Goal: Task Accomplishment & Management: Complete application form

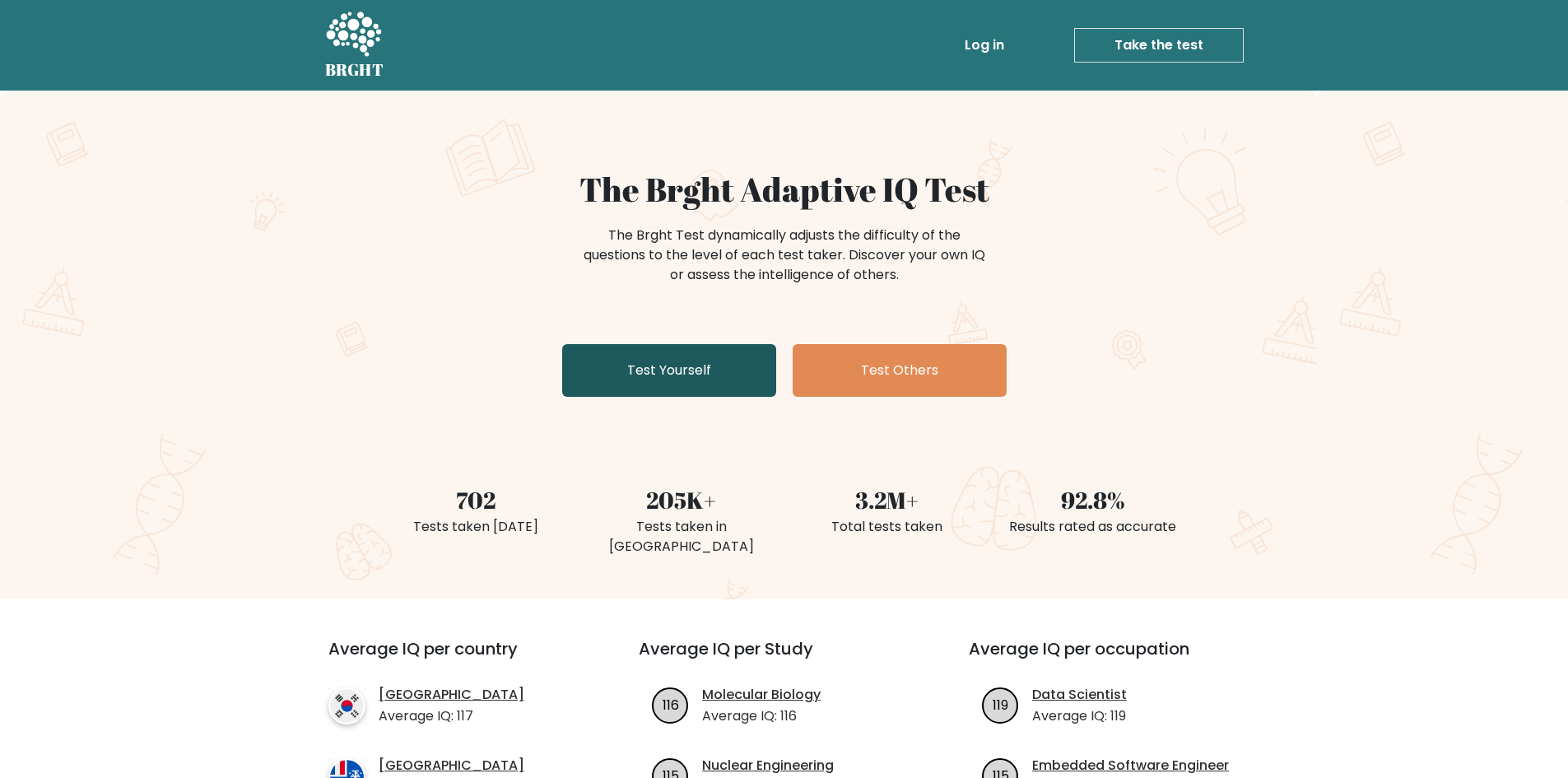
click at [692, 364] on link "Test Yourself" at bounding box center [669, 370] width 214 height 52
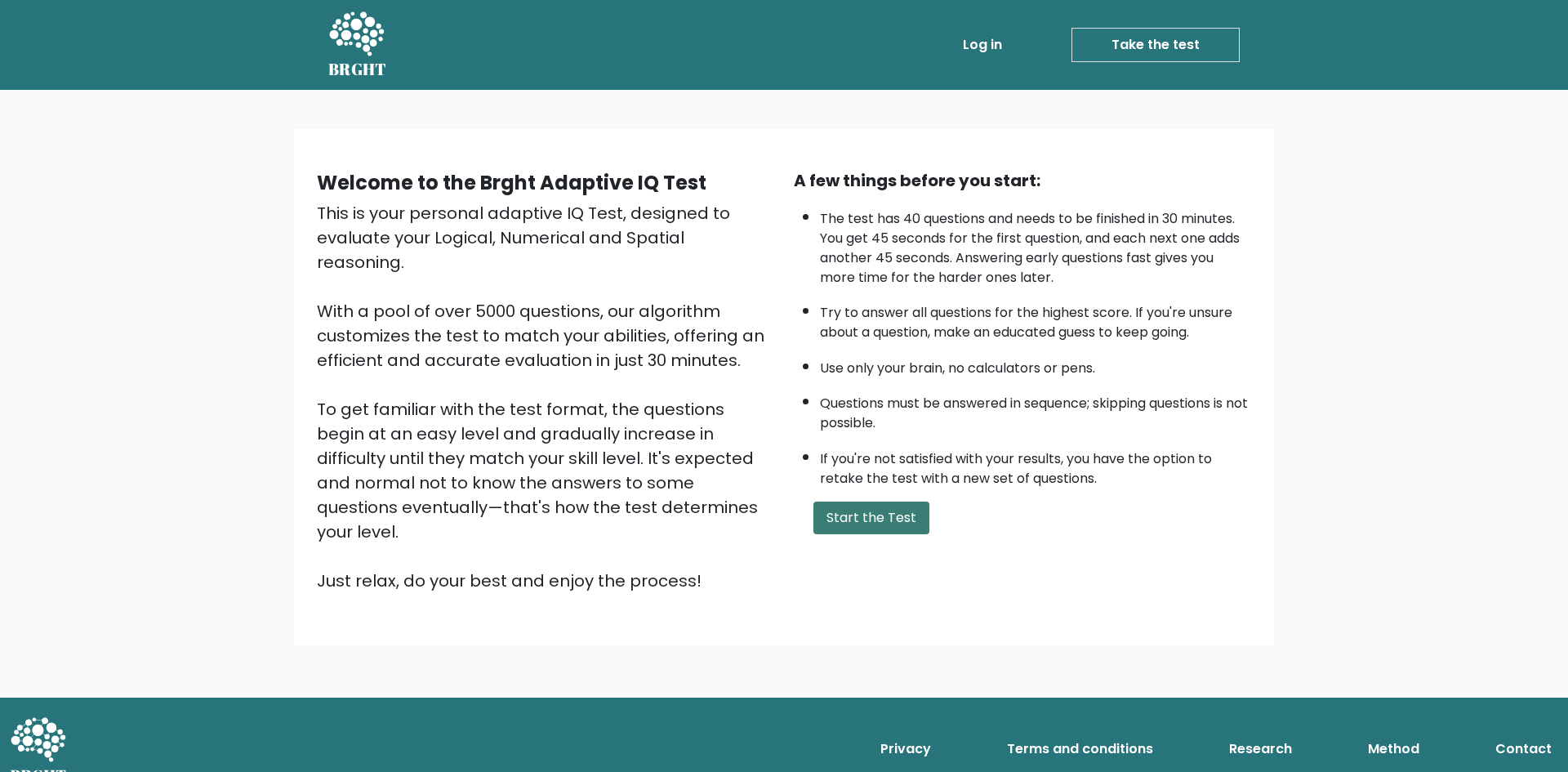
click at [865, 517] on button "Start the Test" at bounding box center [870, 517] width 116 height 33
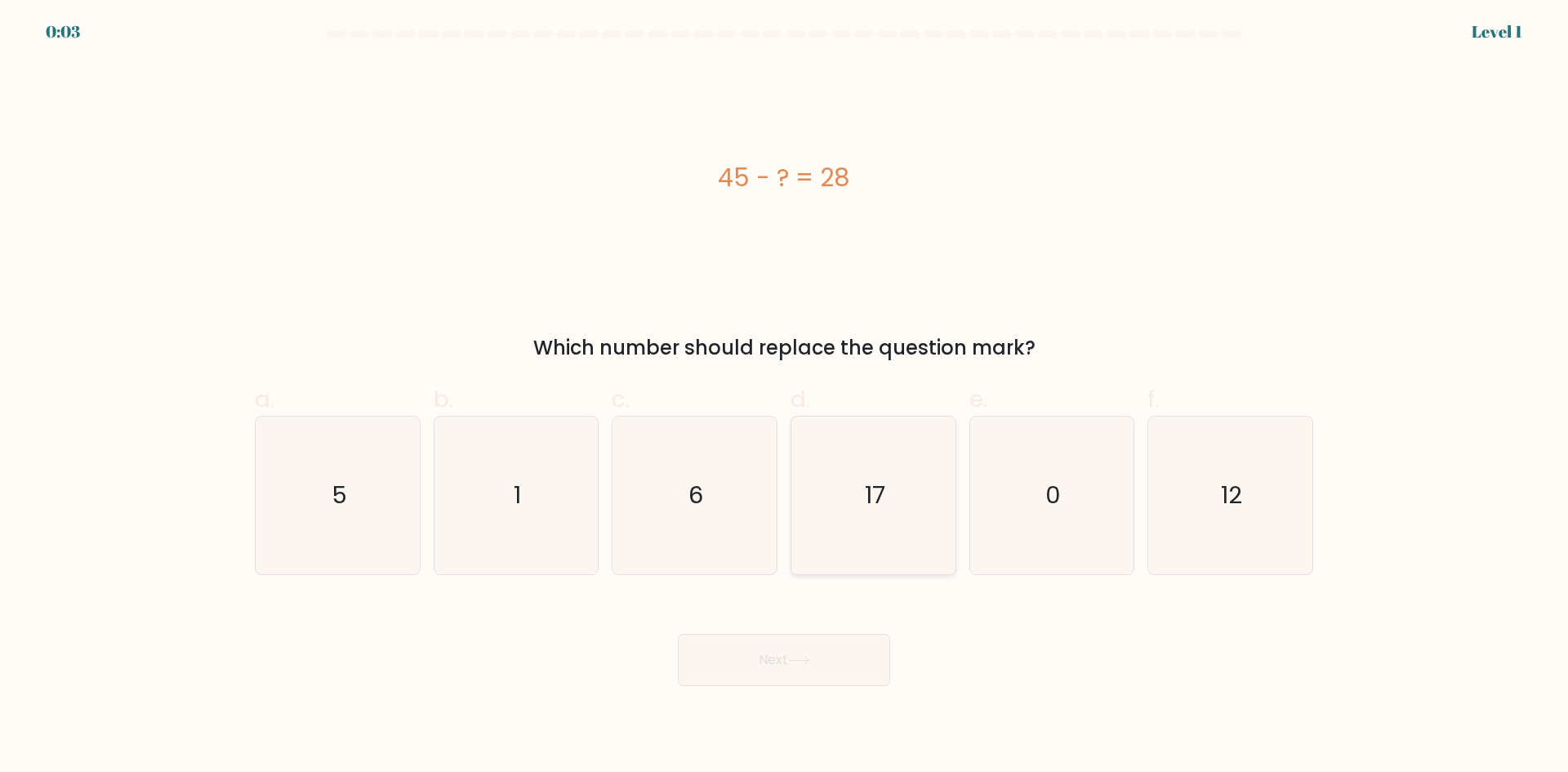
click at [838, 519] on icon "17" at bounding box center [872, 495] width 157 height 157
click at [785, 397] on input "d. 17" at bounding box center [784, 391] width 1 height 10
radio input "true"
click at [798, 664] on icon at bounding box center [799, 660] width 22 height 9
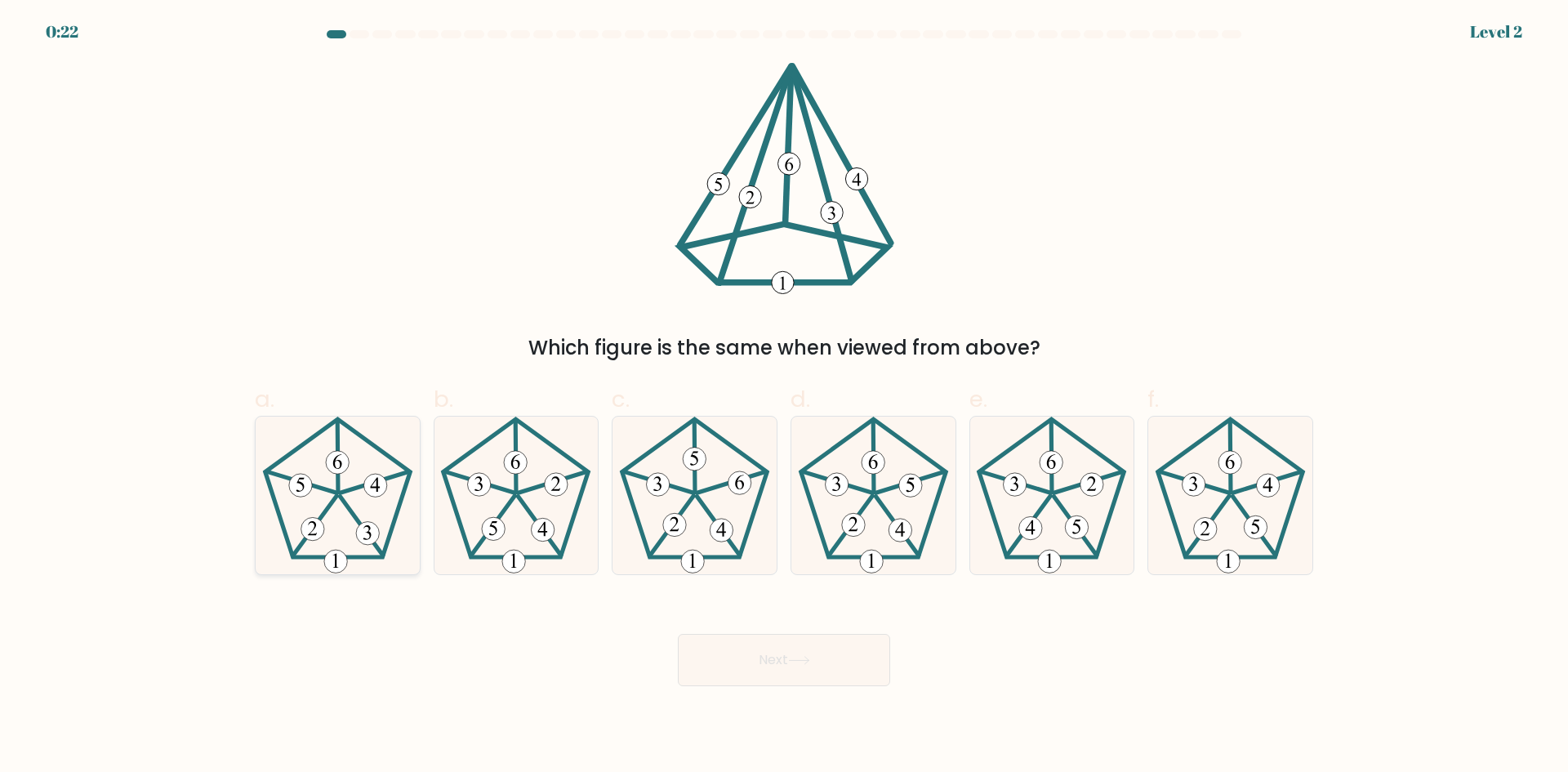
click at [331, 526] on icon at bounding box center [337, 495] width 157 height 157
click at [784, 397] on input "a." at bounding box center [784, 391] width 1 height 10
radio input "true"
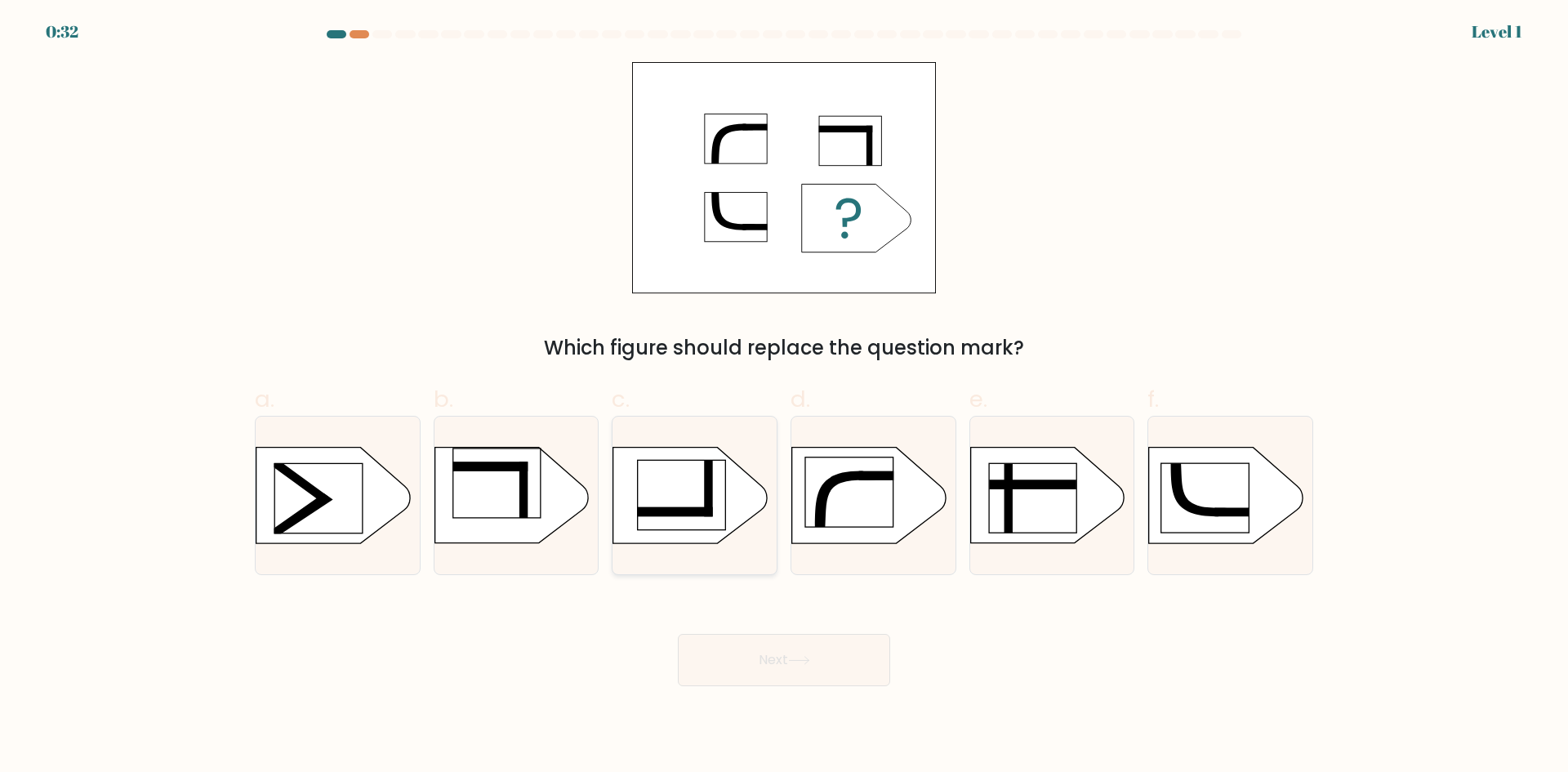
click at [691, 505] on rect at bounding box center [682, 494] width 87 height 70
click at [784, 397] on input "c." at bounding box center [784, 391] width 1 height 10
radio input "true"
click at [791, 657] on button "Next" at bounding box center [784, 659] width 212 height 52
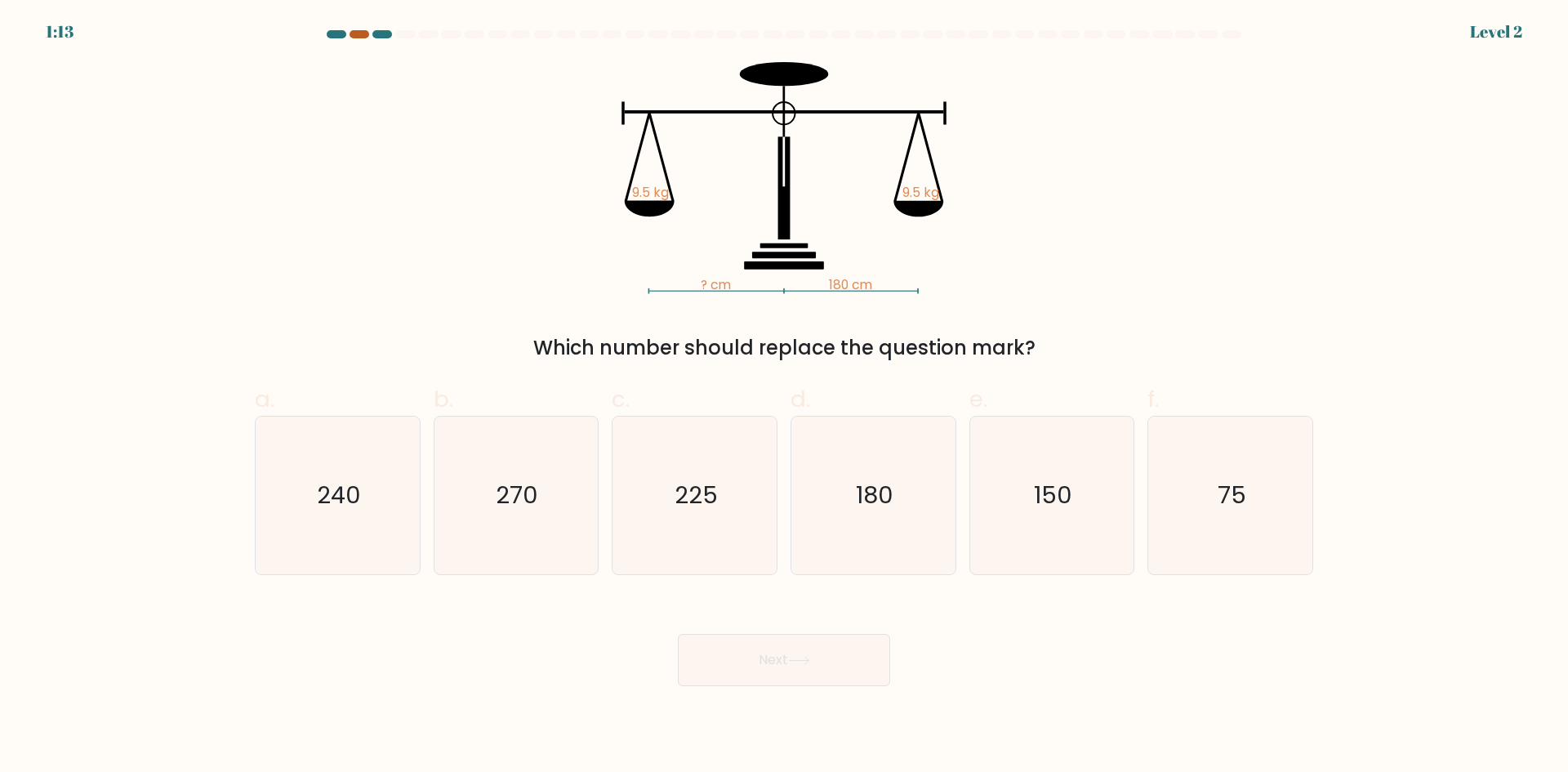
click at [360, 36] on div at bounding box center [359, 33] width 20 height 8
click at [867, 500] on text "180" at bounding box center [874, 495] width 37 height 33
click at [785, 397] on input "d. 180" at bounding box center [784, 391] width 1 height 10
radio input "true"
click at [783, 657] on button "Next" at bounding box center [784, 659] width 212 height 52
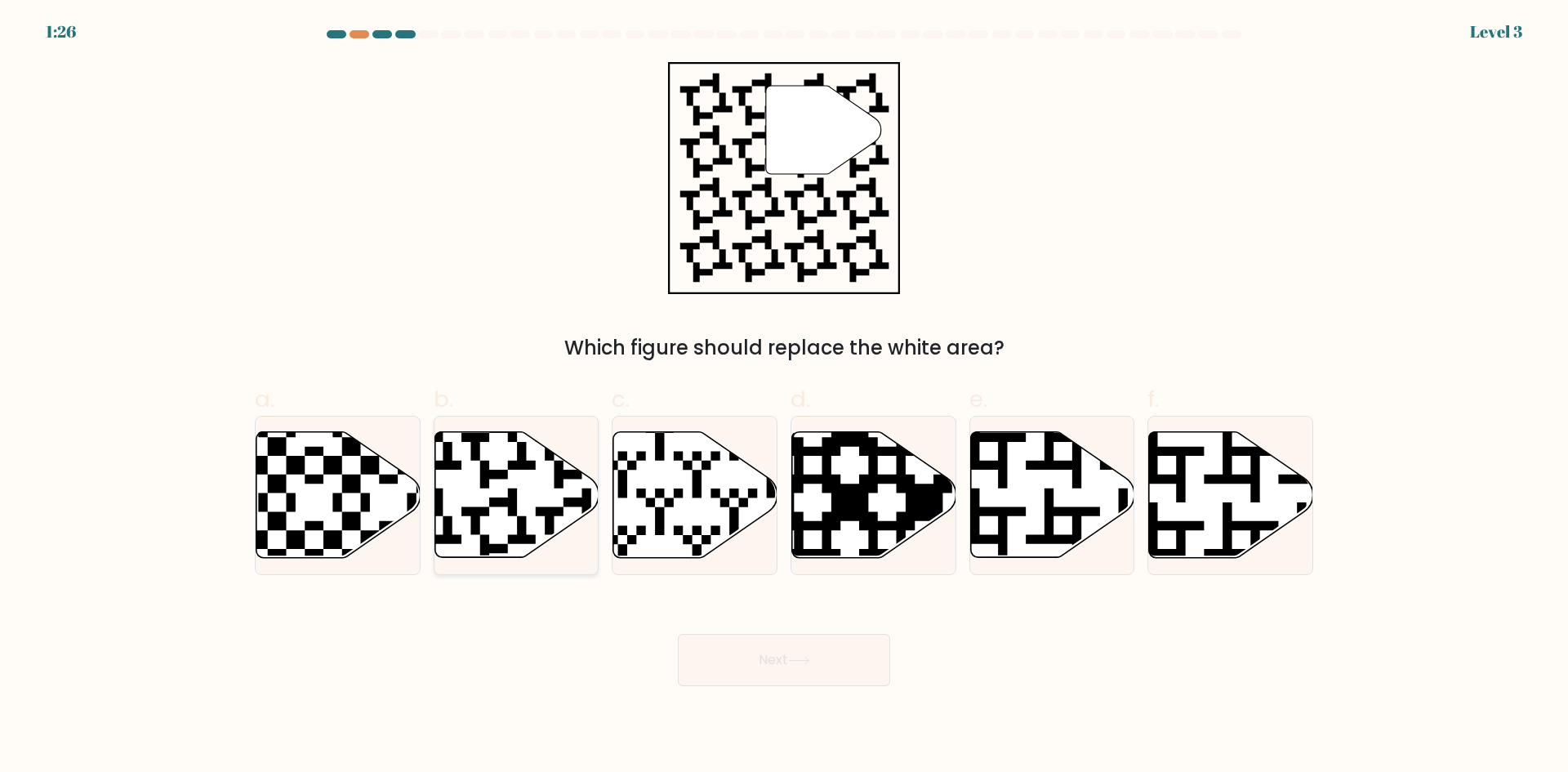
click at [501, 496] on icon at bounding box center [516, 494] width 164 height 126
click at [784, 397] on input "b." at bounding box center [784, 391] width 1 height 10
radio input "true"
click at [788, 659] on button "Next" at bounding box center [784, 659] width 212 height 52
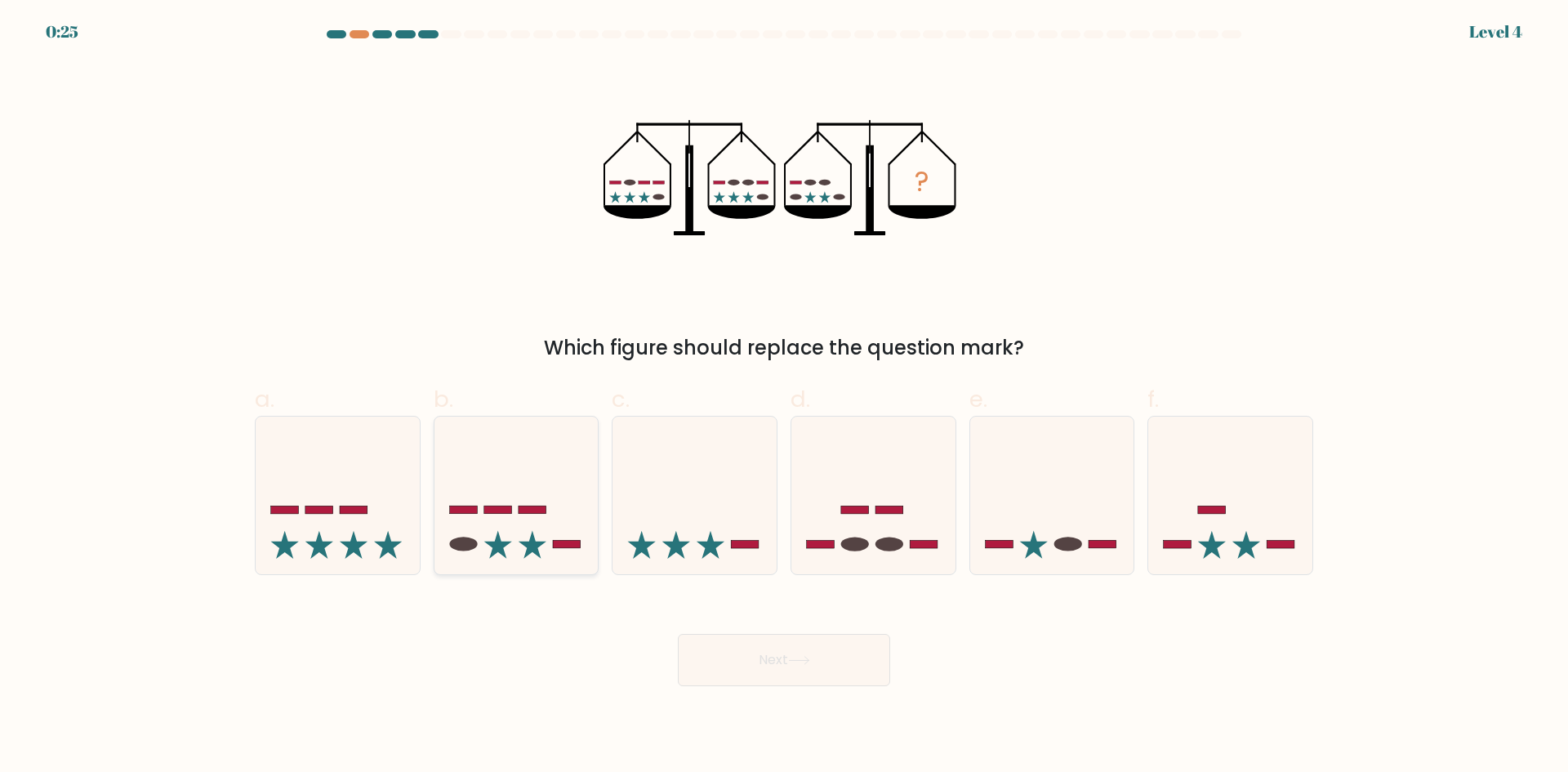
click at [550, 538] on icon at bounding box center [516, 495] width 164 height 136
click at [784, 397] on input "b." at bounding box center [784, 391] width 1 height 10
radio input "true"
click at [787, 653] on button "Next" at bounding box center [784, 659] width 212 height 52
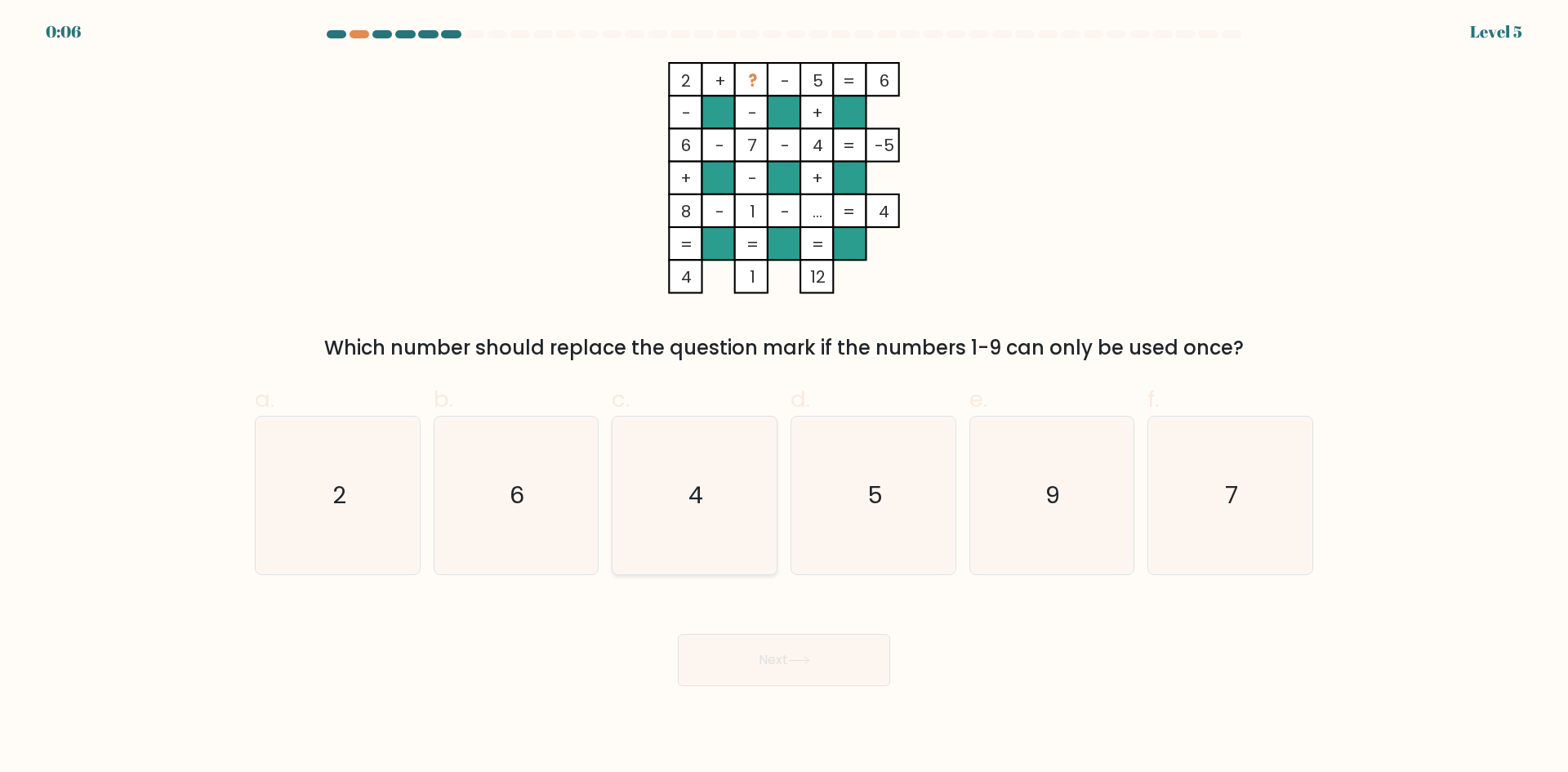
drag, startPoint x: 676, startPoint y: 499, endPoint x: 679, endPoint y: 510, distance: 11.4
click at [676, 499] on icon "4" at bounding box center [694, 495] width 157 height 157
click at [784, 397] on input "c. 4" at bounding box center [784, 391] width 1 height 10
radio input "true"
click at [773, 654] on button "Next" at bounding box center [784, 659] width 212 height 52
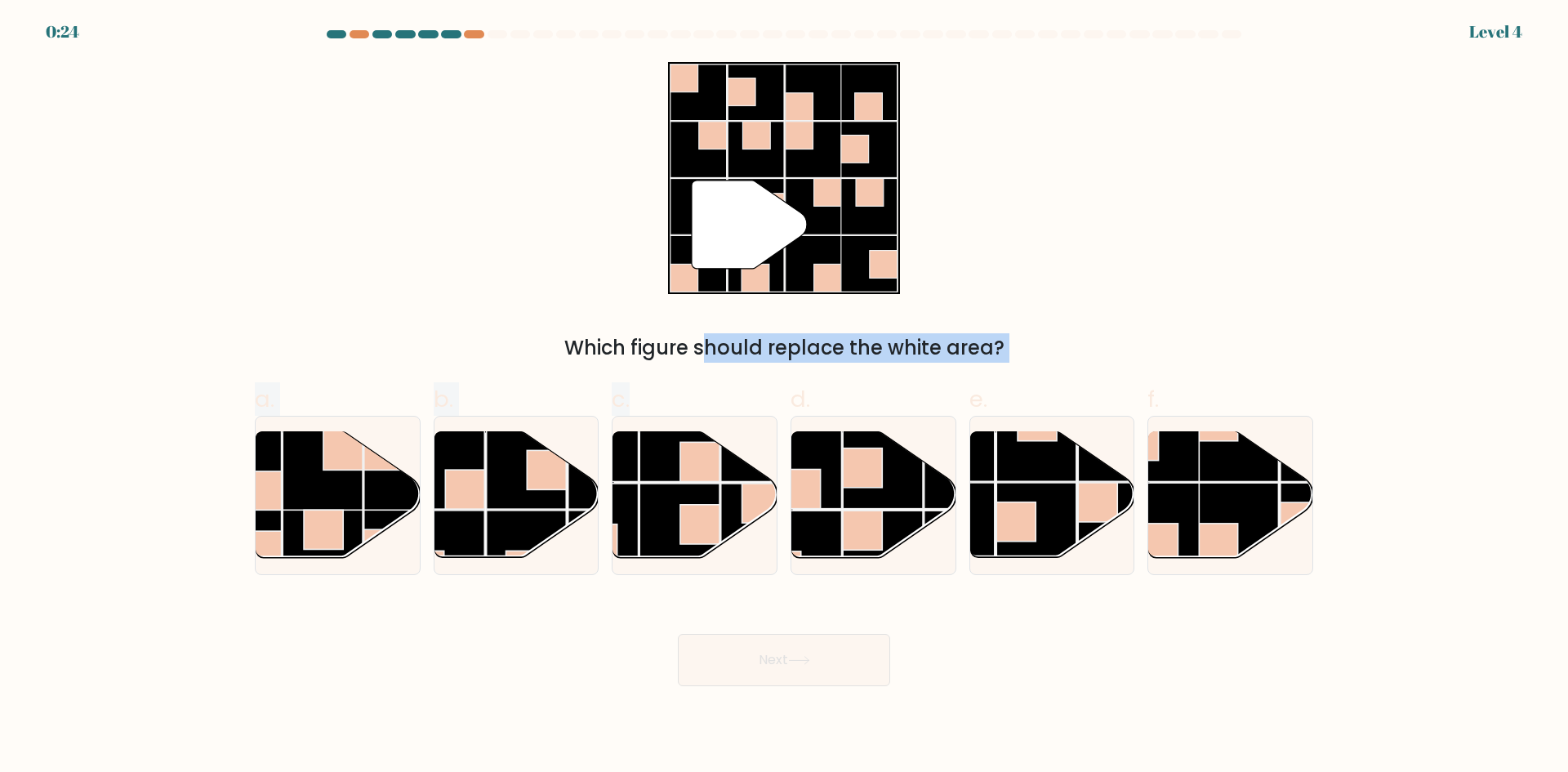
drag, startPoint x: 692, startPoint y: 530, endPoint x: 718, endPoint y: 250, distance: 281.2
click at [733, 228] on form at bounding box center [784, 357] width 1568 height 656
click at [558, 291] on div "" Which figure should replace the white area?" at bounding box center [783, 212] width 1078 height 300
click at [867, 503] on rect at bounding box center [883, 469] width 80 height 80
click at [785, 397] on input "d." at bounding box center [784, 391] width 1 height 10
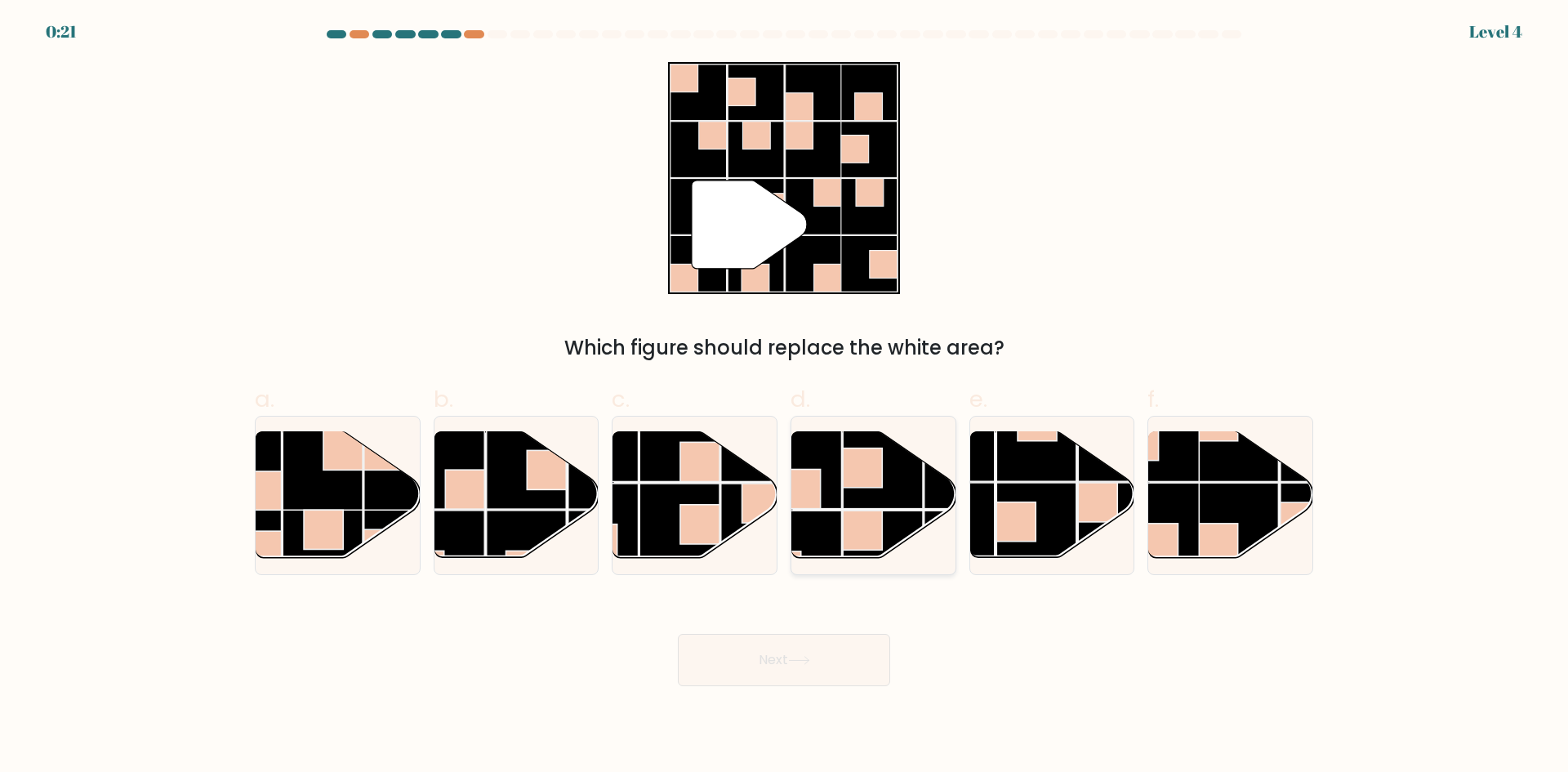
radio input "true"
click at [790, 660] on button "Next" at bounding box center [784, 659] width 212 height 52
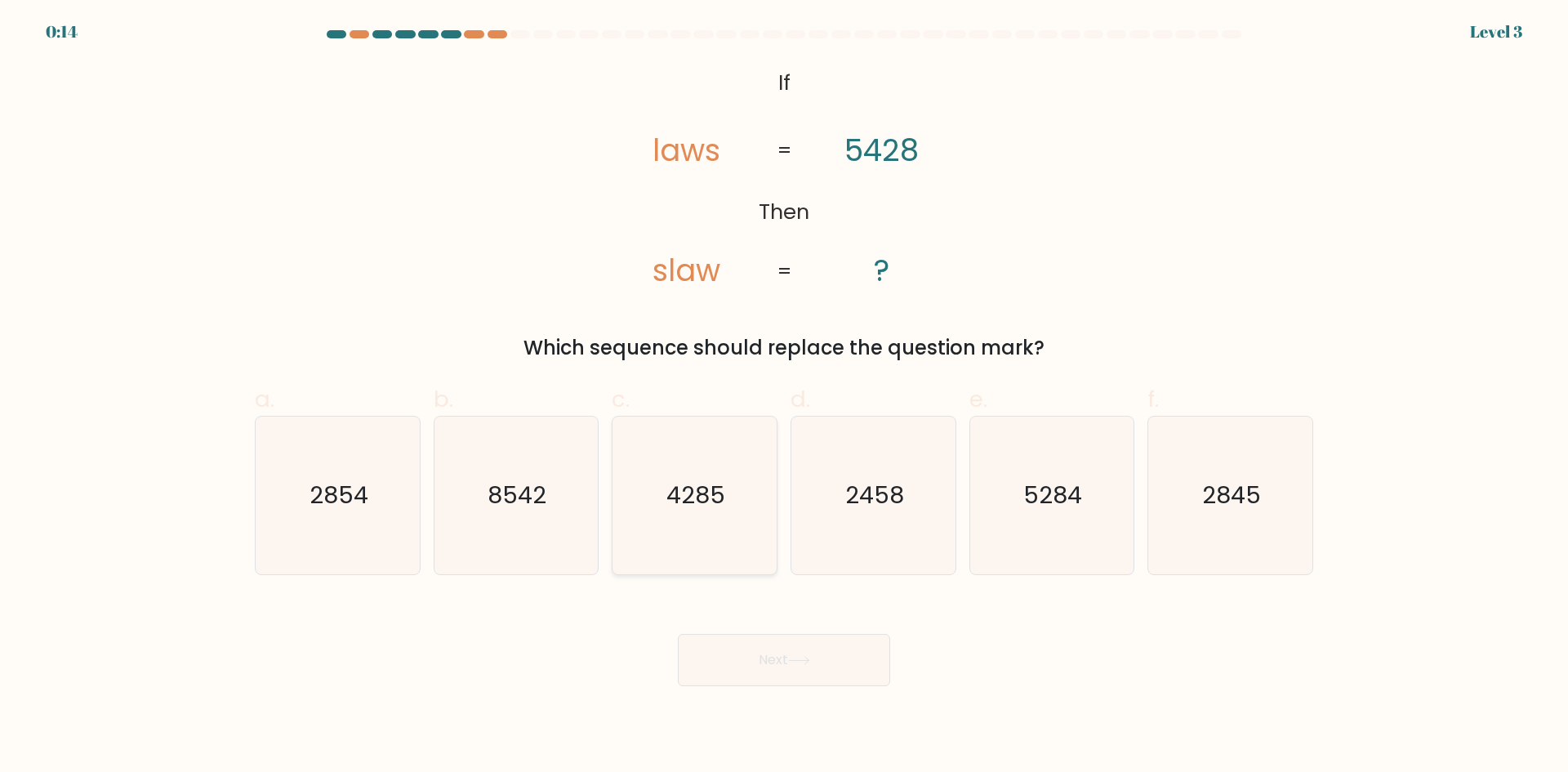
click at [715, 503] on text "4285" at bounding box center [696, 495] width 59 height 33
click at [784, 397] on input "c. 4285" at bounding box center [784, 391] width 1 height 10
radio input "true"
click at [777, 652] on button "Next" at bounding box center [784, 659] width 212 height 52
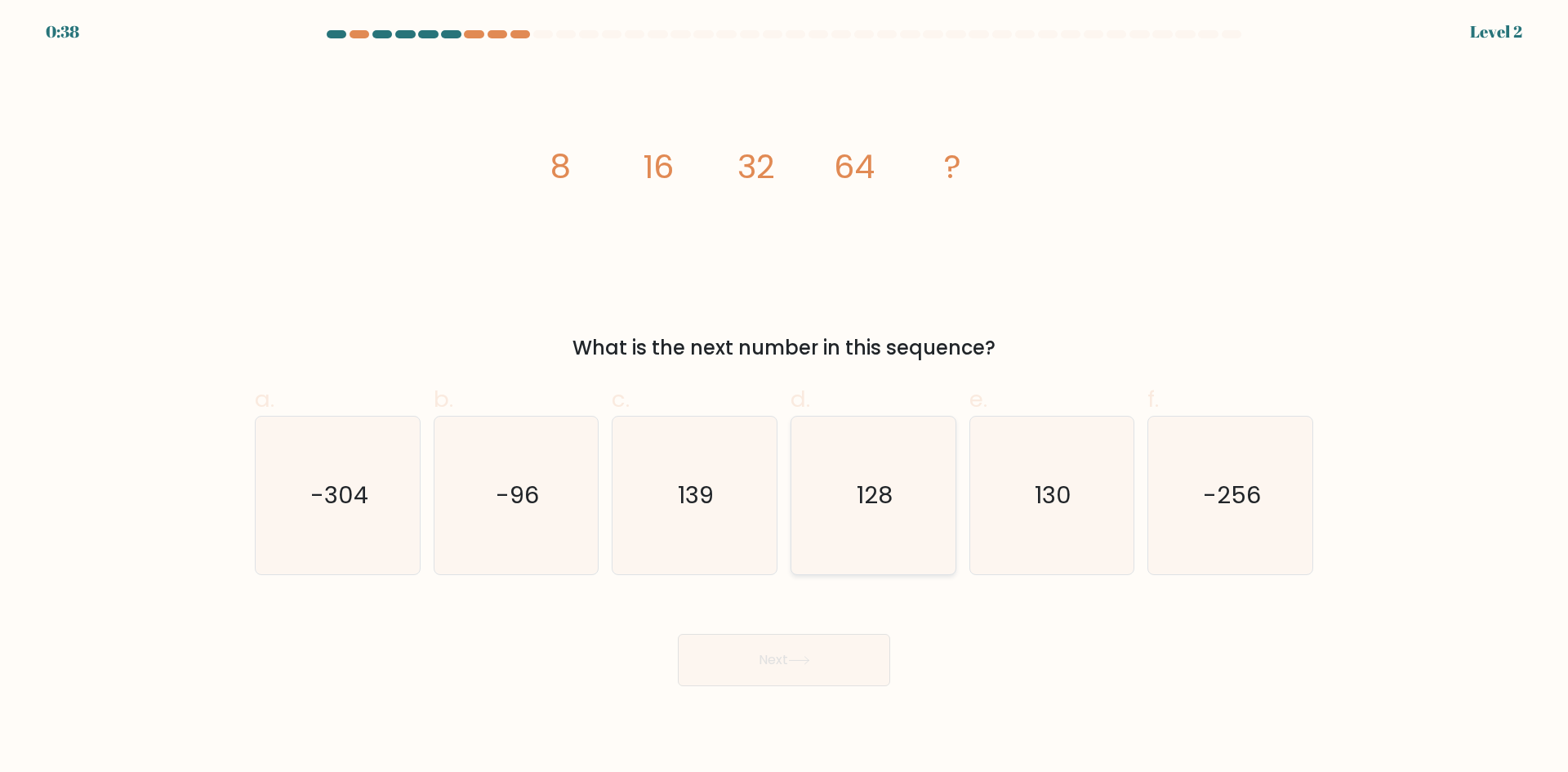
click at [885, 507] on text "128" at bounding box center [874, 495] width 36 height 33
click at [785, 397] on input "d. 128" at bounding box center [784, 391] width 1 height 10
radio input "true"
click at [815, 660] on button "Next" at bounding box center [784, 659] width 212 height 52
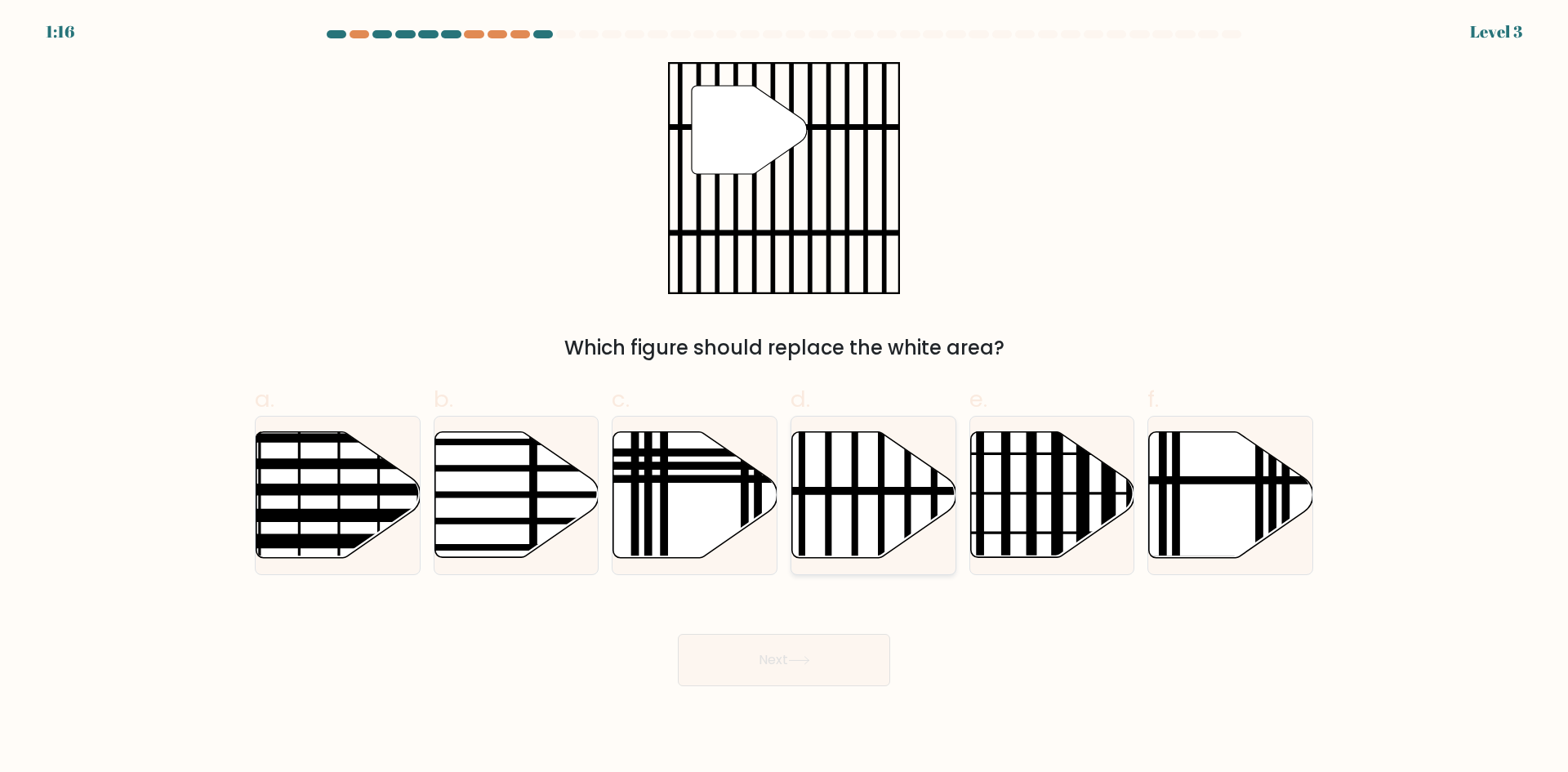
click at [866, 499] on icon at bounding box center [874, 494] width 164 height 126
click at [785, 397] on input "d." at bounding box center [784, 391] width 1 height 10
radio input "true"
click at [810, 646] on button "Next" at bounding box center [784, 659] width 212 height 52
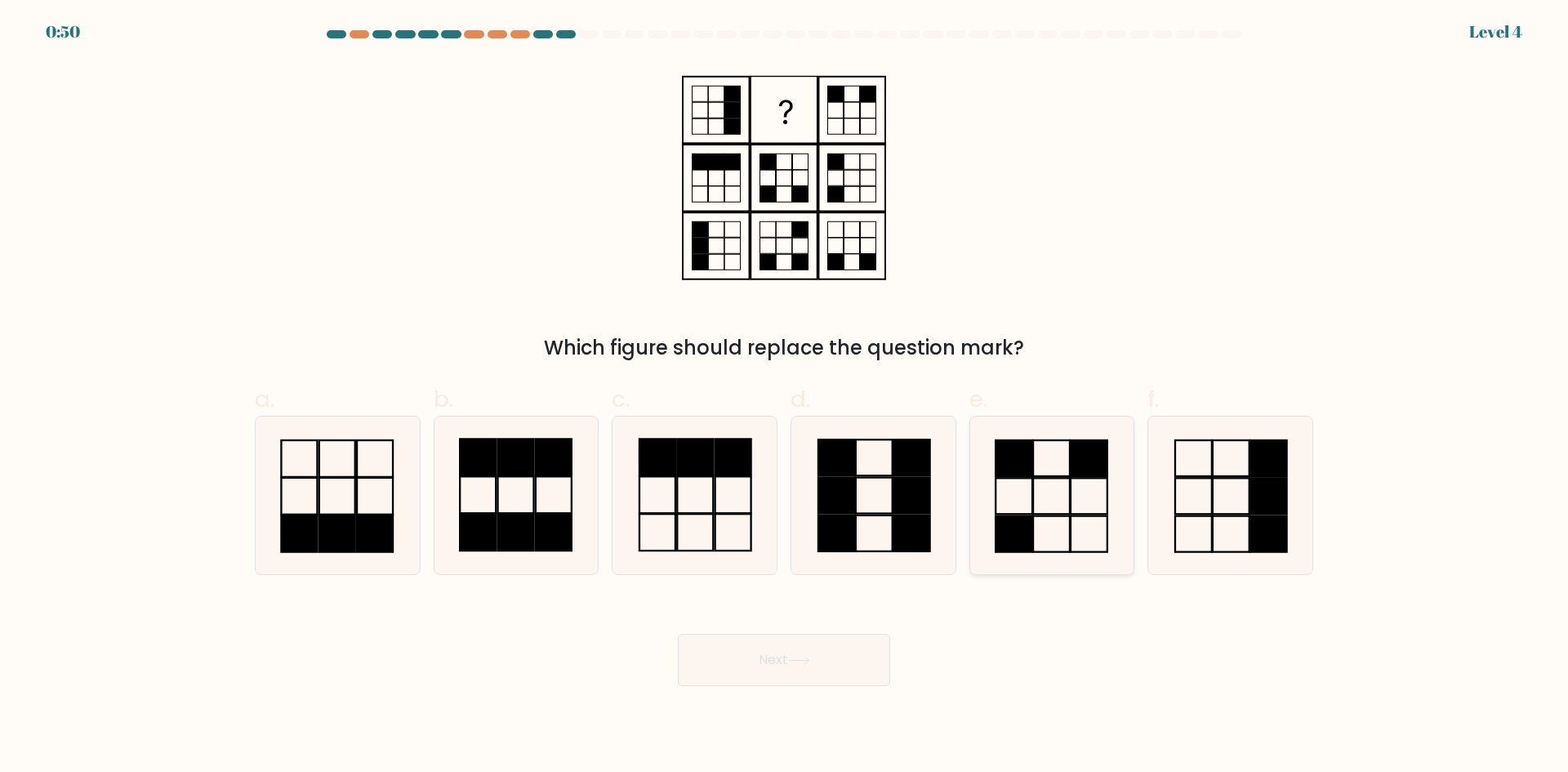
click at [1047, 496] on icon at bounding box center [1051, 495] width 157 height 157
click at [785, 397] on input "e." at bounding box center [784, 391] width 1 height 10
radio input "true"
click at [809, 659] on icon at bounding box center [799, 660] width 22 height 9
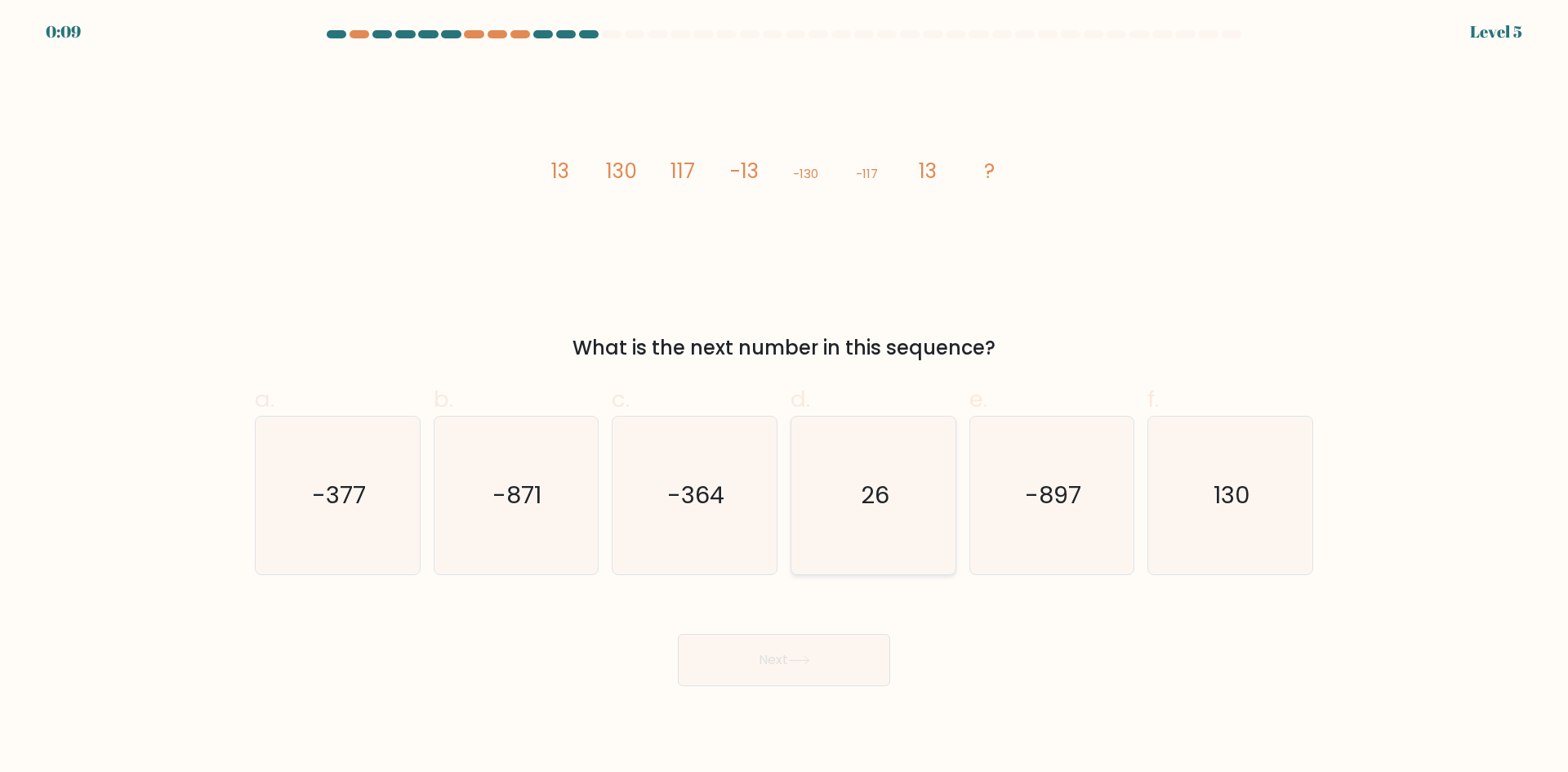
click at [884, 496] on text "26" at bounding box center [874, 495] width 29 height 33
click at [785, 397] on input "d. 26" at bounding box center [784, 391] width 1 height 10
radio input "true"
click at [833, 670] on button "Next" at bounding box center [784, 659] width 212 height 52
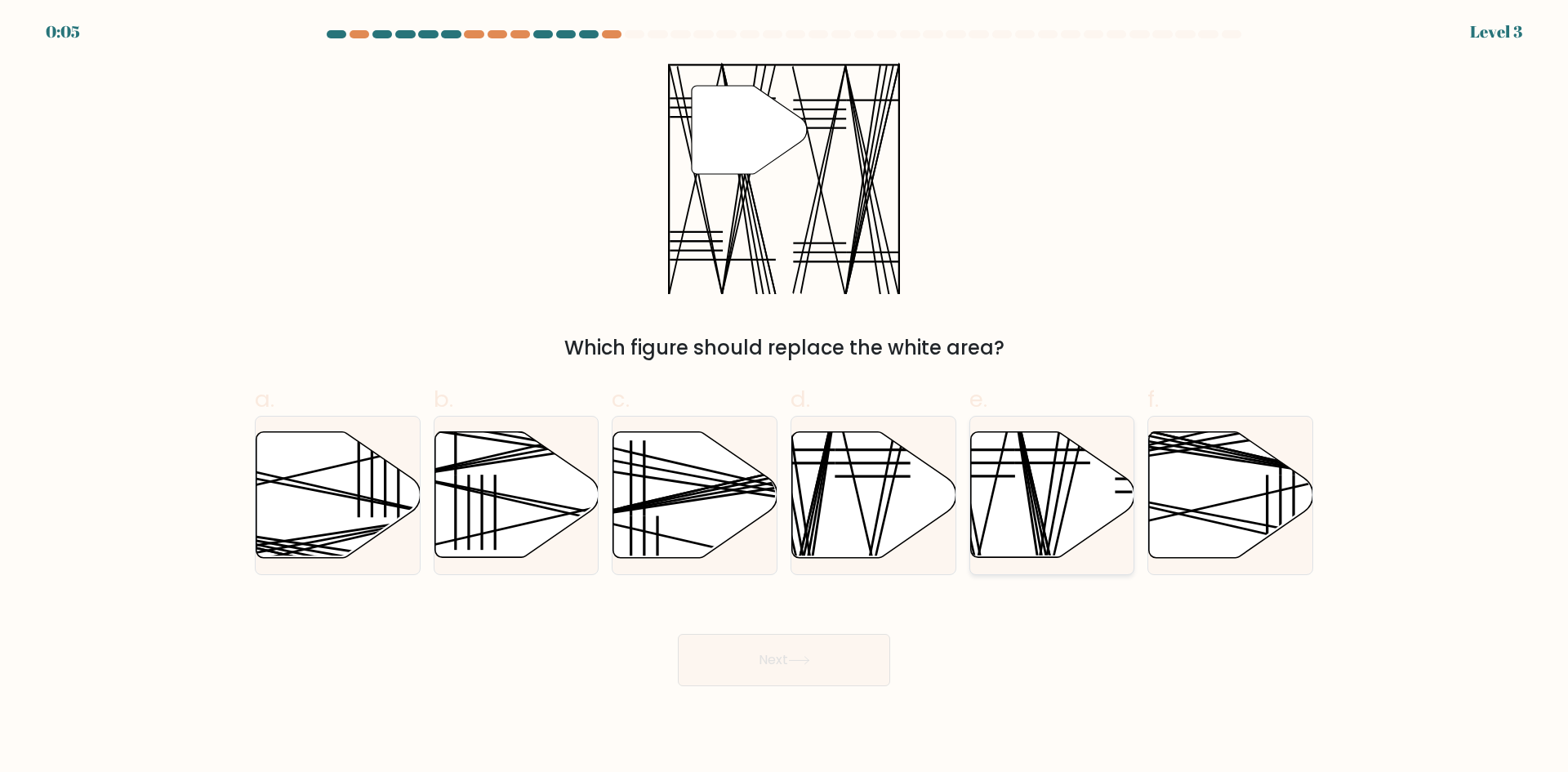
click at [1029, 505] on line at bounding box center [1039, 566] width 50 height 327
click at [785, 397] on input "e." at bounding box center [784, 391] width 1 height 10
radio input "true"
click at [857, 653] on button "Next" at bounding box center [784, 659] width 212 height 52
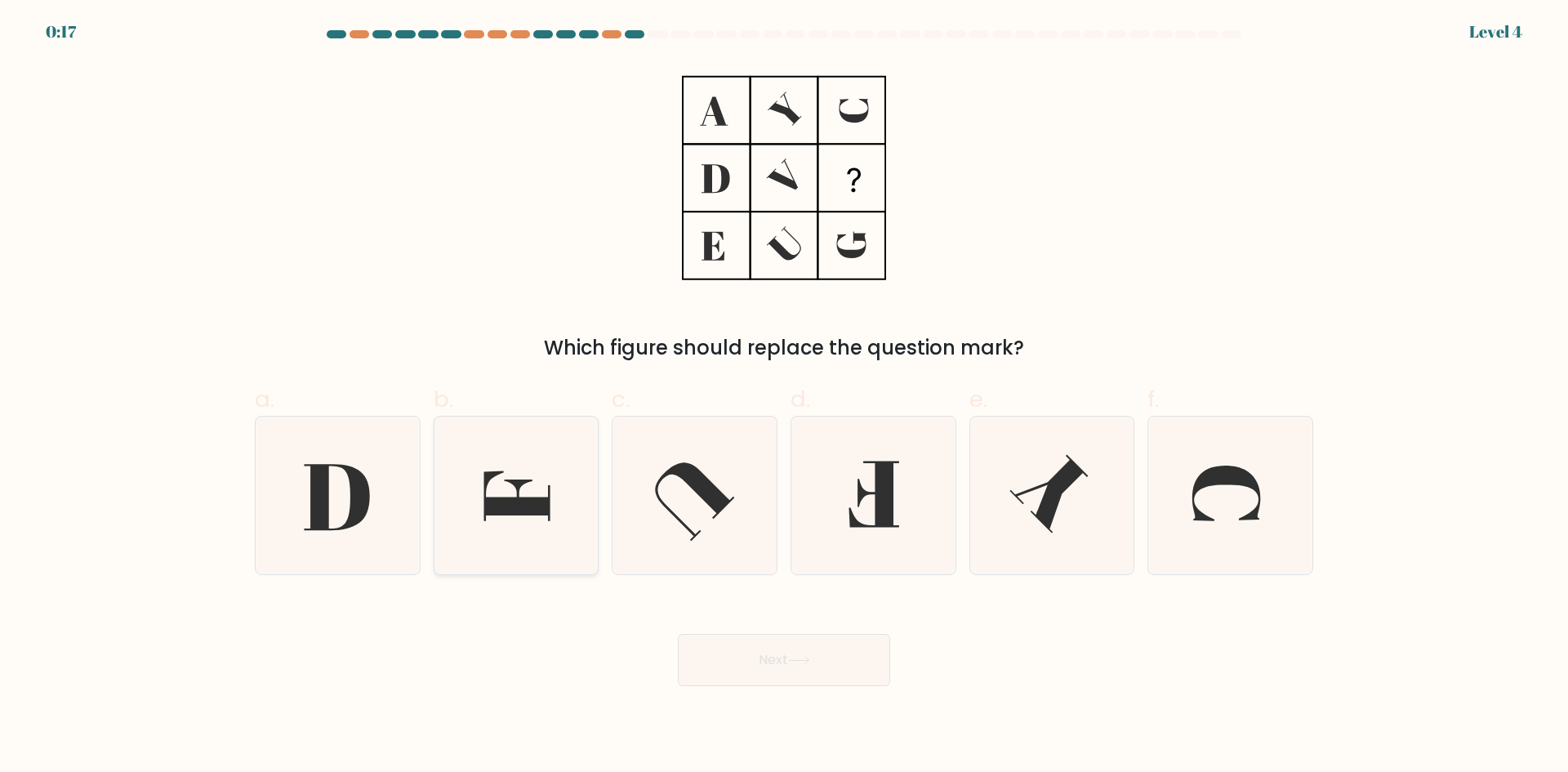
click at [518, 485] on icon at bounding box center [517, 496] width 66 height 50
click at [784, 397] on input "b." at bounding box center [784, 391] width 1 height 10
radio input "true"
click at [783, 662] on button "Next" at bounding box center [784, 659] width 212 height 52
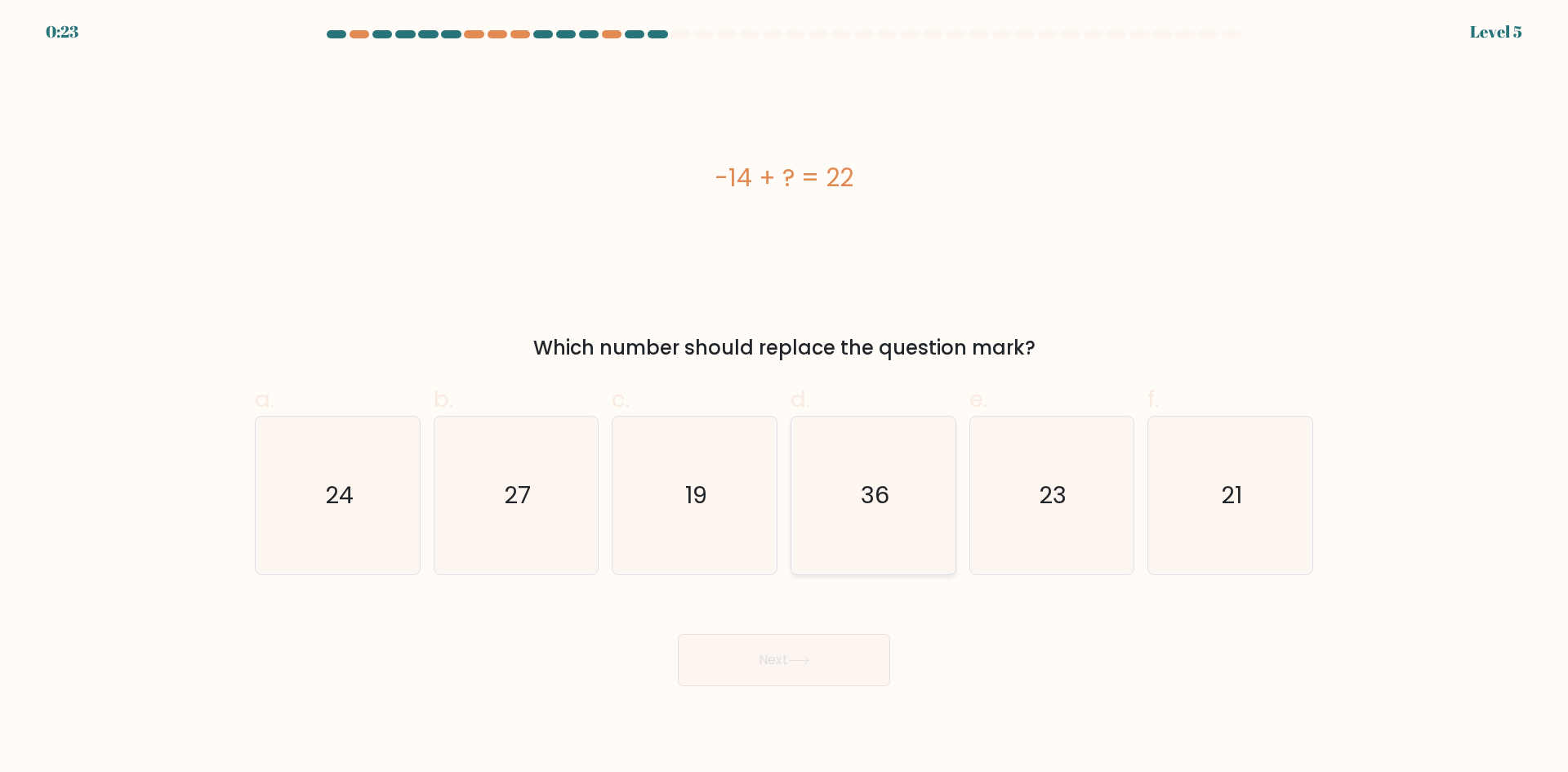
click at [914, 506] on icon "36" at bounding box center [872, 495] width 157 height 157
click at [785, 397] on input "d. 36" at bounding box center [784, 391] width 1 height 10
radio input "true"
click at [817, 672] on button "Next" at bounding box center [784, 659] width 212 height 52
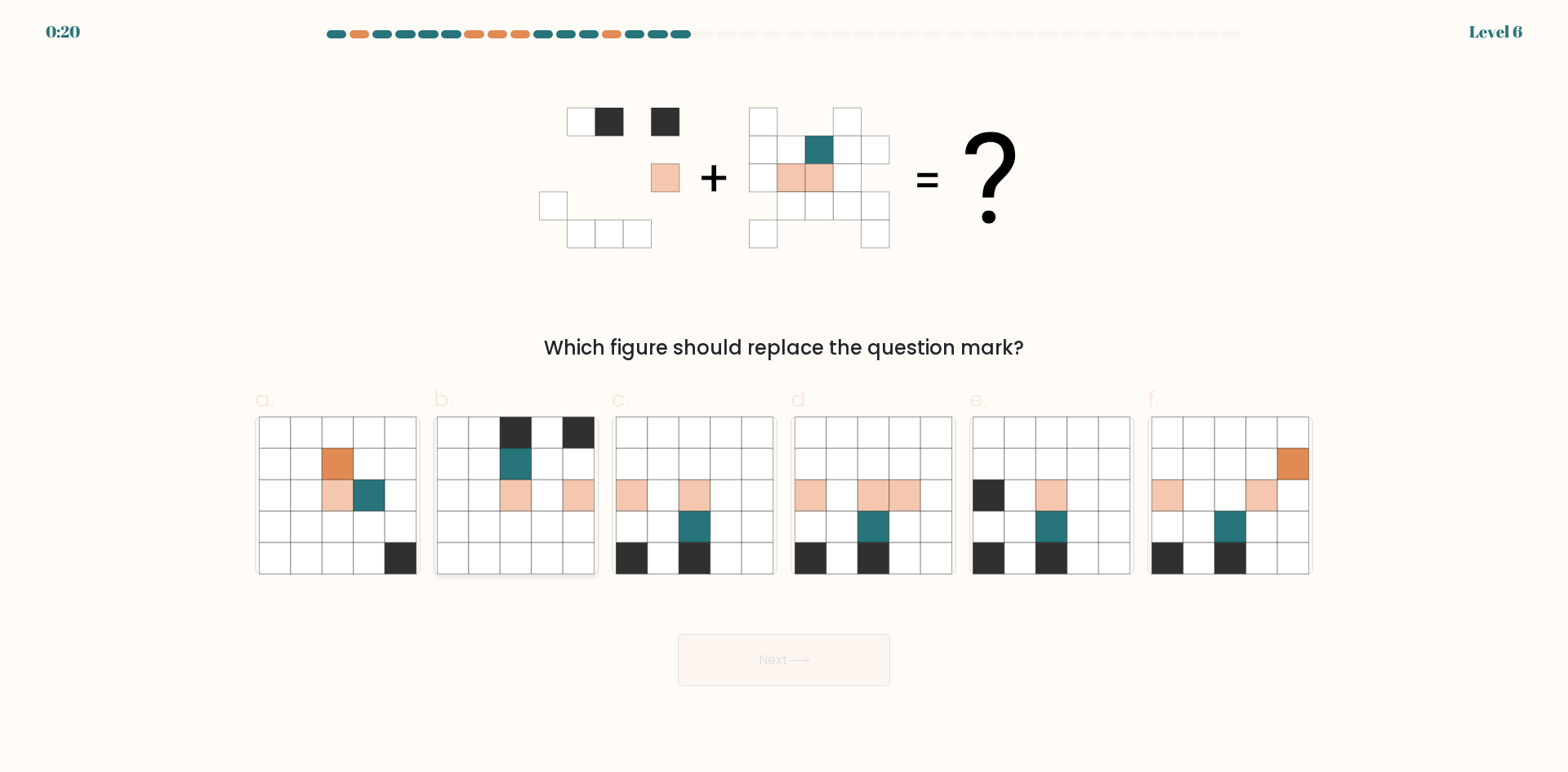
click at [534, 499] on icon at bounding box center [547, 494] width 31 height 31
click at [784, 397] on input "b." at bounding box center [784, 391] width 1 height 10
radio input "true"
click at [865, 501] on icon at bounding box center [872, 494] width 31 height 31
click at [785, 397] on input "d." at bounding box center [784, 391] width 1 height 10
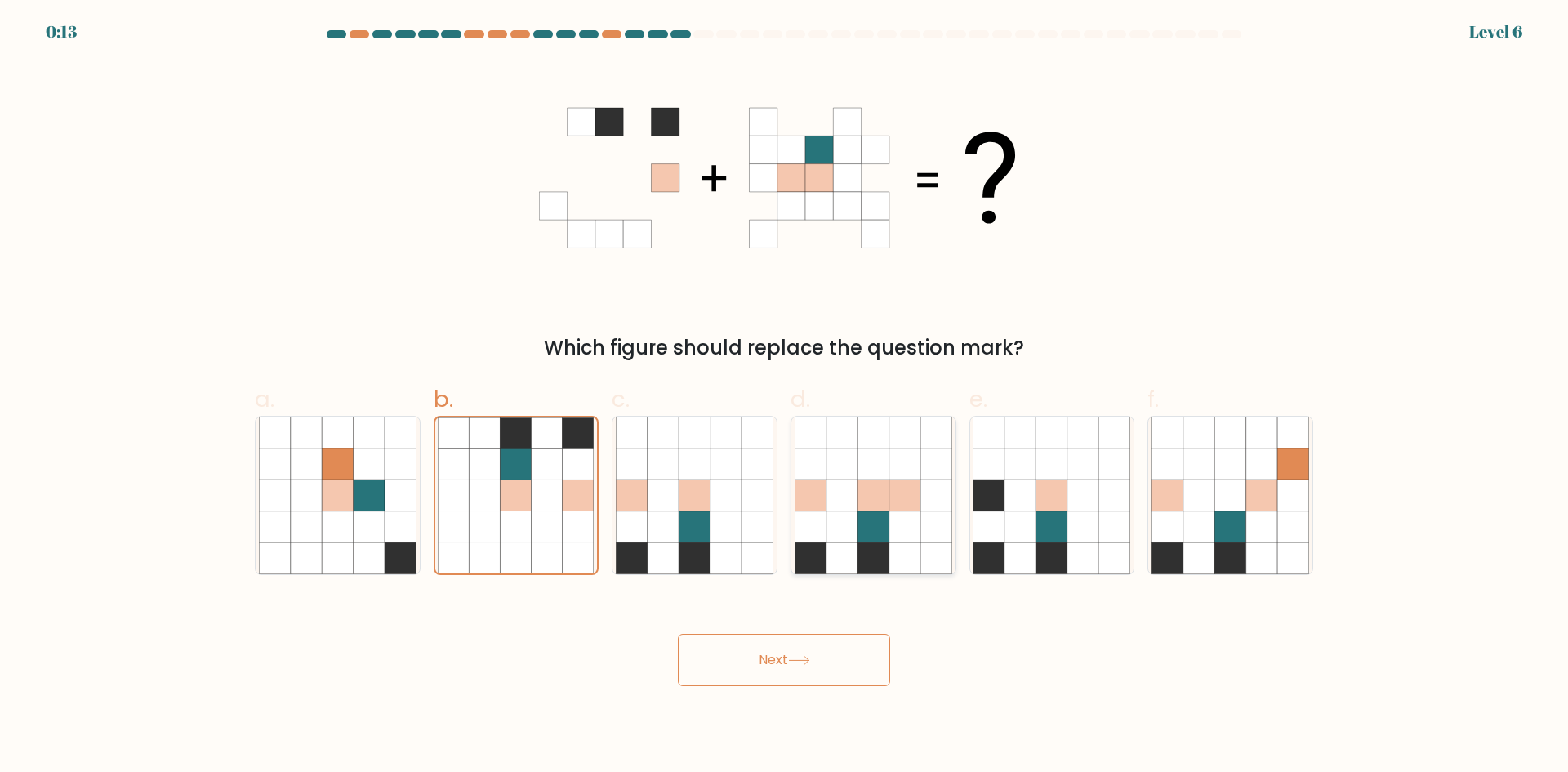
radio input "true"
click at [809, 666] on button "Next" at bounding box center [784, 659] width 212 height 52
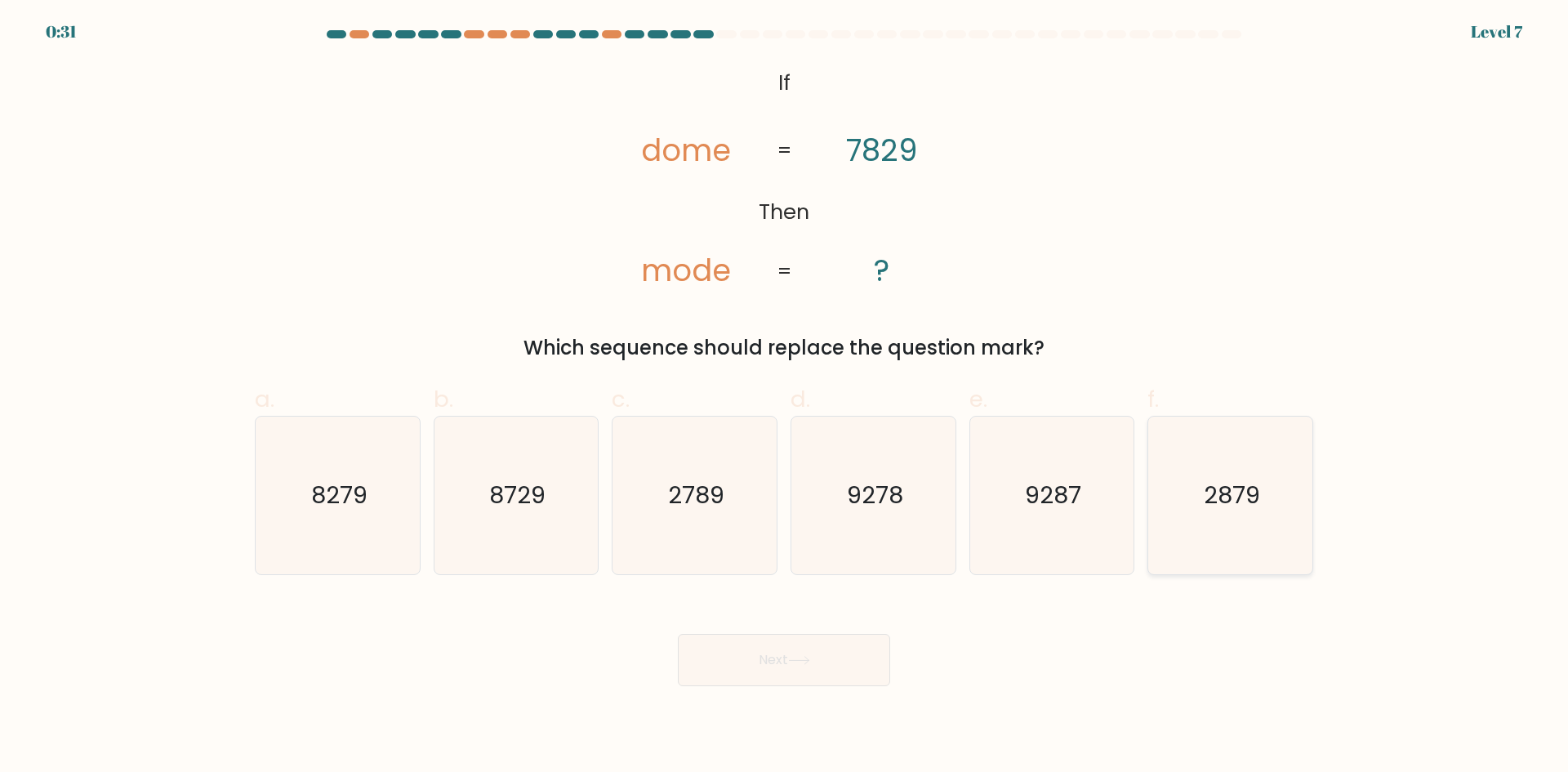
click at [1217, 523] on icon "2879" at bounding box center [1229, 495] width 157 height 157
click at [785, 397] on input "f. 2879" at bounding box center [784, 391] width 1 height 10
radio input "true"
click at [785, 666] on button "Next" at bounding box center [784, 659] width 212 height 52
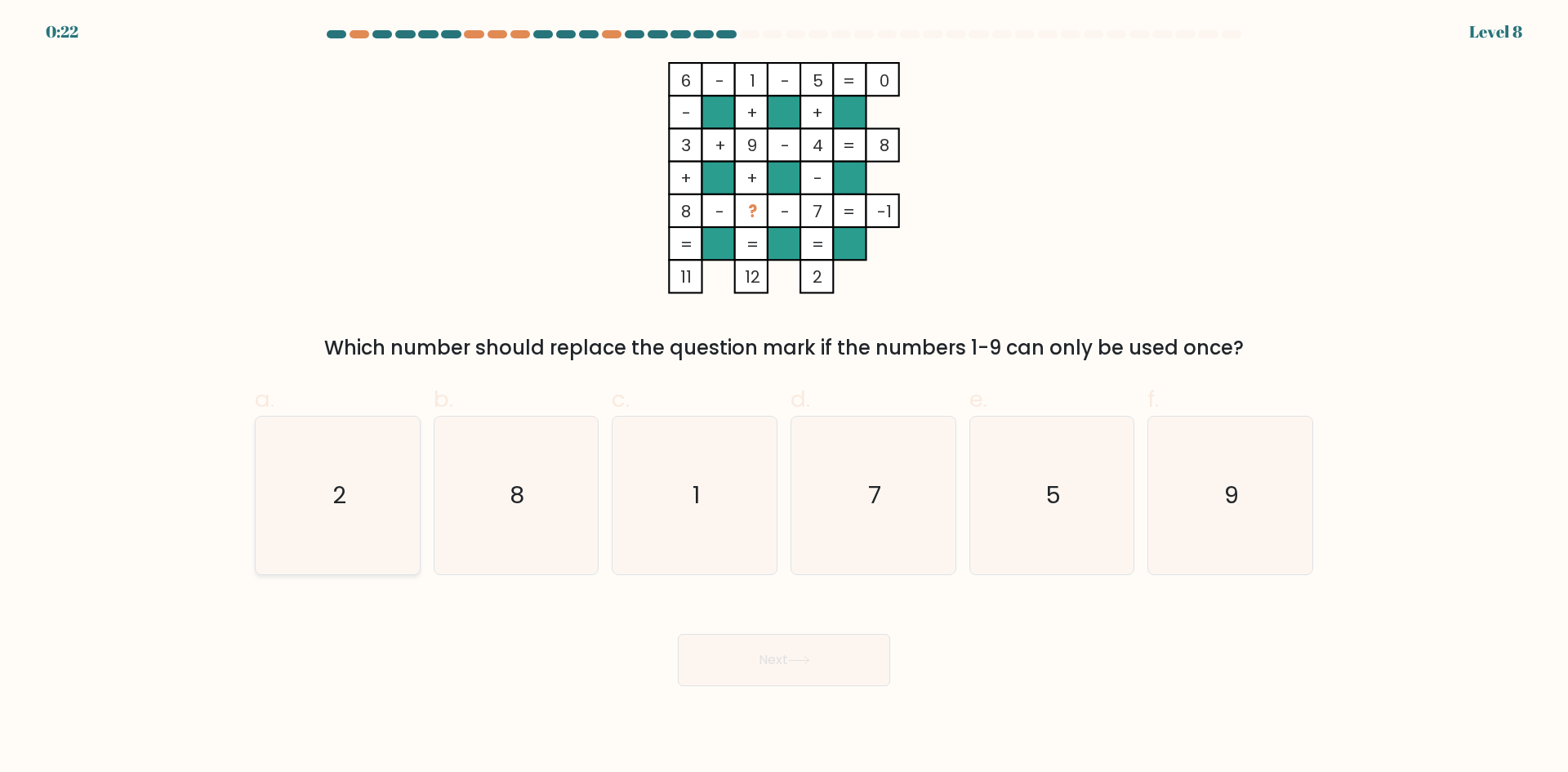
click at [300, 505] on icon "2" at bounding box center [337, 495] width 157 height 157
click at [784, 397] on input "a. 2" at bounding box center [784, 391] width 1 height 10
radio input "true"
click at [755, 666] on button "Next" at bounding box center [784, 659] width 212 height 52
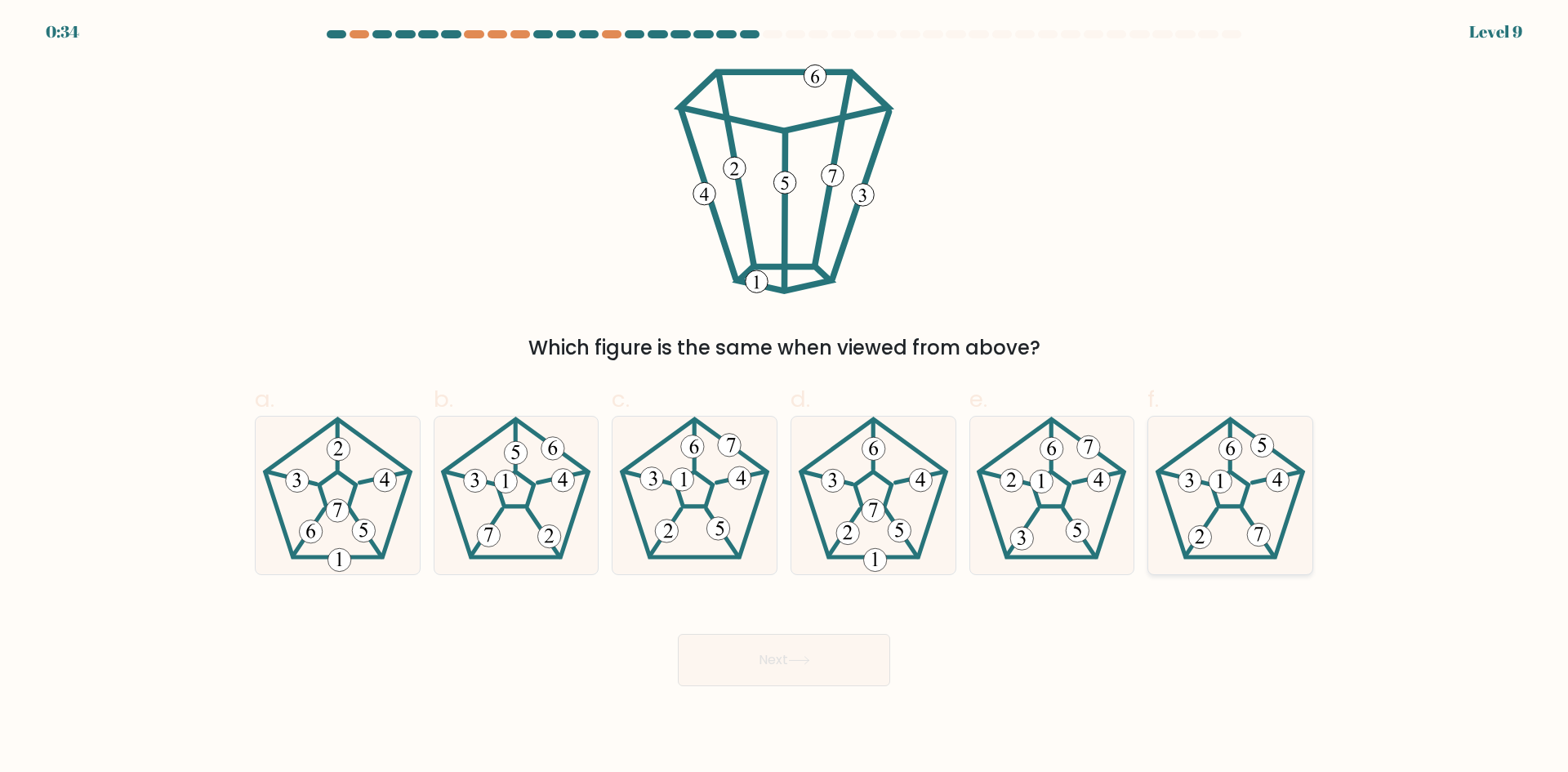
click at [1243, 492] on 255 at bounding box center [1230, 489] width 37 height 35
click at [785, 397] on input "f." at bounding box center [784, 391] width 1 height 10
radio input "true"
click at [809, 668] on button "Next" at bounding box center [784, 659] width 212 height 52
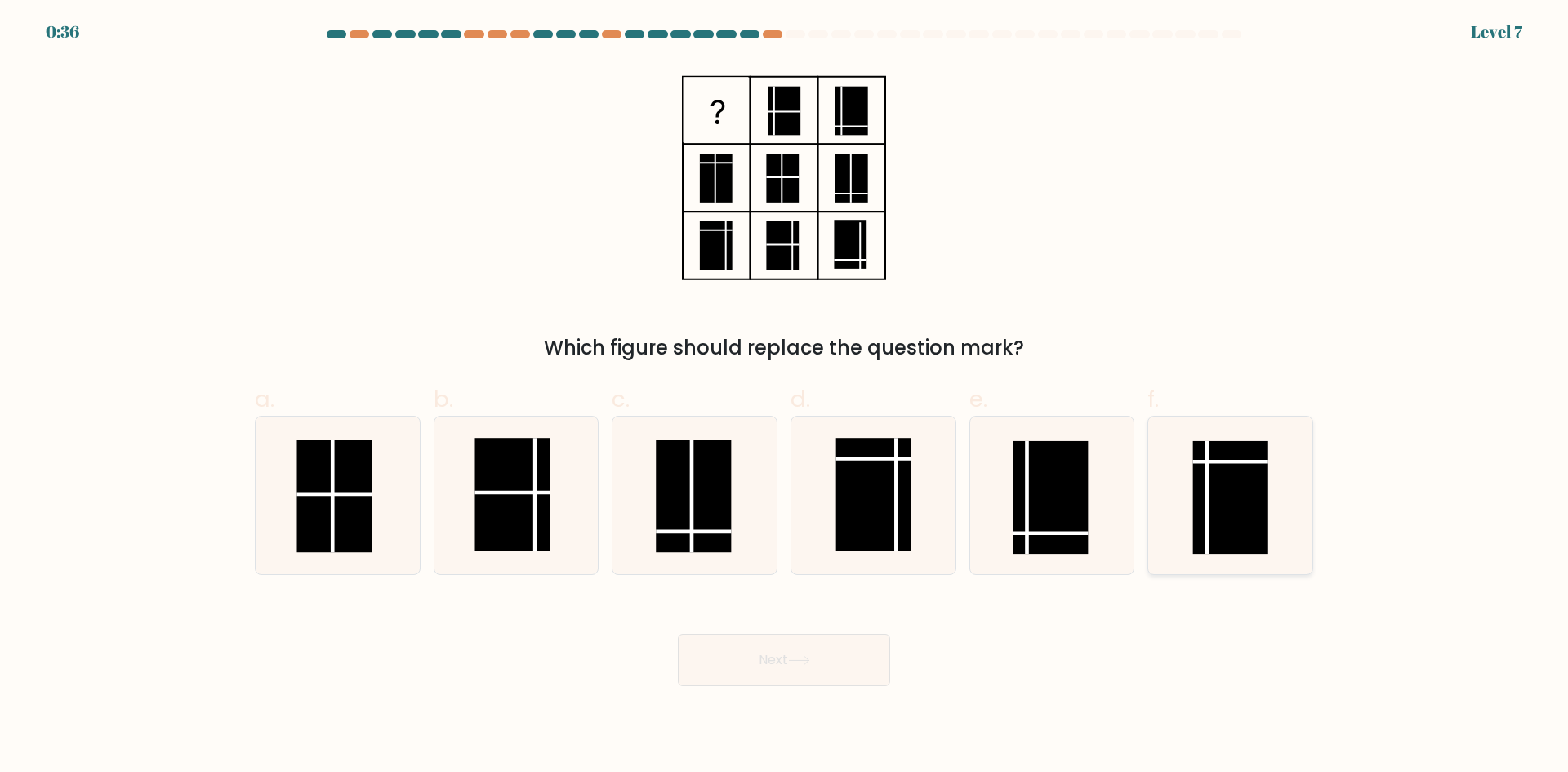
click at [1204, 505] on rect at bounding box center [1230, 497] width 75 height 113
click at [785, 397] on input "f." at bounding box center [784, 391] width 1 height 10
radio input "true"
click at [818, 665] on button "Next" at bounding box center [784, 659] width 212 height 52
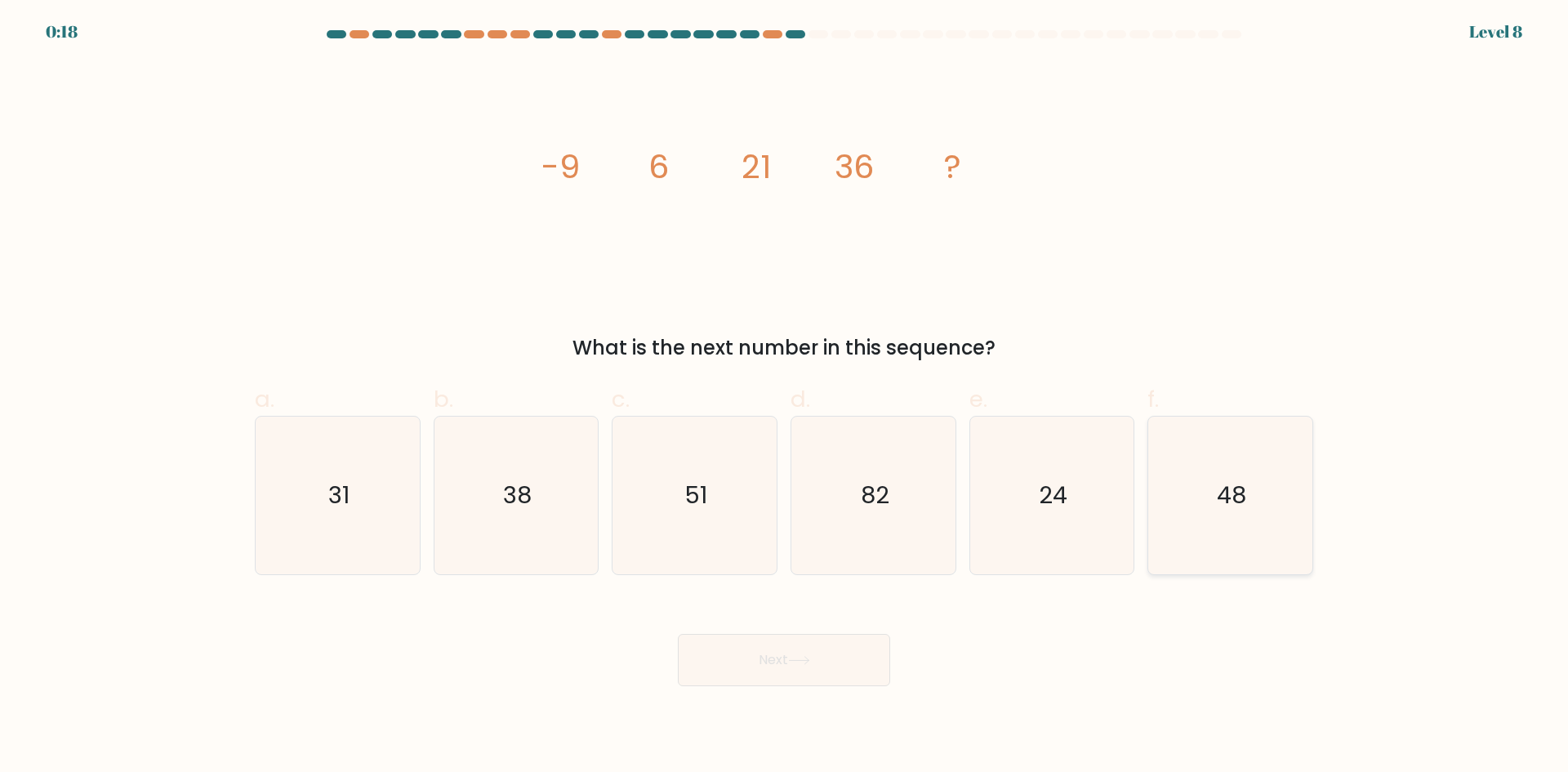
click at [1235, 510] on text "48" at bounding box center [1232, 495] width 30 height 33
click at [785, 397] on input "f. 48" at bounding box center [784, 391] width 1 height 10
radio input "true"
click at [815, 668] on button "Next" at bounding box center [784, 659] width 212 height 52
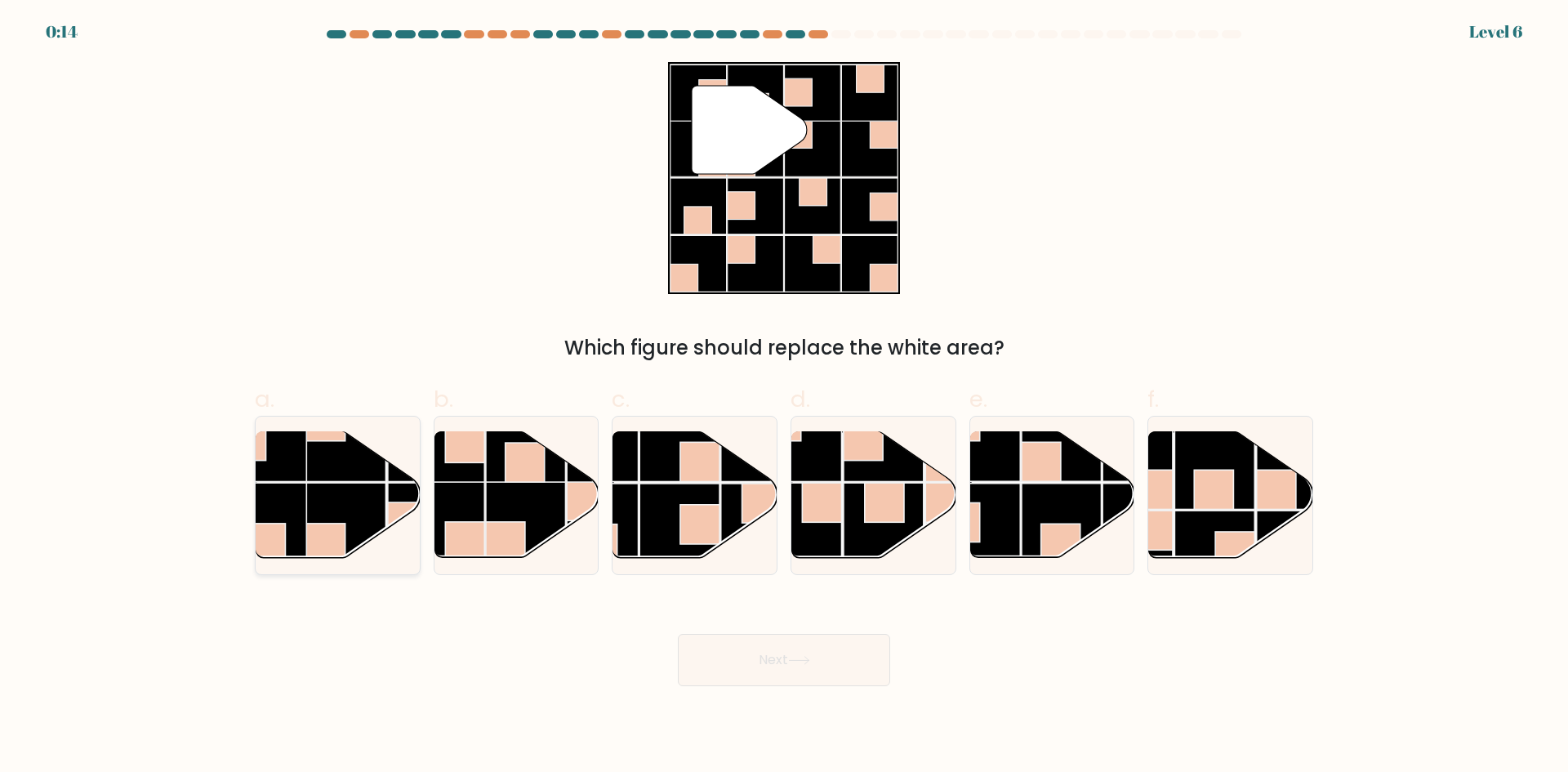
click at [293, 512] on rect at bounding box center [266, 523] width 80 height 80
click at [784, 397] on input "a." at bounding box center [784, 391] width 1 height 10
radio input "true"
click at [755, 651] on button "Next" at bounding box center [784, 659] width 212 height 52
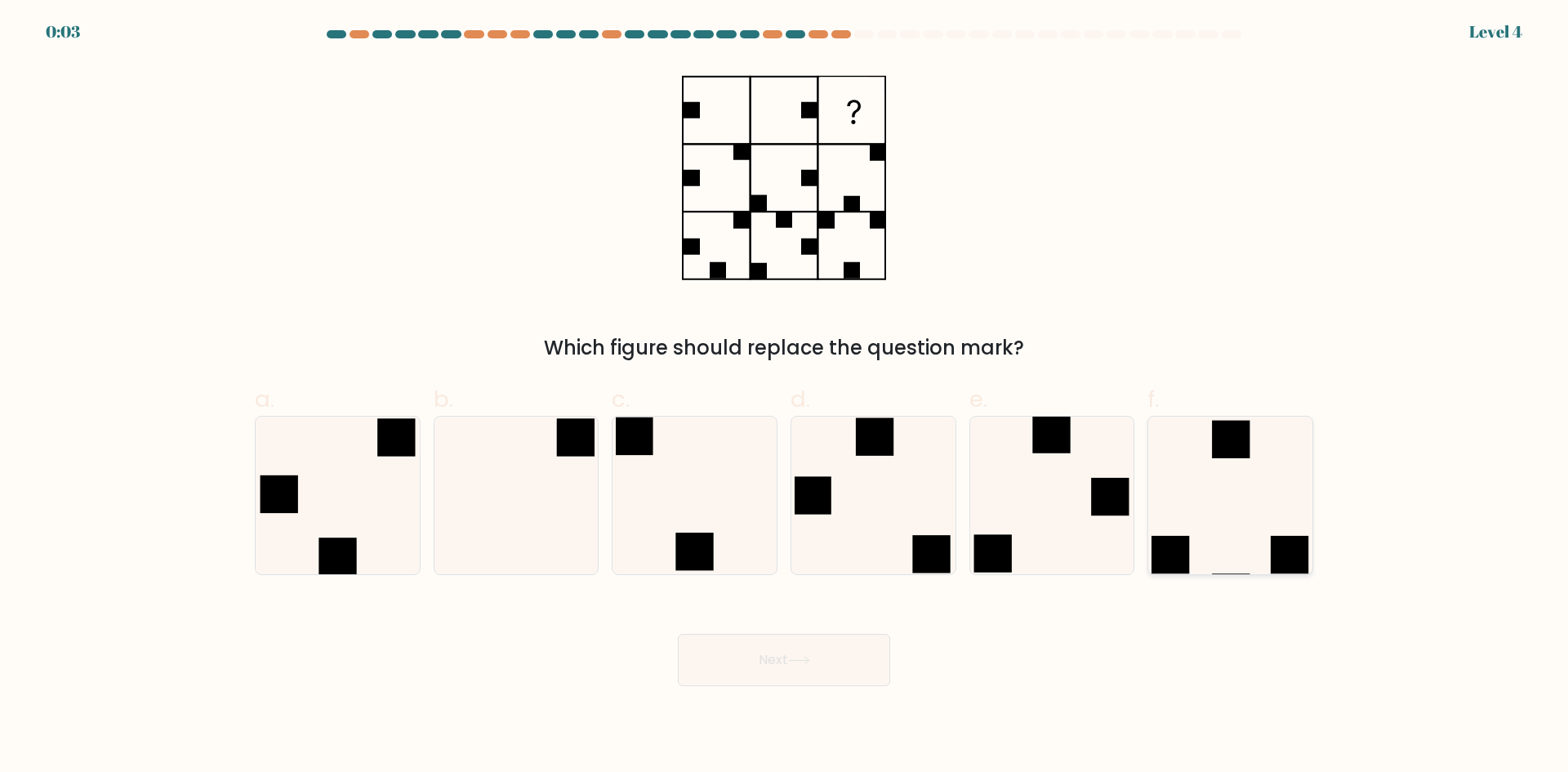
click at [1222, 493] on icon at bounding box center [1229, 495] width 157 height 157
click at [785, 397] on input "f." at bounding box center [784, 391] width 1 height 10
radio input "true"
click at [801, 658] on icon at bounding box center [799, 660] width 22 height 9
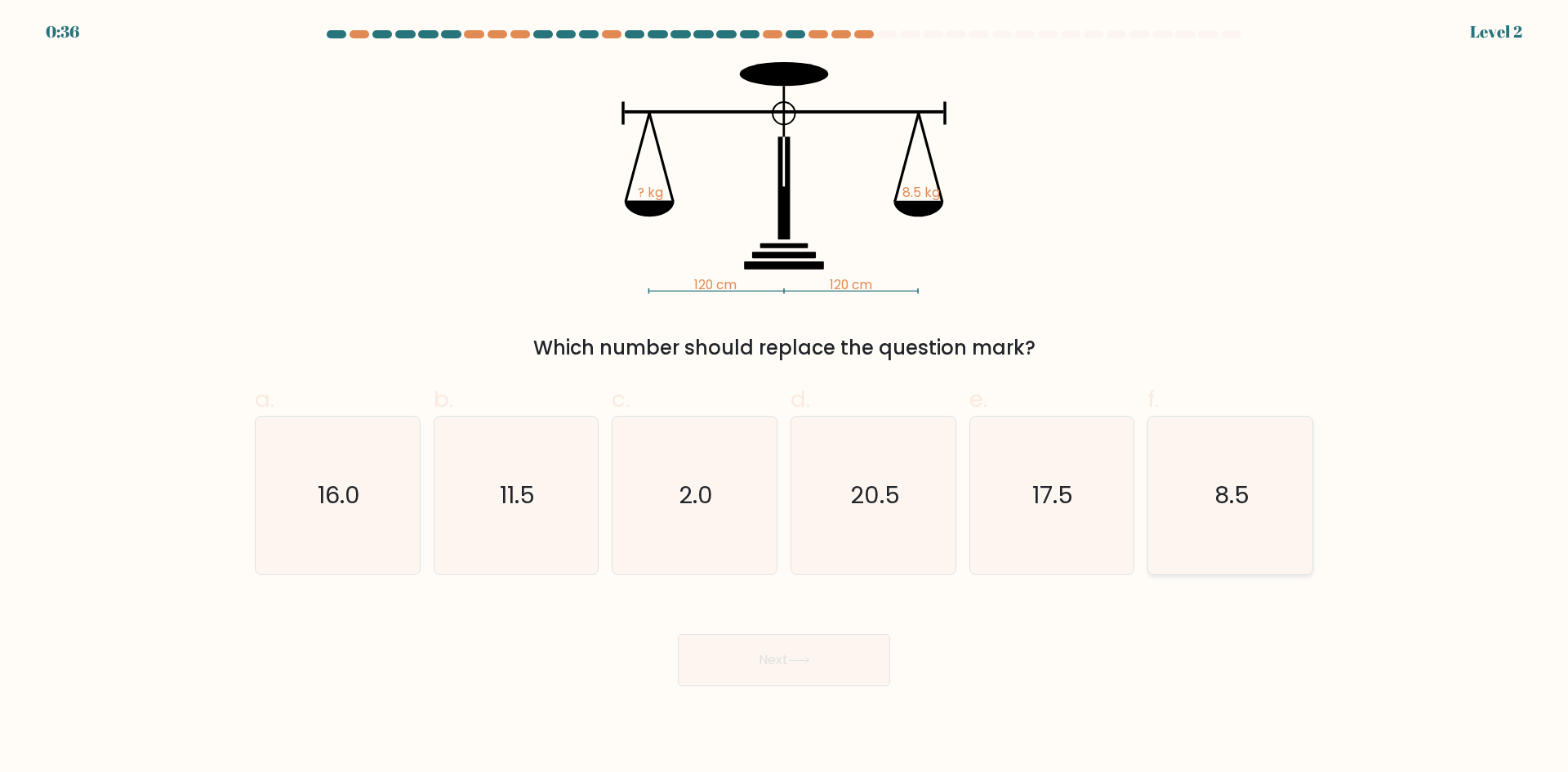
click at [1217, 490] on text "8.5" at bounding box center [1232, 495] width 35 height 33
click at [785, 397] on input "f. 8.5" at bounding box center [784, 391] width 1 height 10
radio input "true"
click at [781, 666] on button "Next" at bounding box center [784, 659] width 212 height 52
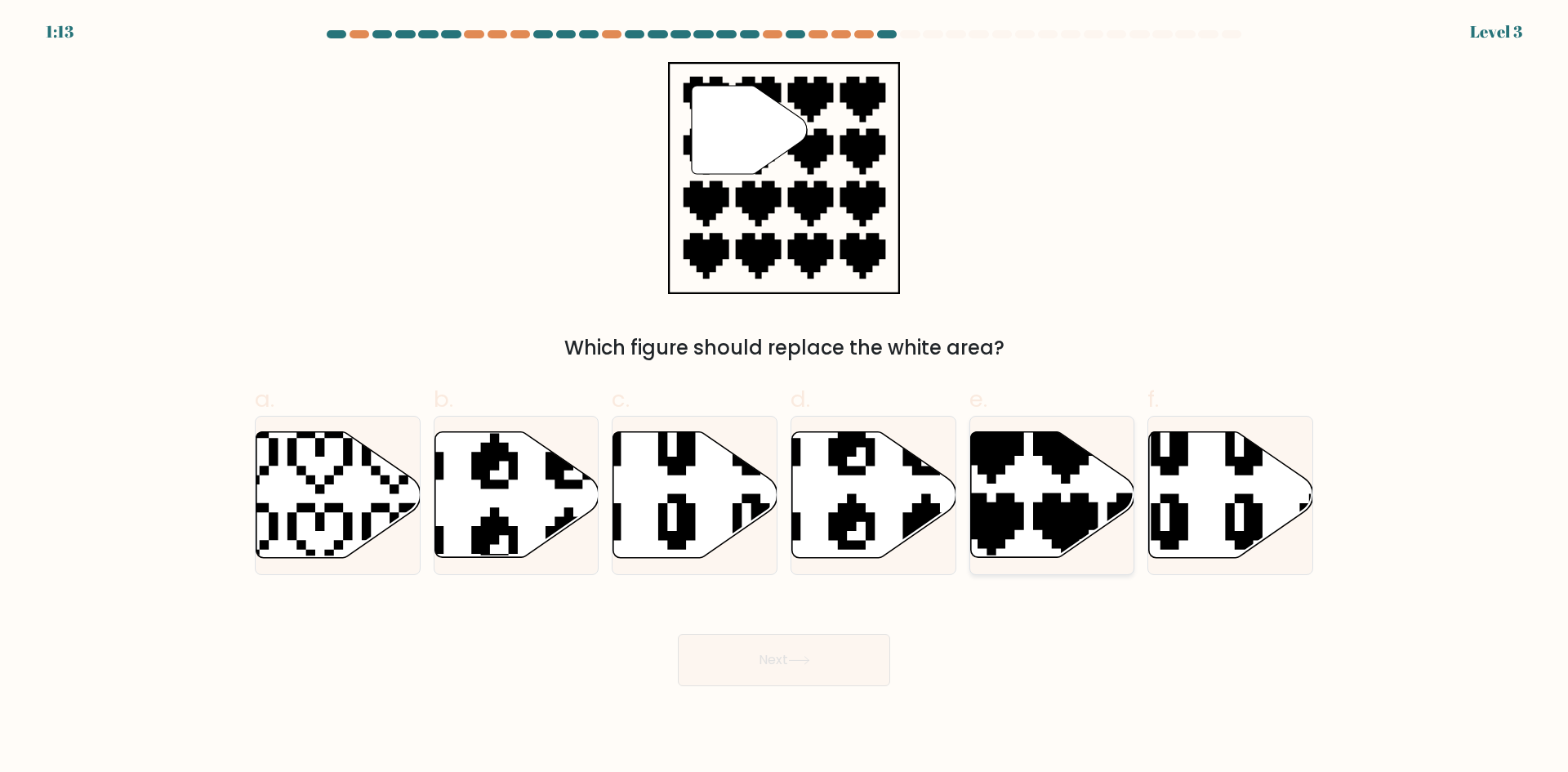
click at [1047, 515] on icon at bounding box center [1103, 563] width 288 height 288
click at [785, 397] on input "e." at bounding box center [784, 391] width 1 height 10
radio input "true"
click at [776, 656] on button "Next" at bounding box center [784, 659] width 212 height 52
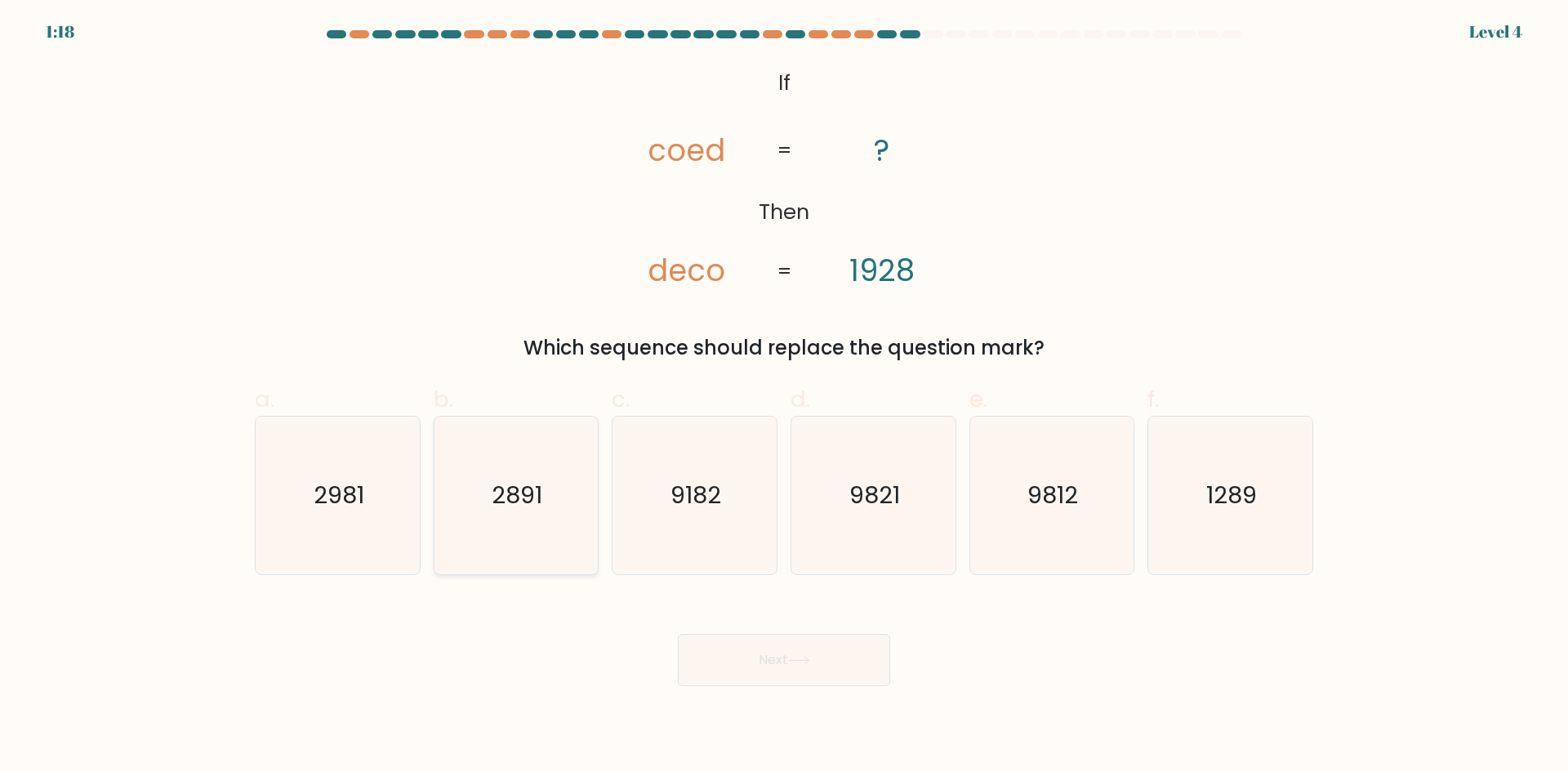
click at [522, 520] on icon "2891" at bounding box center [515, 495] width 157 height 157
click at [784, 397] on input "b. 2891" at bounding box center [784, 391] width 1 height 10
radio input "true"
click at [779, 666] on button "Next" at bounding box center [784, 659] width 212 height 52
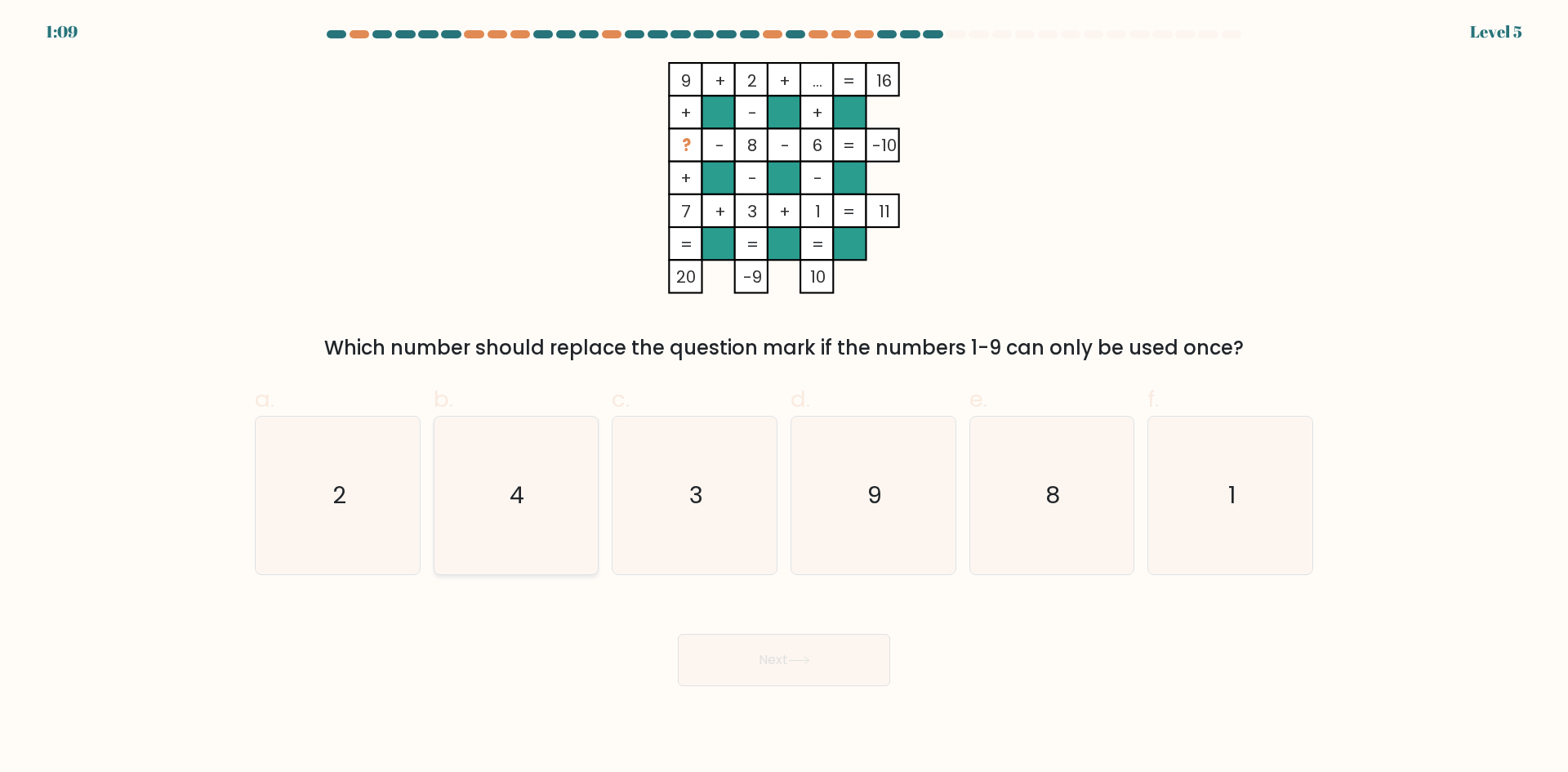
click at [536, 490] on icon "4" at bounding box center [515, 495] width 157 height 157
click at [784, 397] on input "b. 4" at bounding box center [784, 391] width 1 height 10
radio input "true"
click at [794, 667] on button "Next" at bounding box center [784, 659] width 212 height 52
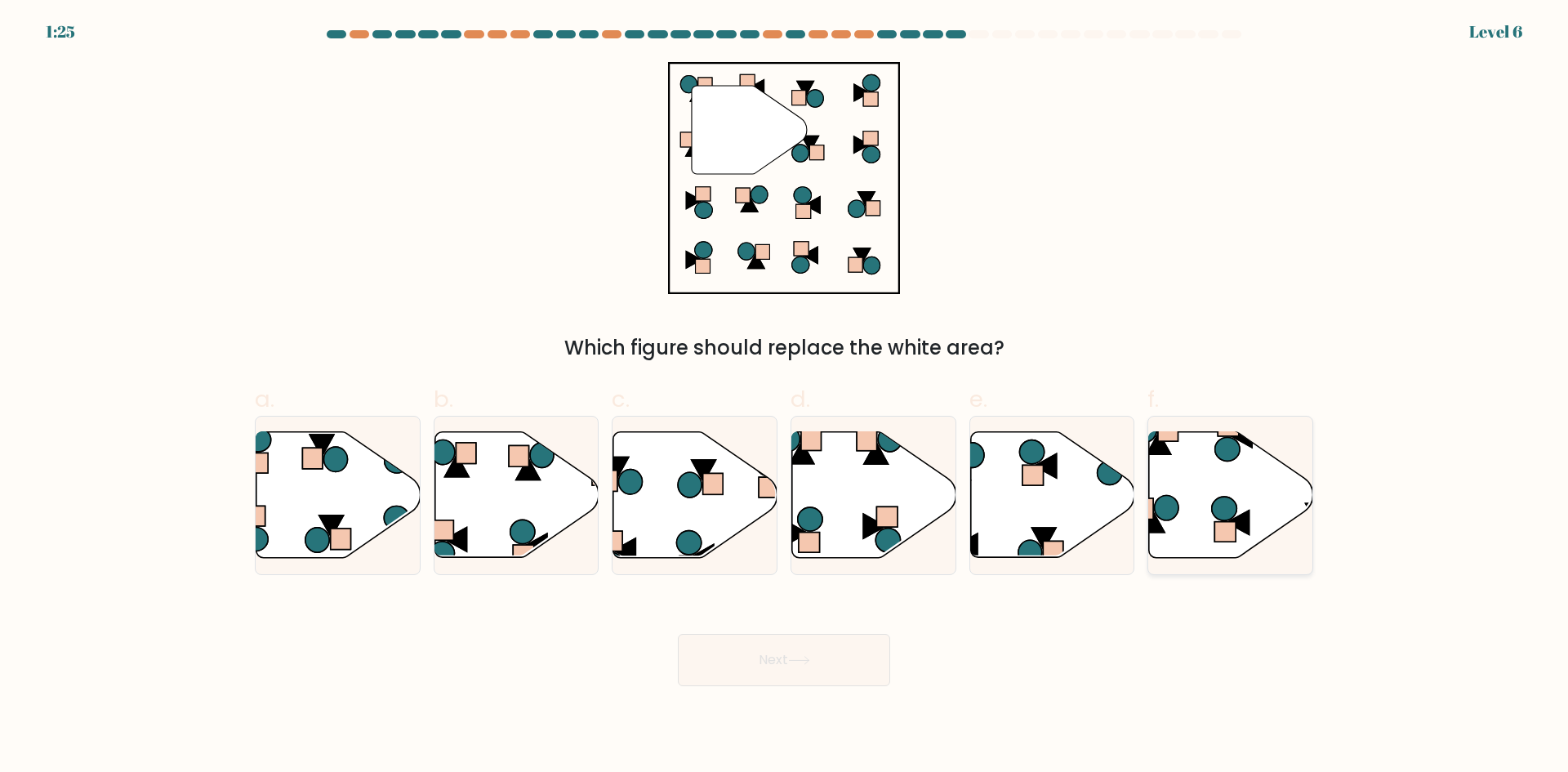
click at [1229, 486] on icon at bounding box center [1230, 494] width 164 height 126
click at [785, 397] on input "f." at bounding box center [784, 391] width 1 height 10
radio input "true"
click at [811, 651] on button "Next" at bounding box center [784, 659] width 212 height 52
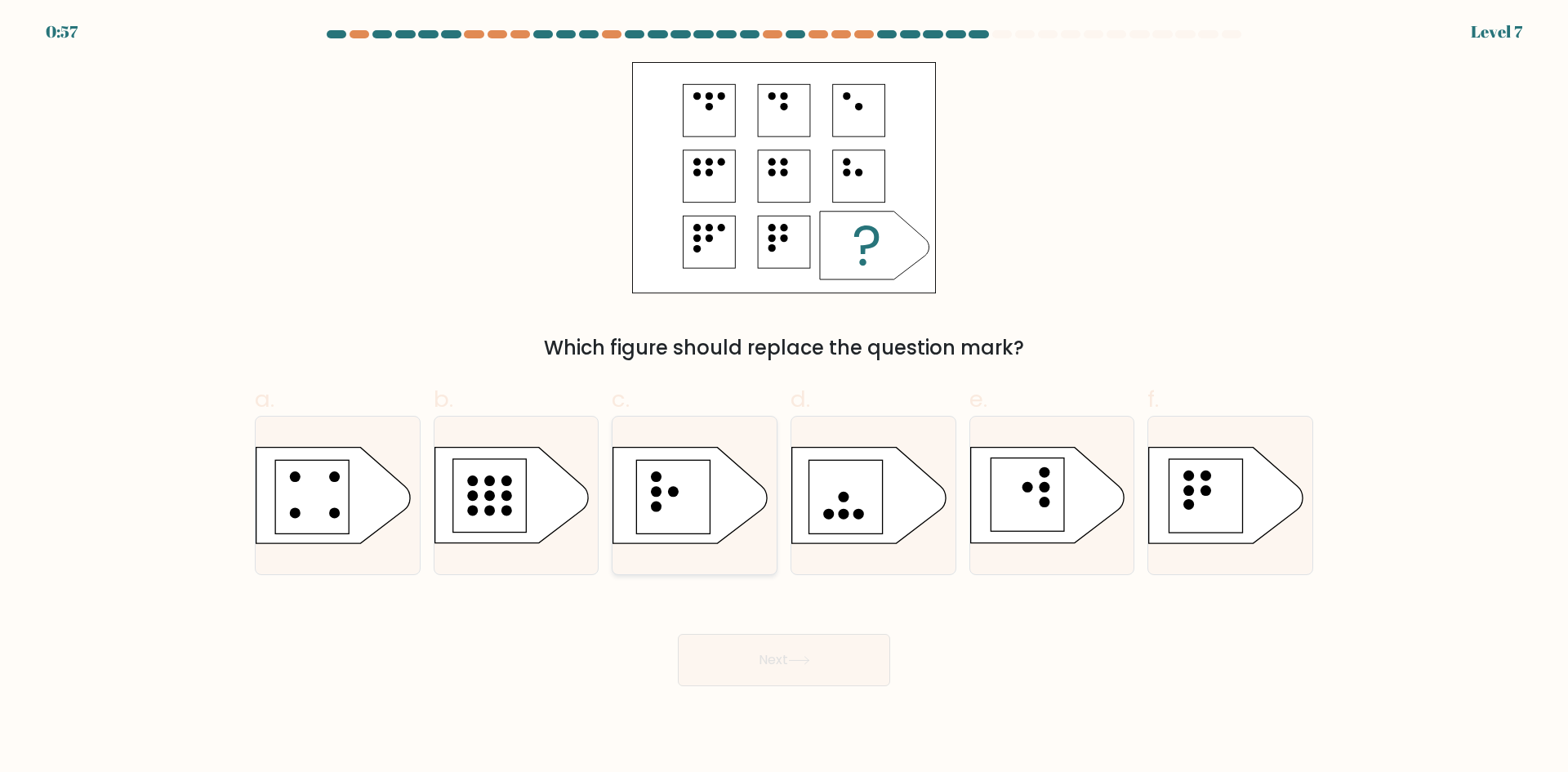
click at [684, 482] on rect at bounding box center [673, 496] width 73 height 73
click at [784, 397] on input "c." at bounding box center [784, 391] width 1 height 10
radio input "true"
click at [813, 665] on button "Next" at bounding box center [784, 659] width 212 height 52
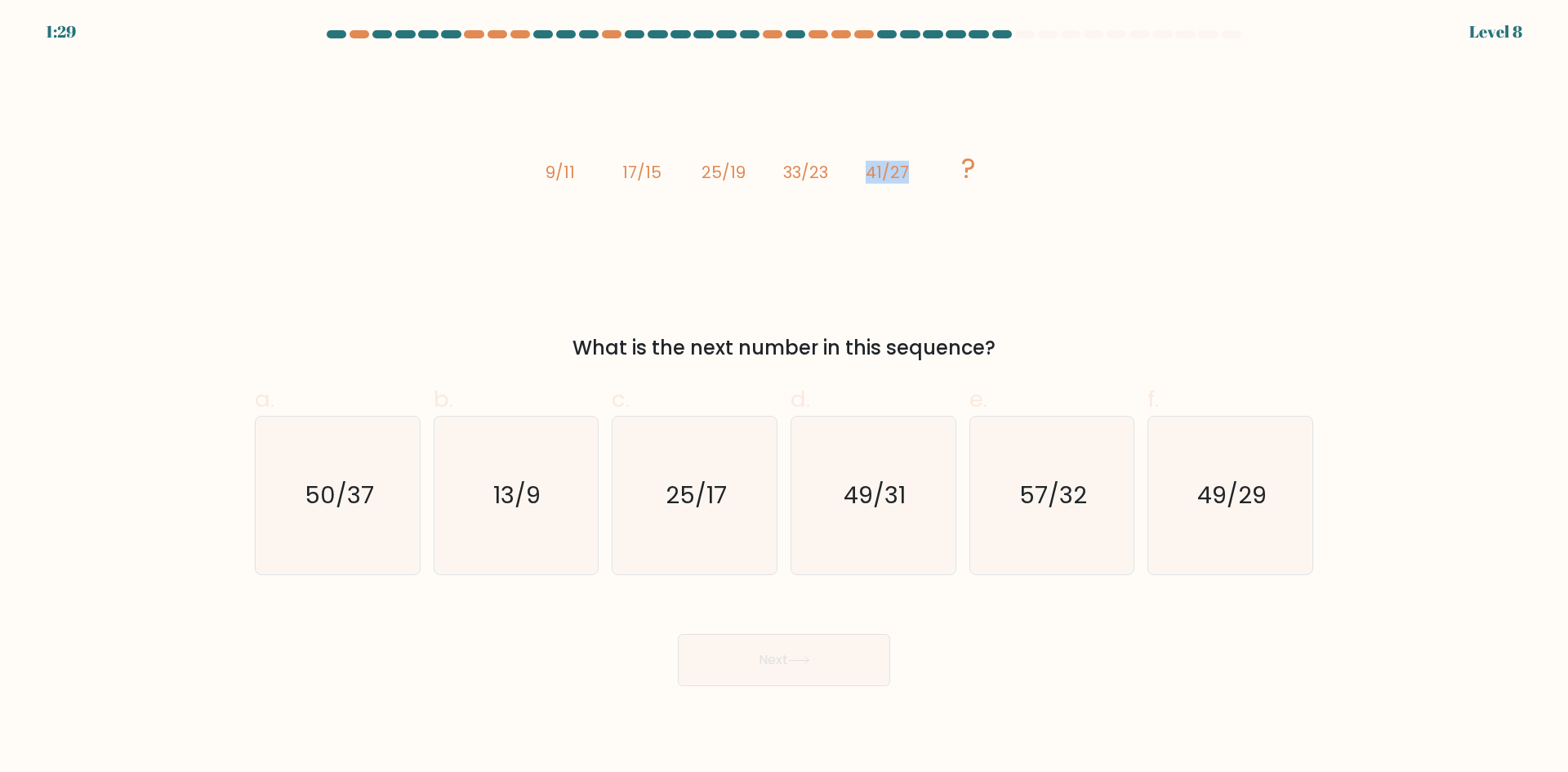
drag, startPoint x: 910, startPoint y: 176, endPoint x: 857, endPoint y: 170, distance: 53.3
click at [857, 170] on icon "image/svg+xml 9/11 17/15 25/19 33/23 41/27 ?" at bounding box center [783, 178] width 490 height 232
copy tspan "41/27"
click at [326, 358] on div "What is the next number in this sequence?" at bounding box center [783, 348] width 1039 height 30
click at [1317, 638] on div "Next" at bounding box center [783, 640] width 1078 height 91
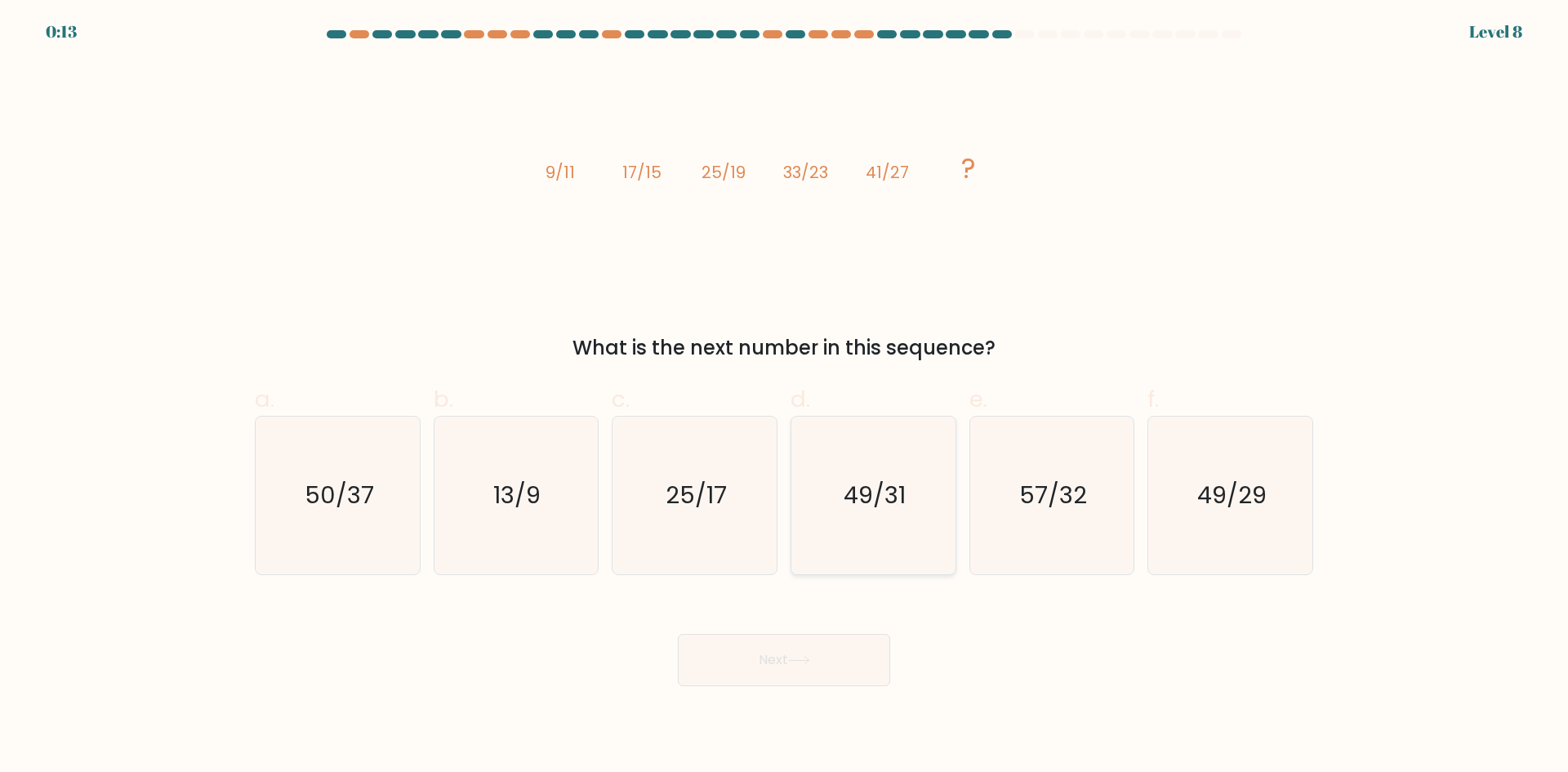
click at [867, 526] on icon "49/31" at bounding box center [872, 495] width 157 height 157
click at [785, 397] on input "d. 49/31" at bounding box center [784, 391] width 1 height 10
radio input "true"
click at [805, 659] on icon at bounding box center [799, 660] width 22 height 9
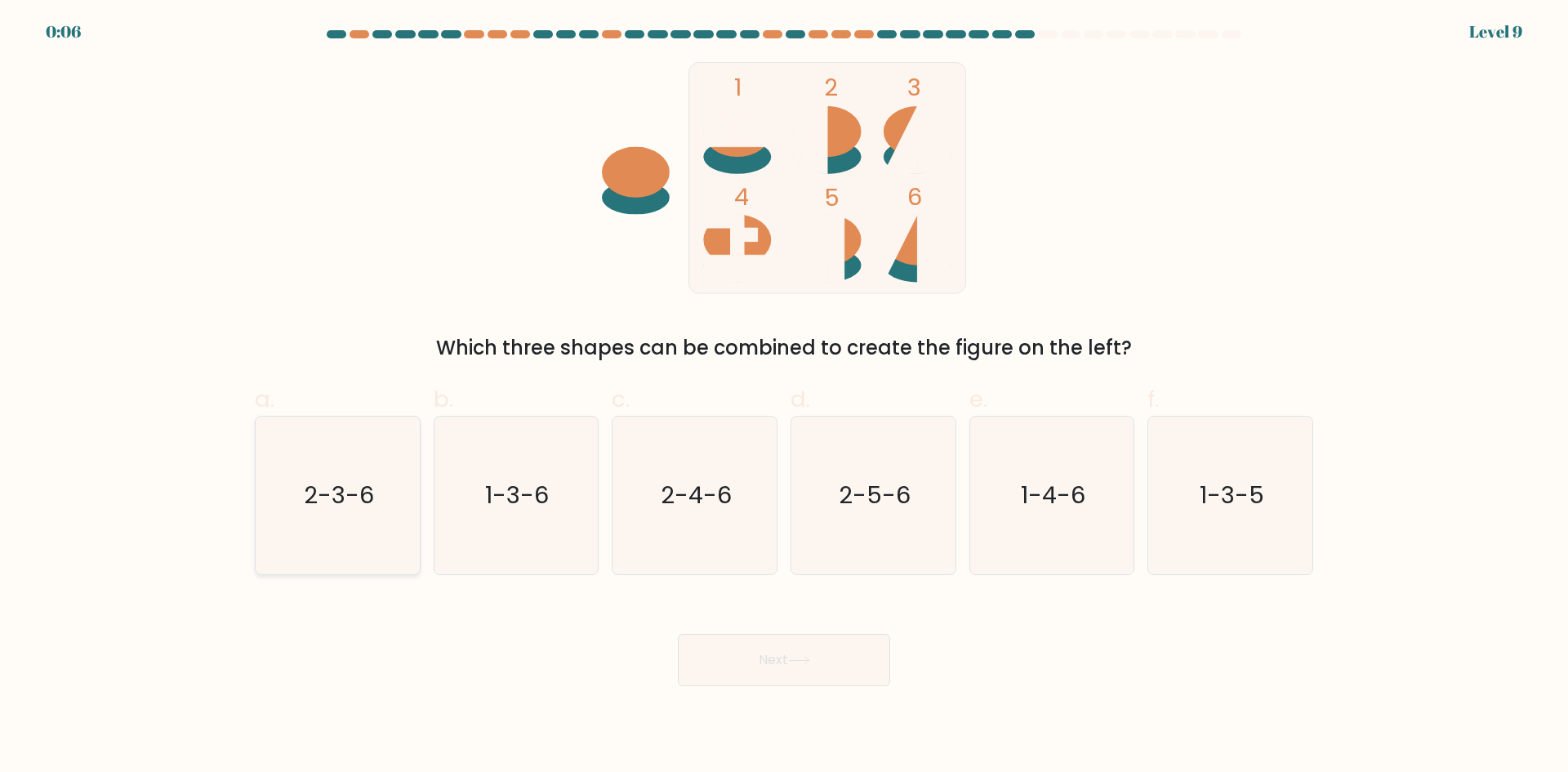
click at [322, 517] on icon "2-3-6" at bounding box center [337, 495] width 157 height 157
click at [784, 397] on input "a. 2-3-6" at bounding box center [784, 391] width 1 height 10
radio input "true"
click at [776, 656] on button "Next" at bounding box center [784, 659] width 212 height 52
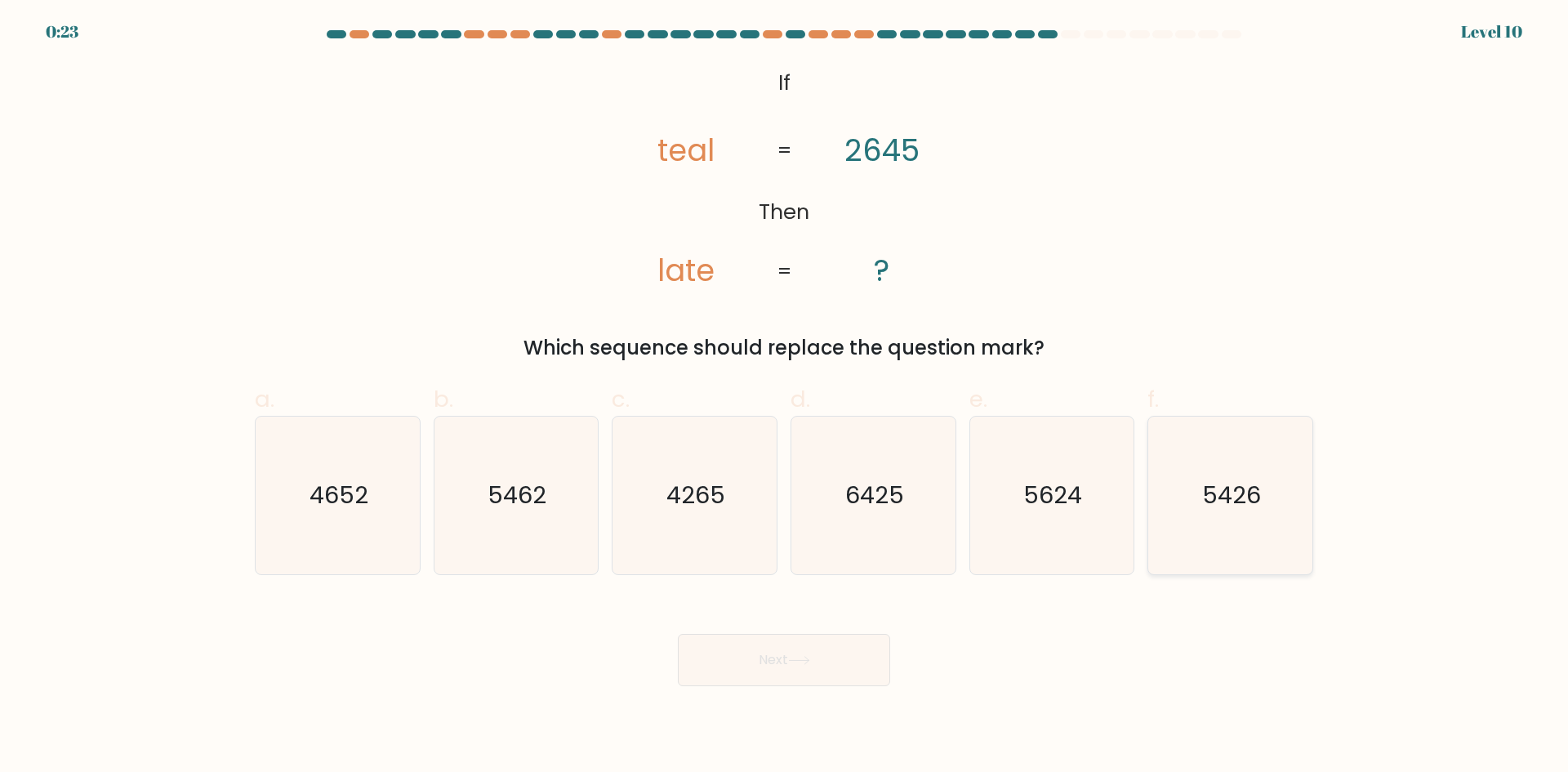
click at [1251, 496] on text "5426" at bounding box center [1231, 495] width 59 height 33
click at [785, 397] on input "f. 5426" at bounding box center [784, 391] width 1 height 10
radio input "true"
click at [852, 663] on button "Next" at bounding box center [784, 659] width 212 height 52
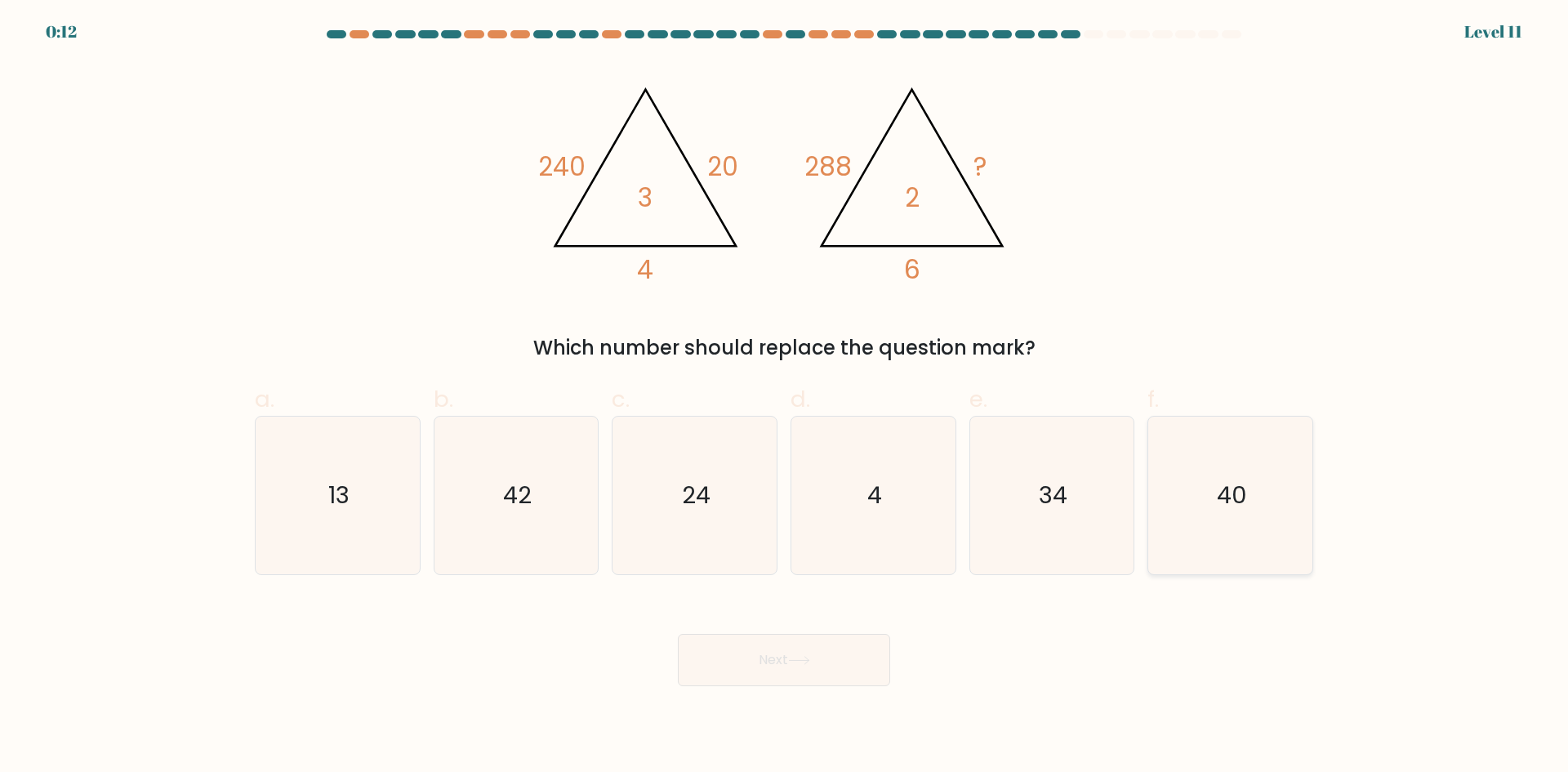
click at [1229, 509] on text "40" at bounding box center [1231, 495] width 30 height 33
click at [785, 397] on input "f. 40" at bounding box center [784, 391] width 1 height 10
radio input "true"
click at [504, 680] on div "Next" at bounding box center [783, 640] width 1078 height 91
click at [467, 679] on div "Next" at bounding box center [783, 640] width 1078 height 91
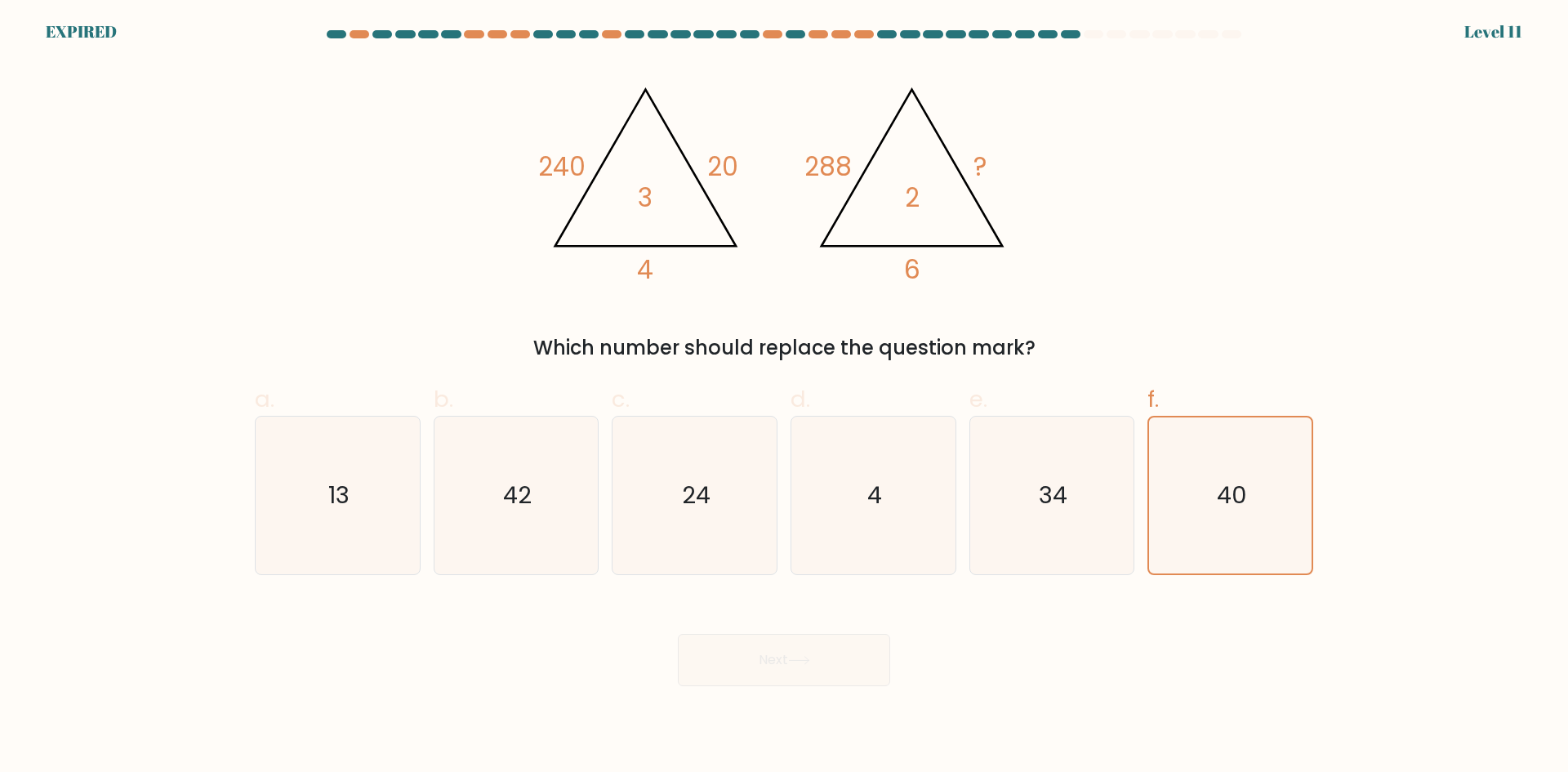
click at [837, 646] on div "Next" at bounding box center [783, 640] width 1078 height 91
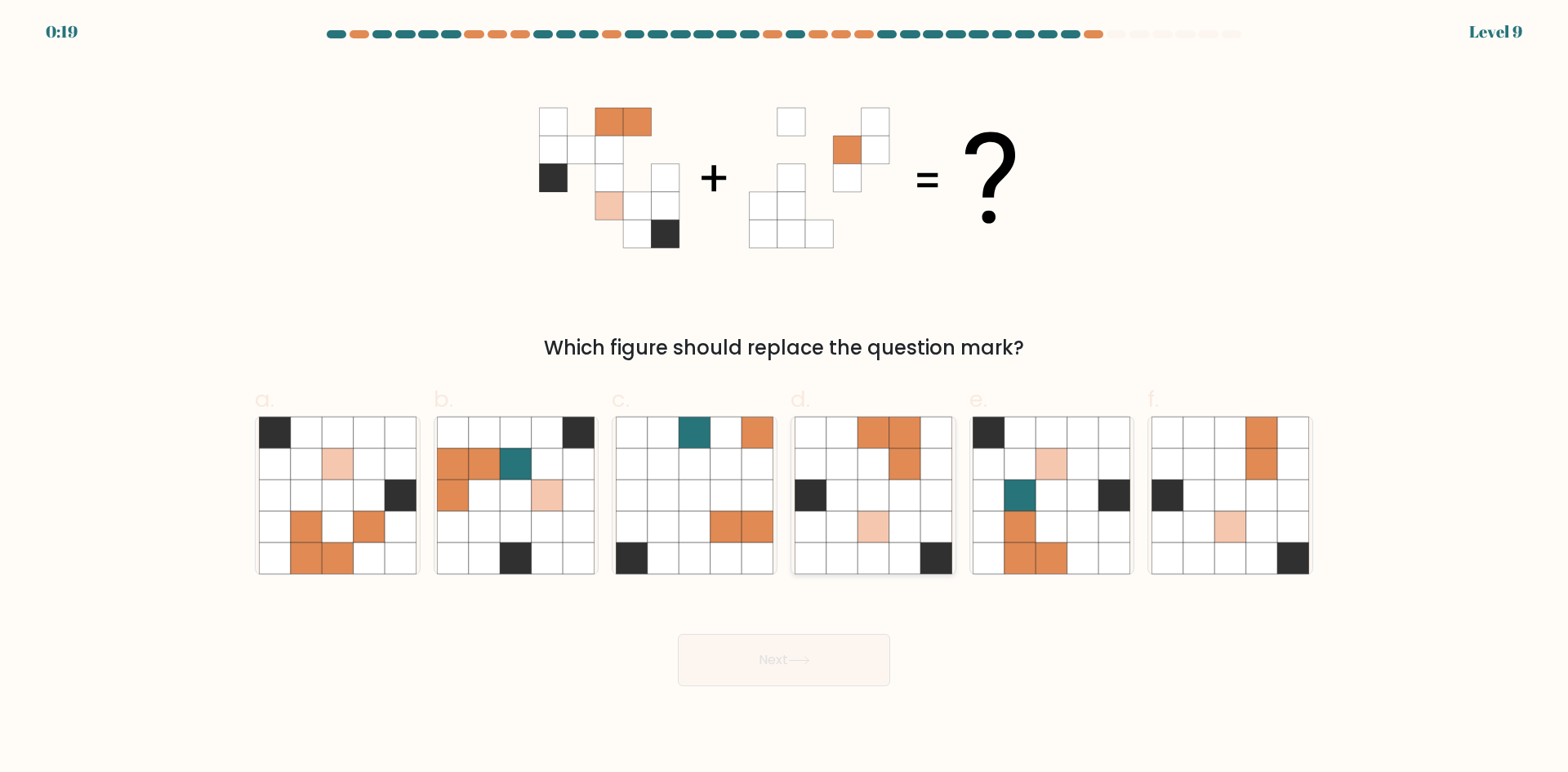
click at [904, 497] on icon at bounding box center [904, 494] width 31 height 31
click at [785, 397] on input "d." at bounding box center [784, 391] width 1 height 10
radio input "true"
click at [834, 664] on button "Next" at bounding box center [784, 659] width 212 height 52
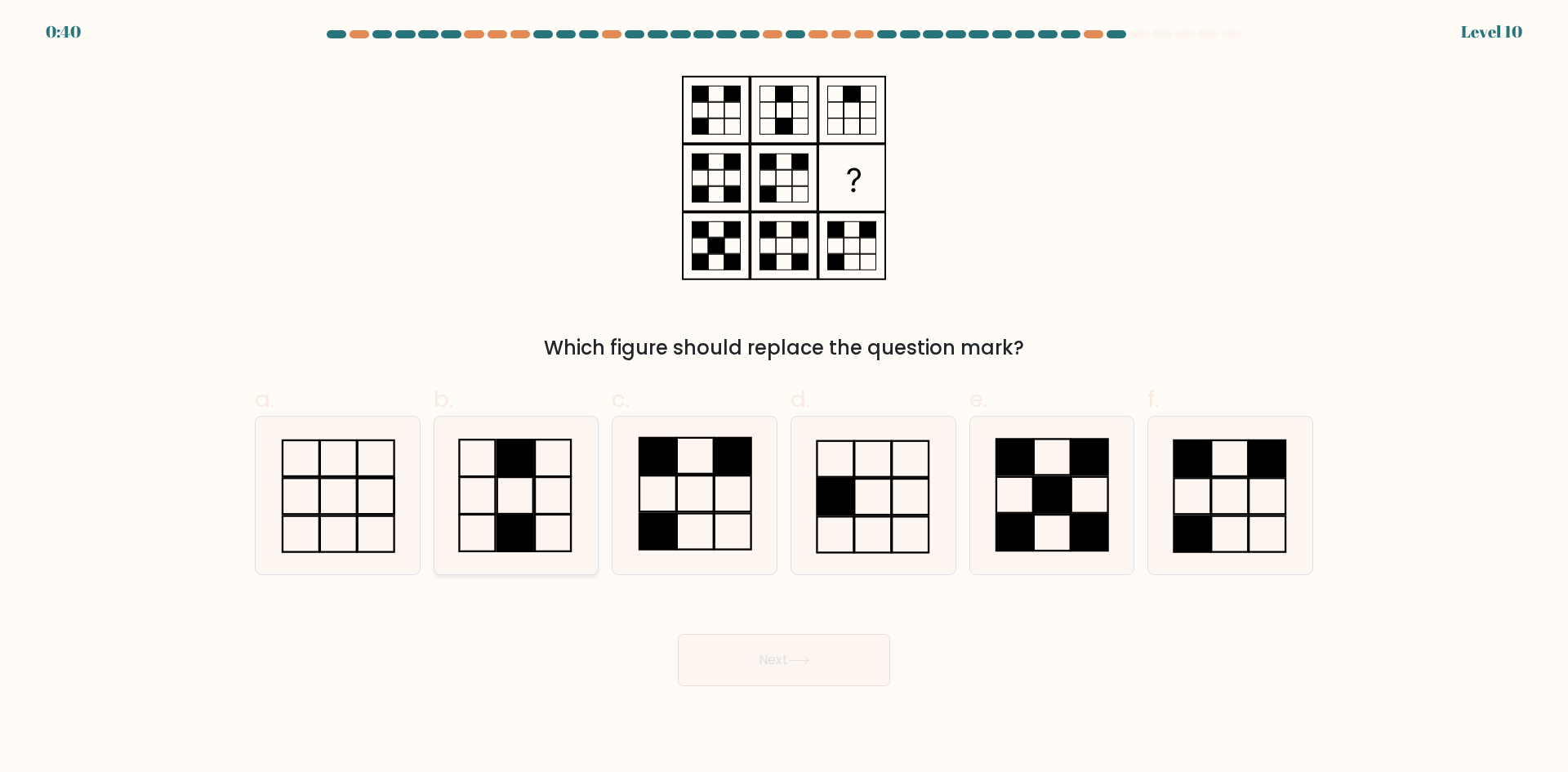
click at [525, 516] on rect at bounding box center [515, 533] width 36 height 37
click at [784, 397] on input "b." at bounding box center [784, 391] width 1 height 10
radio input "true"
click at [794, 667] on button "Next" at bounding box center [784, 659] width 212 height 52
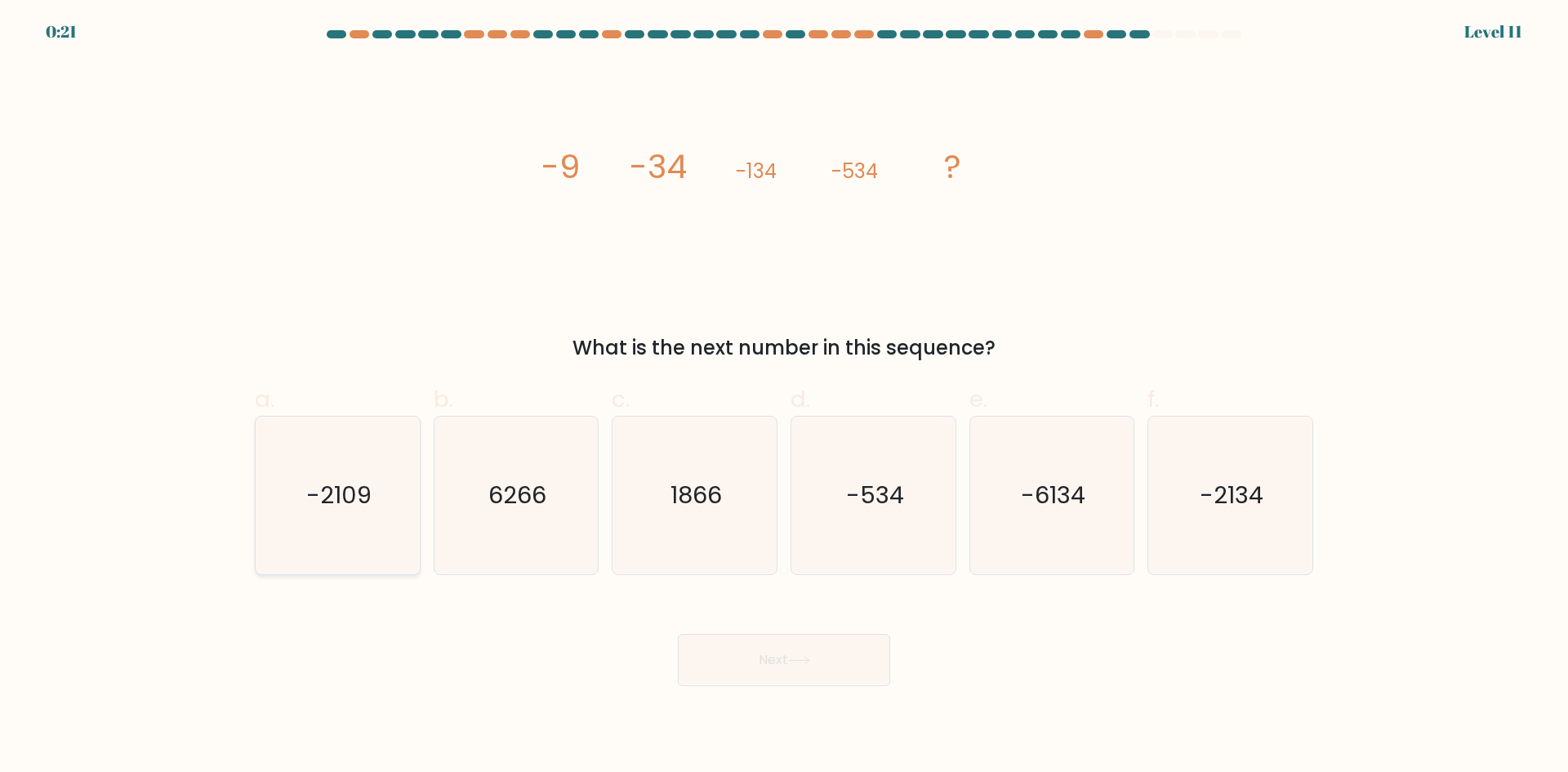
click at [345, 508] on text "-2109" at bounding box center [339, 495] width 65 height 33
click at [784, 397] on input "a. -2109" at bounding box center [784, 391] width 1 height 10
radio input "true"
click at [1256, 498] on text "-2134" at bounding box center [1232, 495] width 63 height 33
click at [785, 397] on input "f. -2134" at bounding box center [784, 391] width 1 height 10
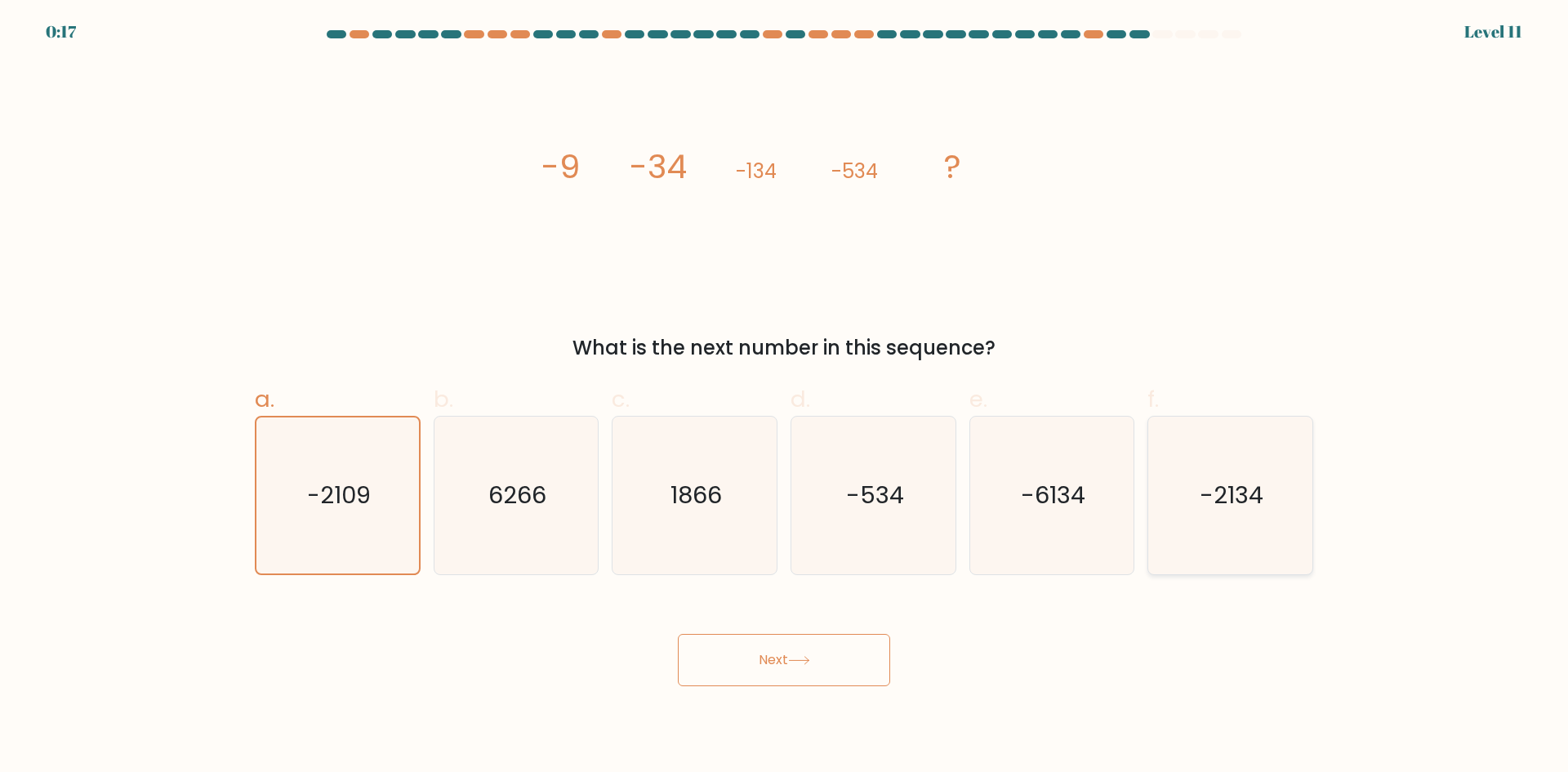
radio input "true"
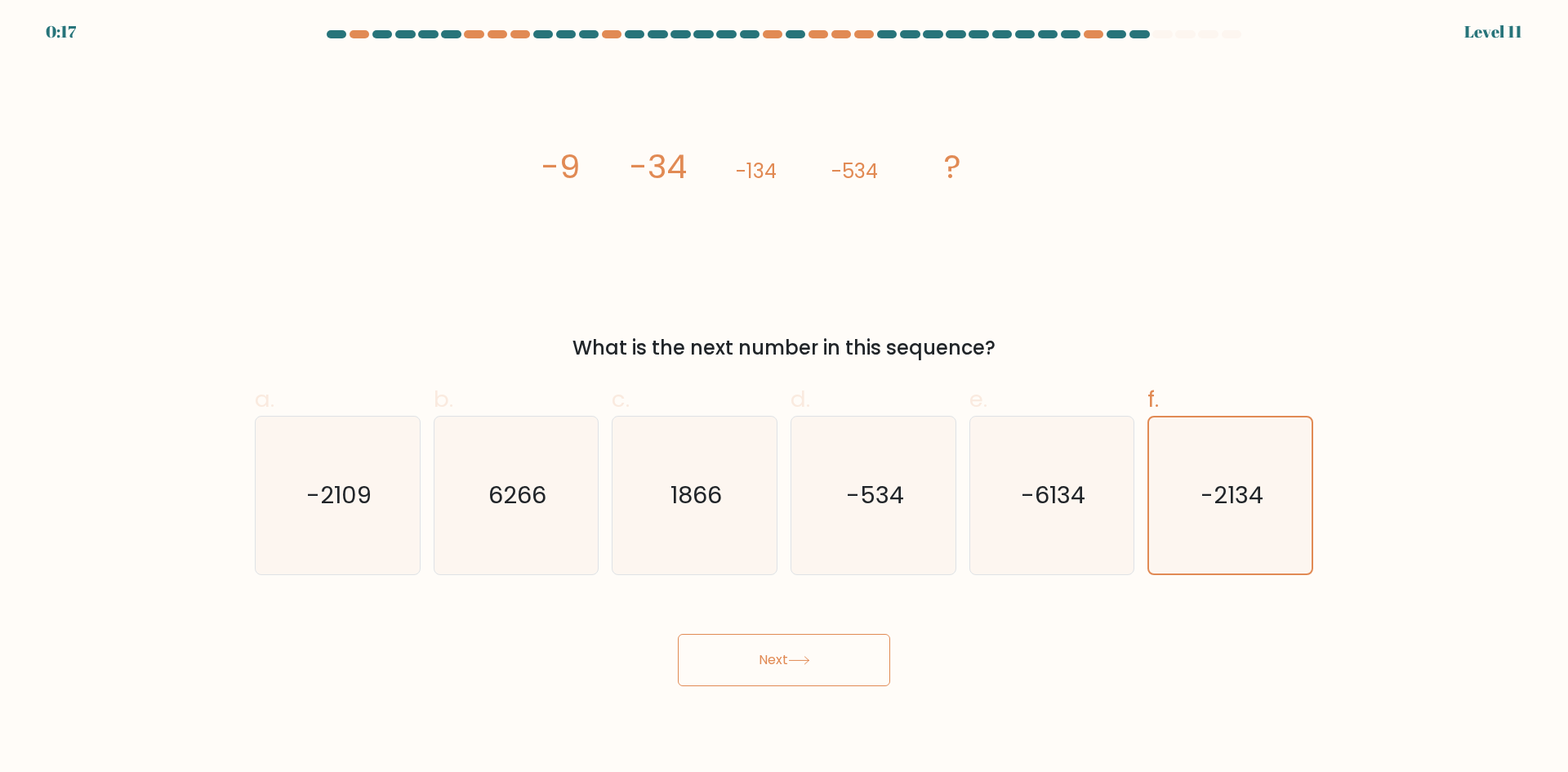
click at [794, 650] on button "Next" at bounding box center [784, 659] width 212 height 52
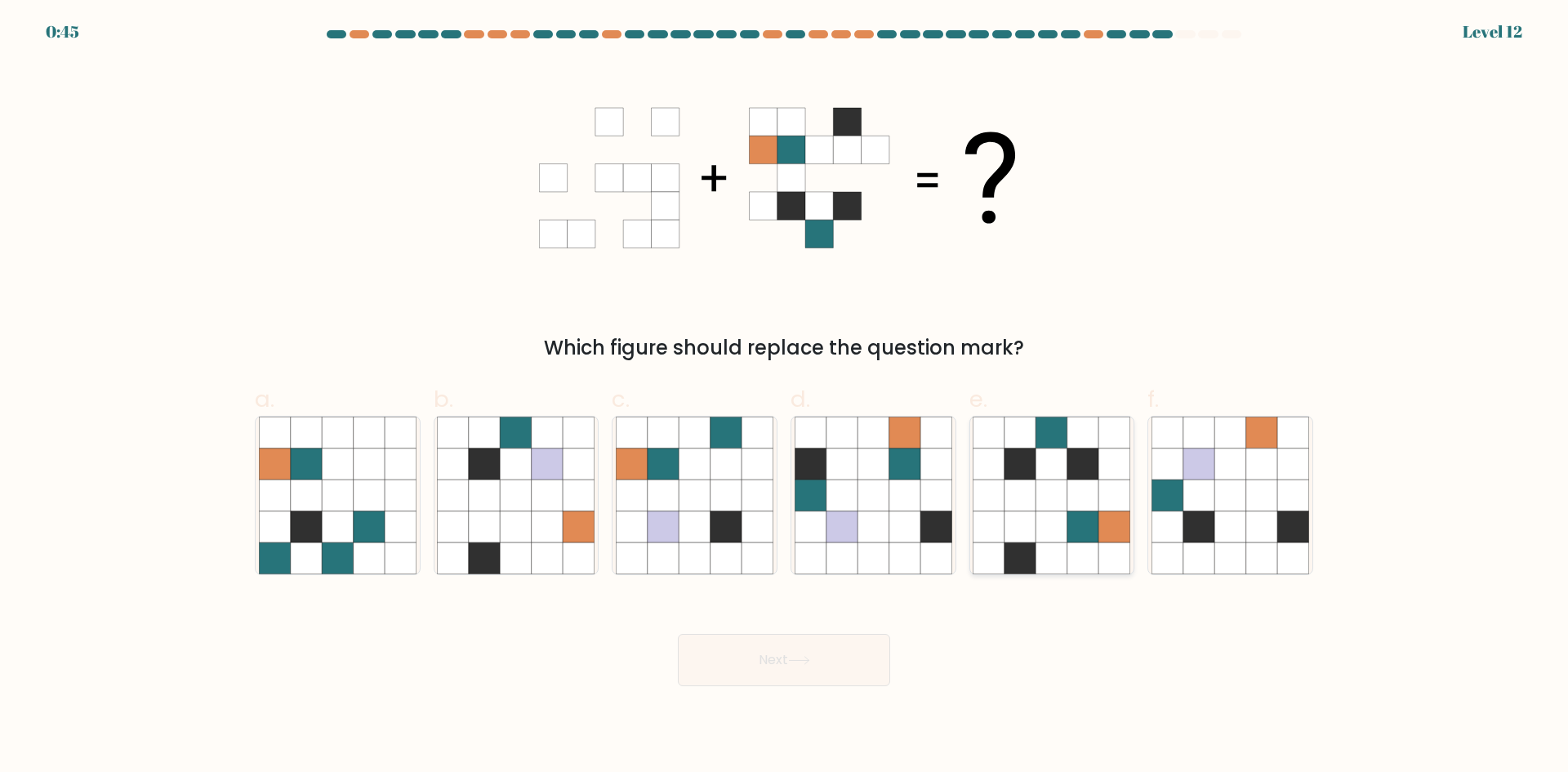
click at [1058, 492] on icon at bounding box center [1051, 494] width 31 height 31
click at [785, 397] on input "e." at bounding box center [784, 391] width 1 height 10
radio input "true"
click at [770, 658] on button "Next" at bounding box center [784, 659] width 212 height 52
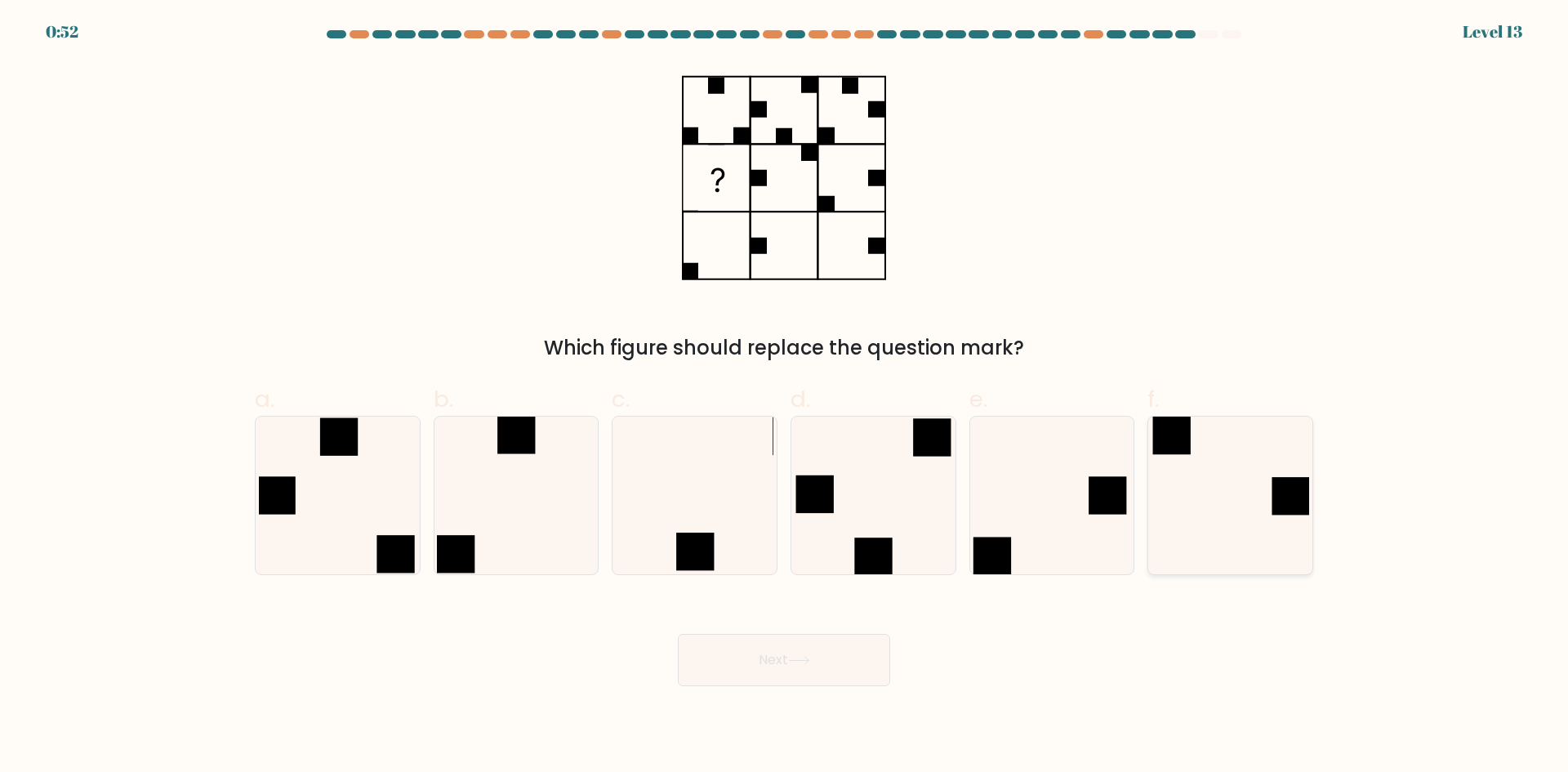
click at [1246, 490] on icon at bounding box center [1229, 495] width 157 height 157
click at [785, 397] on input "f." at bounding box center [784, 391] width 1 height 10
radio input "true"
click at [801, 660] on icon at bounding box center [799, 660] width 22 height 9
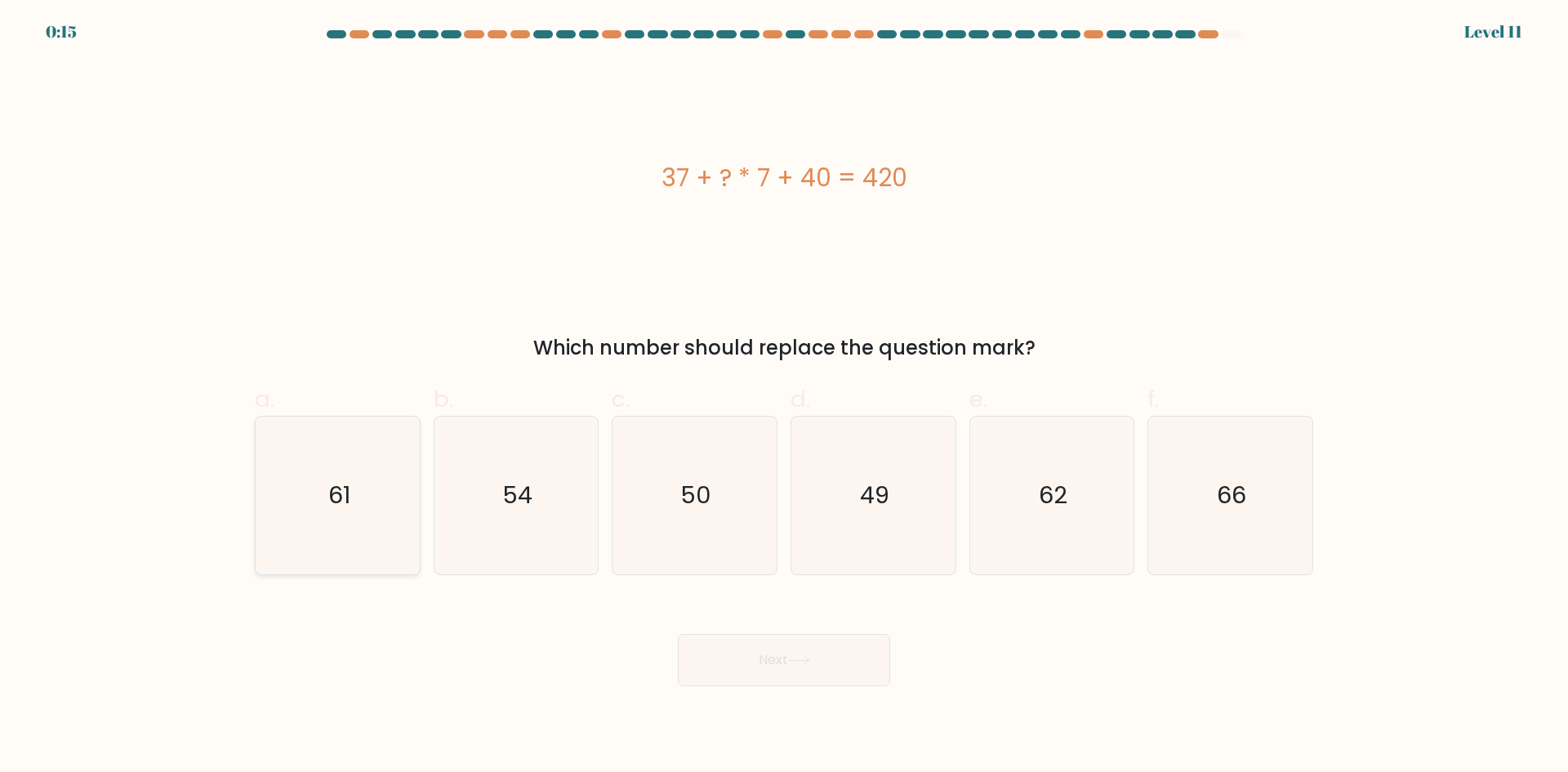
click at [349, 475] on icon "61" at bounding box center [337, 495] width 157 height 157
click at [784, 397] on input "a. 61" at bounding box center [784, 391] width 1 height 10
radio input "true"
click at [526, 505] on text "54" at bounding box center [517, 495] width 30 height 33
click at [784, 397] on input "b. 54" at bounding box center [784, 391] width 1 height 10
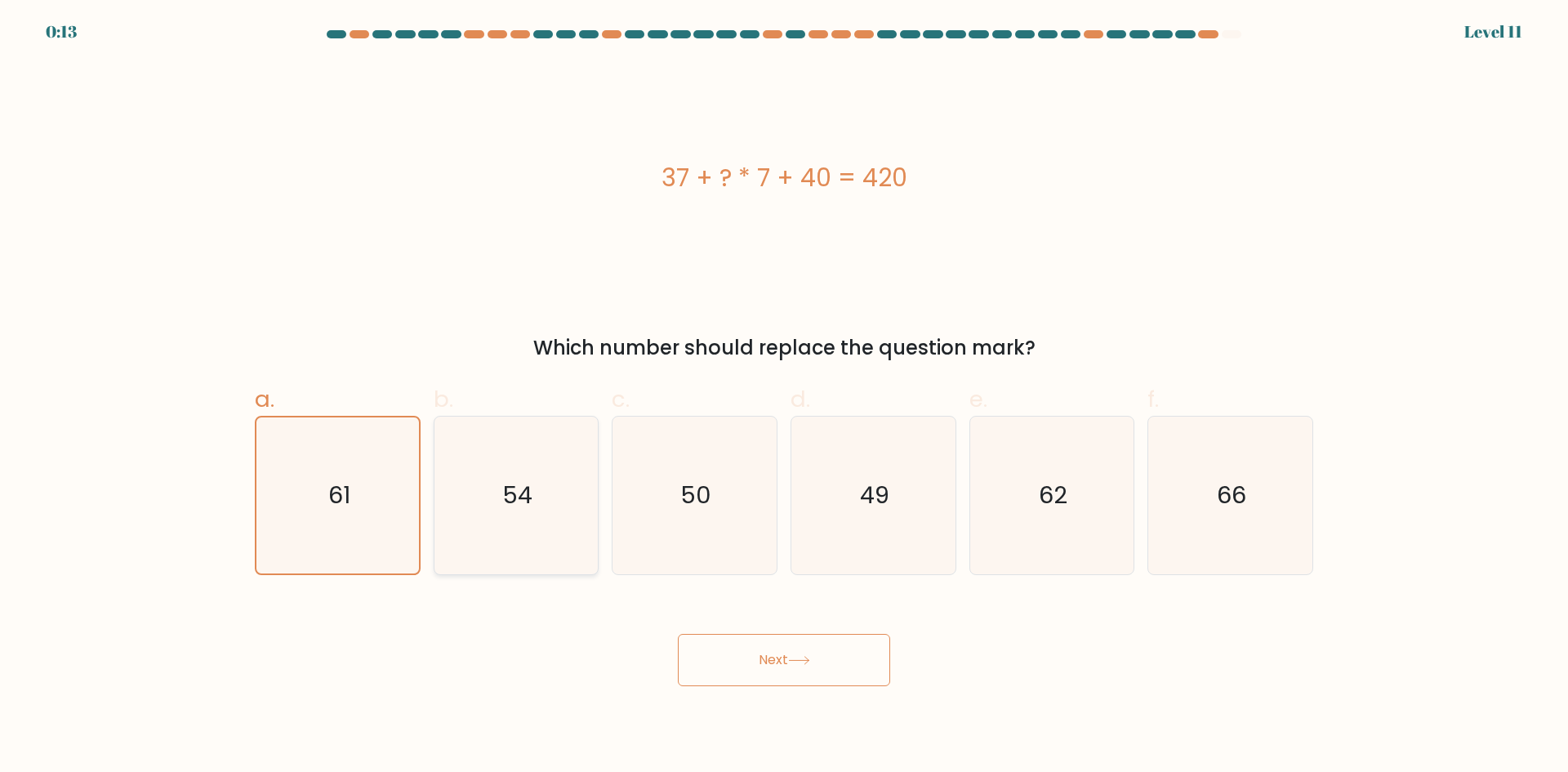
radio input "true"
click at [773, 659] on button "Next" at bounding box center [784, 659] width 212 height 52
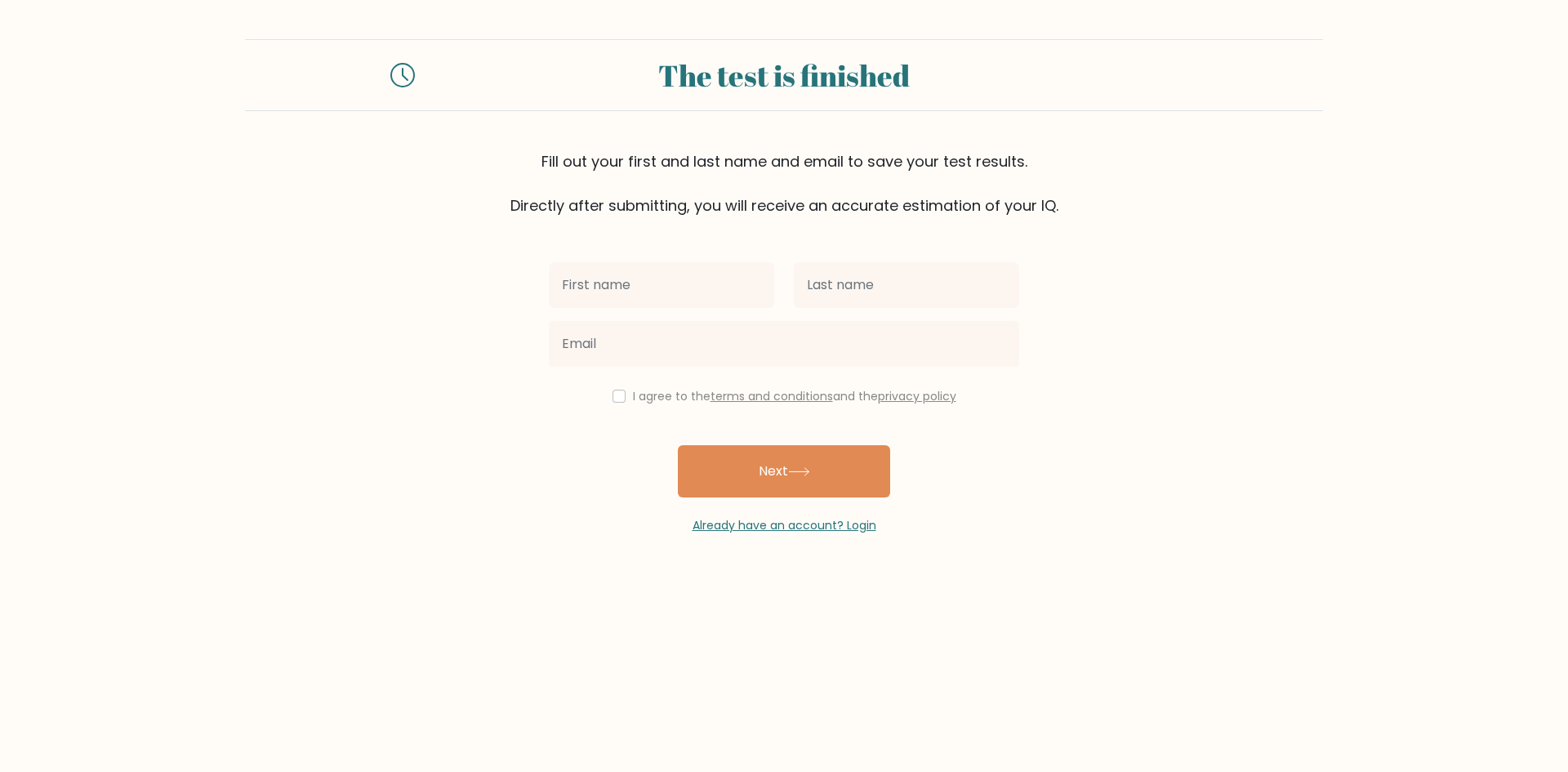
click at [707, 281] on input "text" at bounding box center [661, 285] width 225 height 46
type input "Aly"
type input "[PERSON_NAME]"
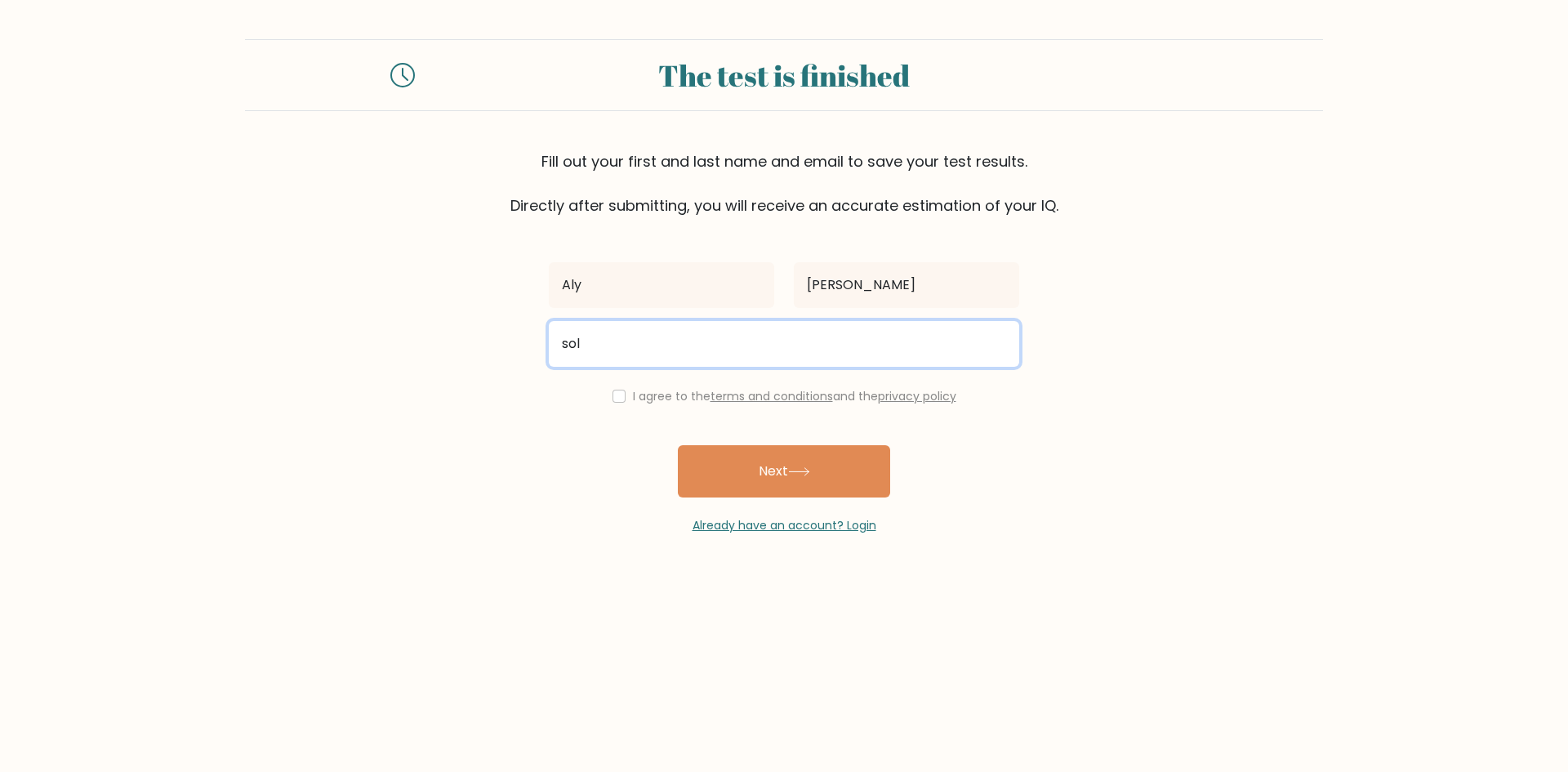
type input "[EMAIL_ADDRESS][DOMAIN_NAME]"
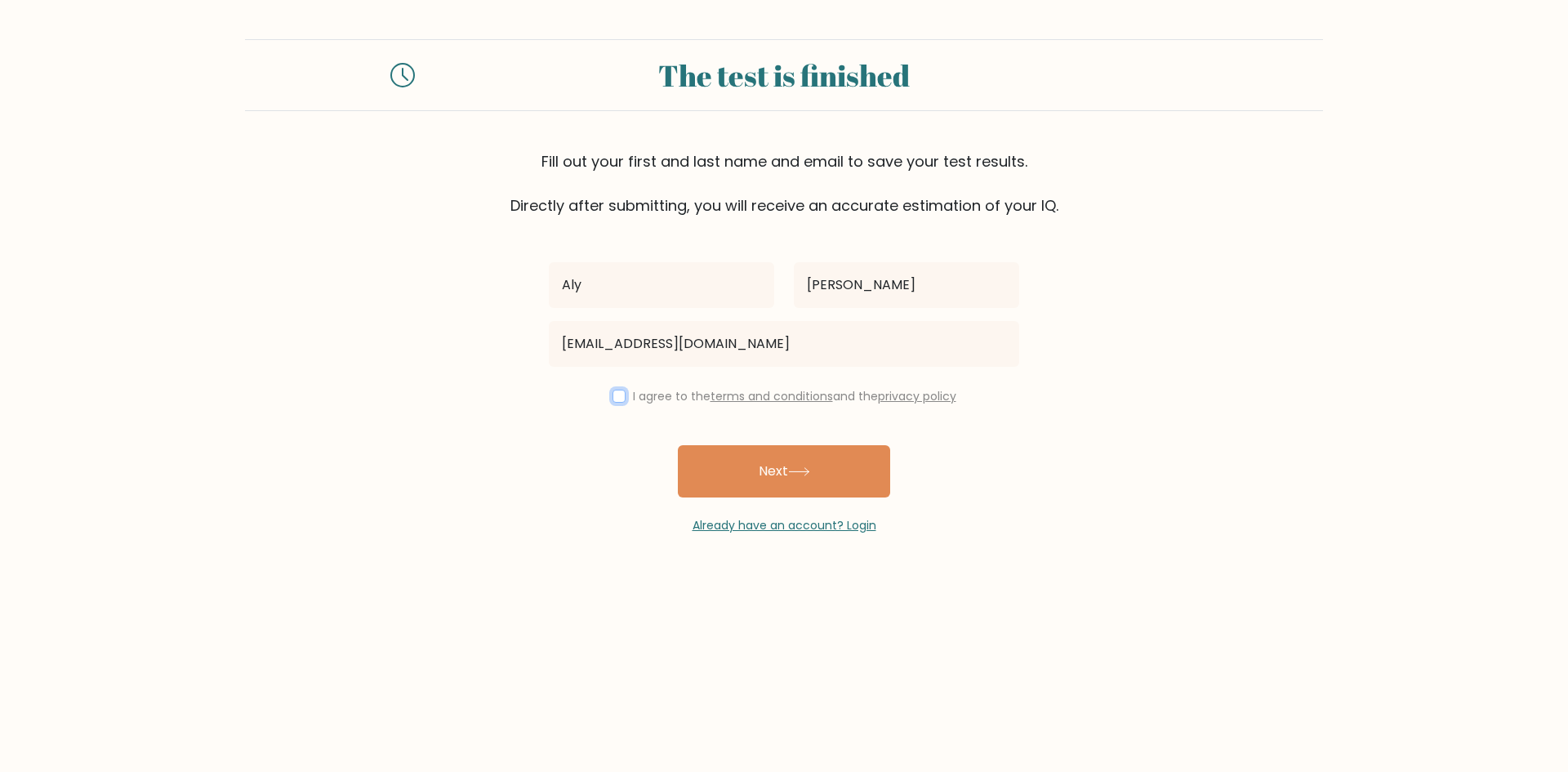
click at [613, 397] on input "checkbox" at bounding box center [619, 396] width 13 height 13
checkbox input "true"
click at [786, 471] on button "Next" at bounding box center [784, 472] width 212 height 52
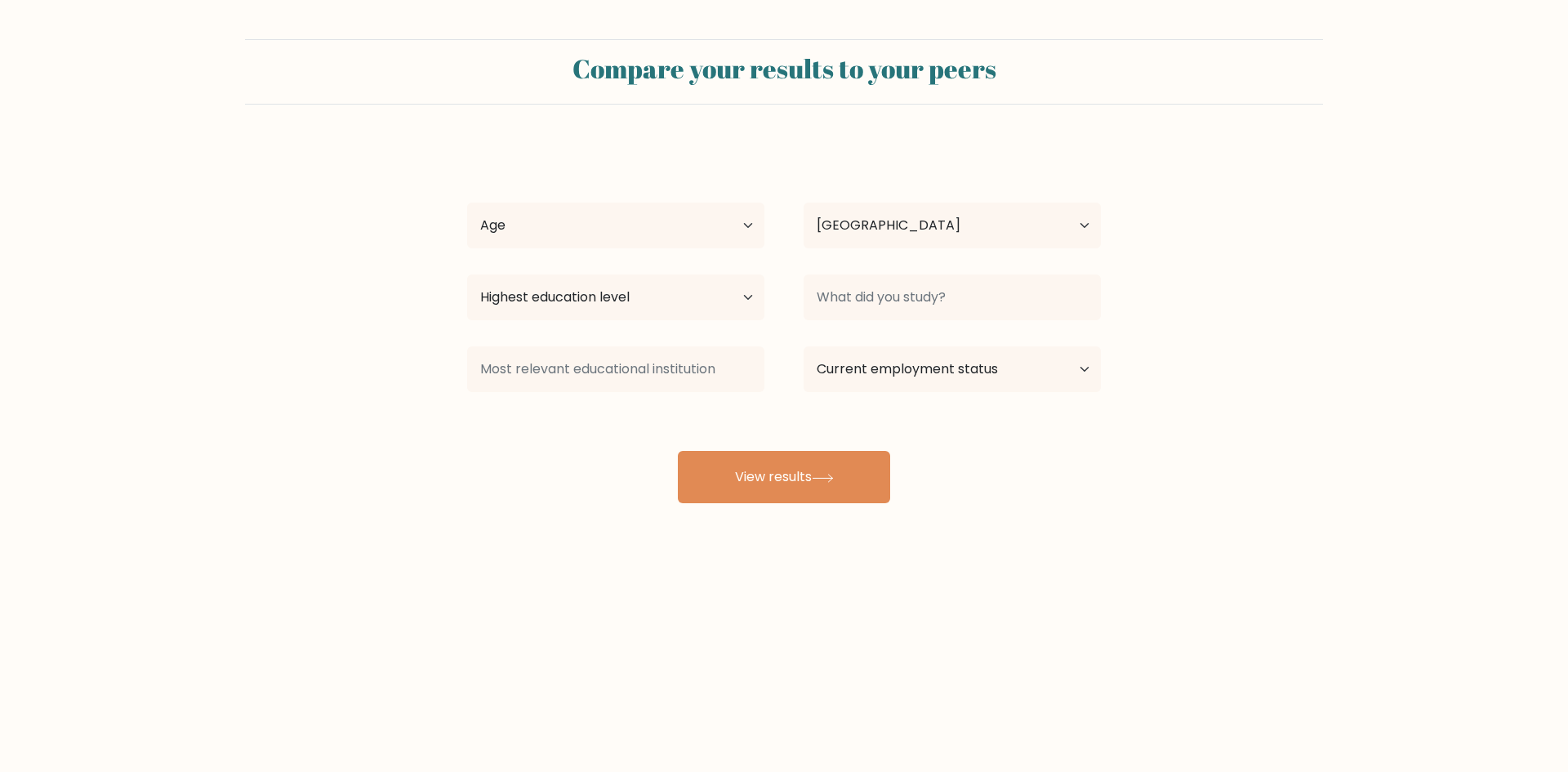
select select "PH"
click at [690, 227] on select "Age Under [DEMOGRAPHIC_DATA] [DEMOGRAPHIC_DATA] [DEMOGRAPHIC_DATA] [DEMOGRAPHIC…" at bounding box center [616, 225] width 298 height 46
select select "25_34"
click at [467, 203] on select "Age Under 18 years old 18-24 years old 25-34 years old 35-44 years old 45-54 ye…" at bounding box center [616, 225] width 298 height 46
click at [695, 312] on select "Highest education level No schooling Primary Lower Secondary Upper Secondary Oc…" at bounding box center [616, 297] width 298 height 46
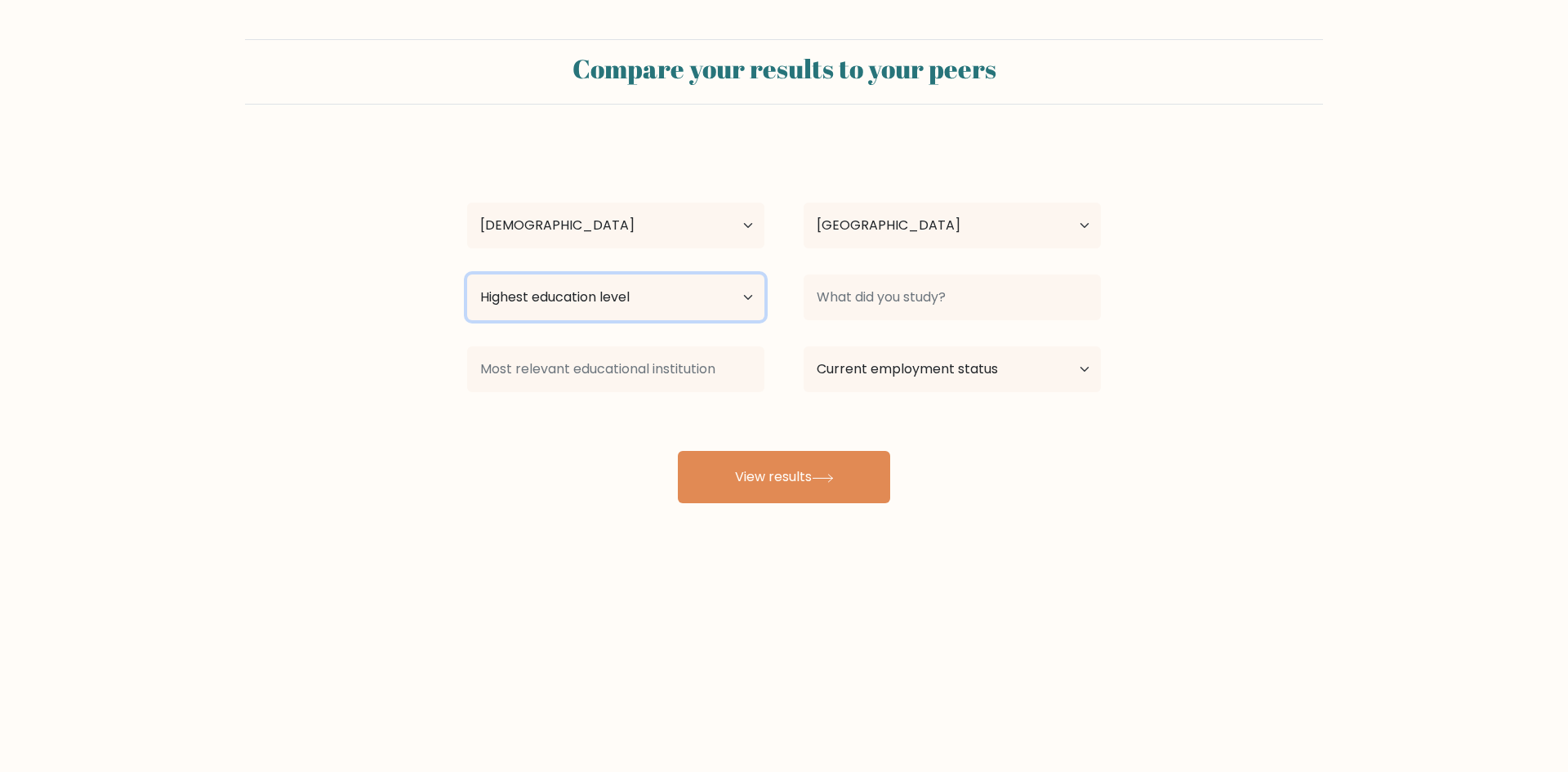
select select "bachelors_degree"
click at [467, 274] on select "Highest education level No schooling Primary Lower Secondary Upper Secondary Oc…" at bounding box center [616, 297] width 298 height 46
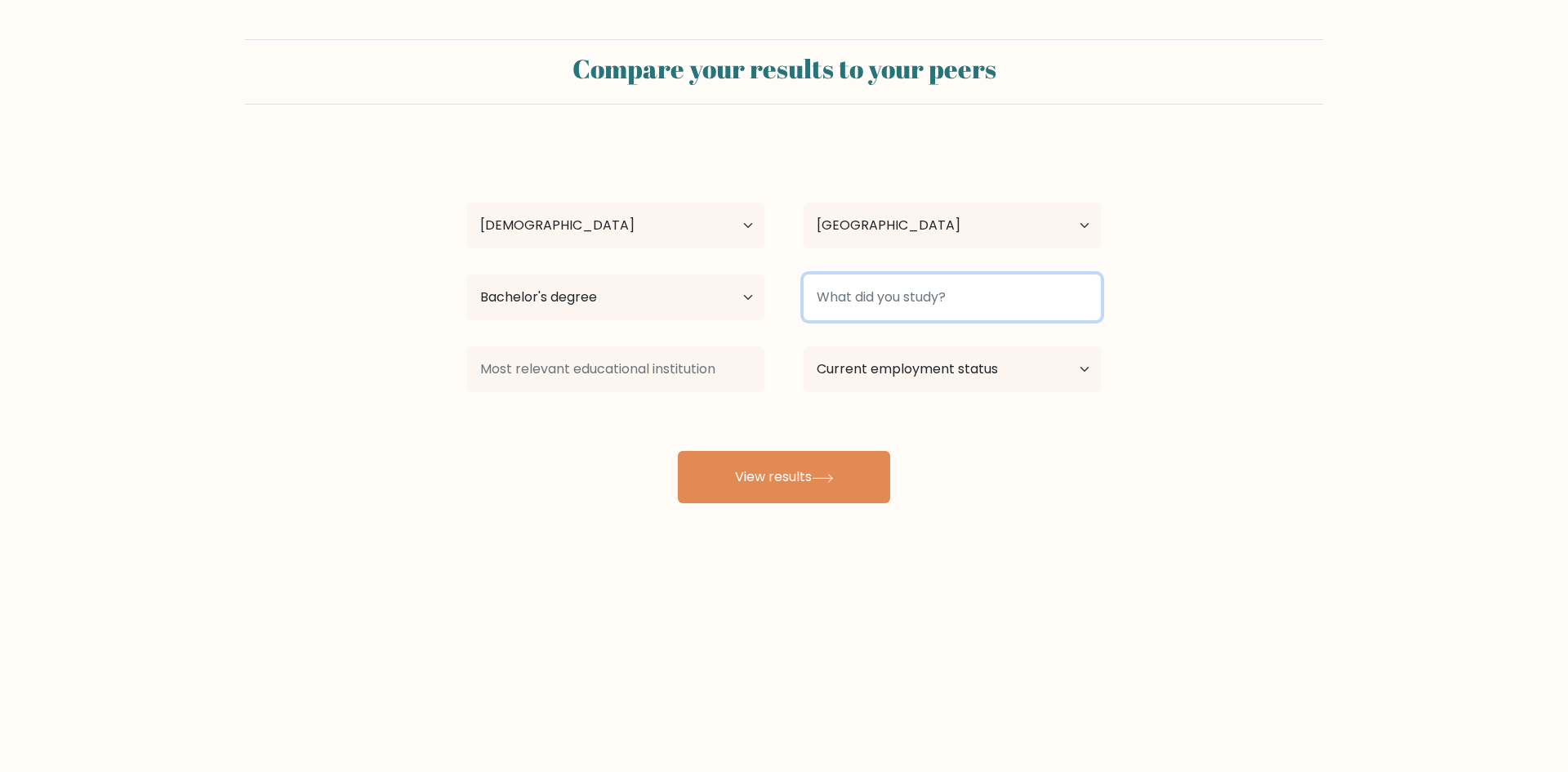
click at [938, 304] on input at bounding box center [952, 297] width 298 height 46
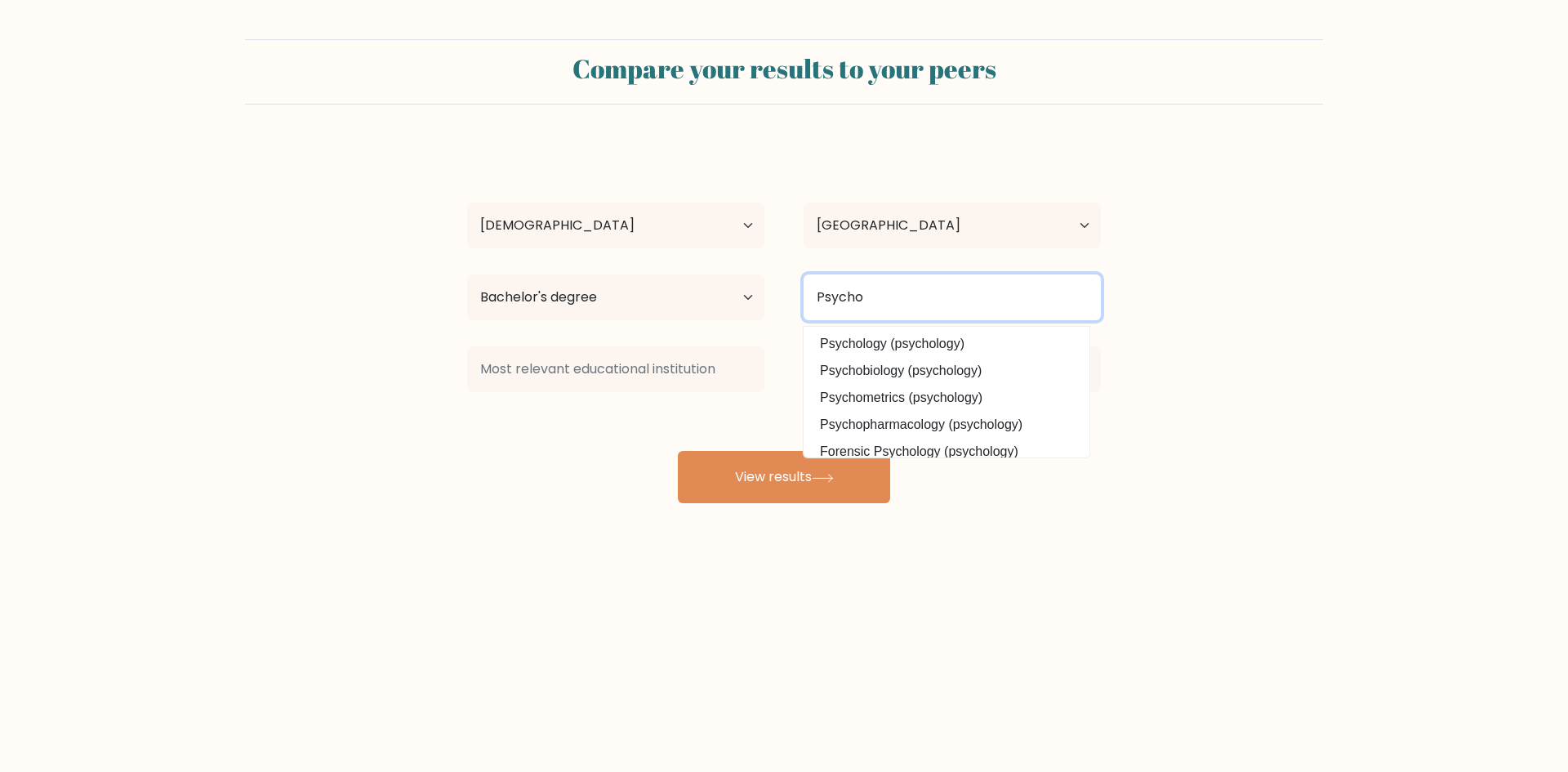
click at [678, 451] on button "View results" at bounding box center [784, 477] width 212 height 52
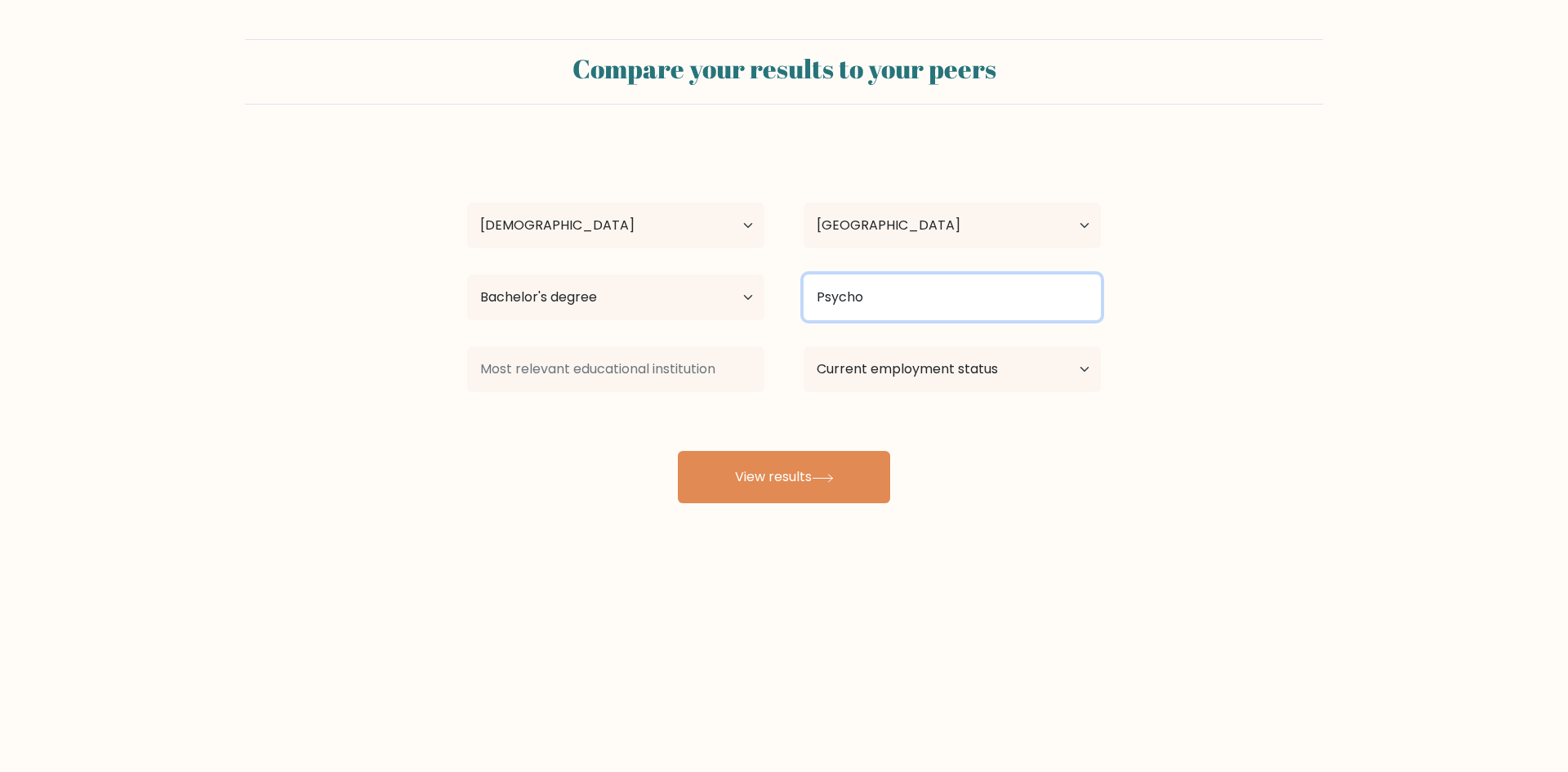
click at [938, 304] on input "Psycho" at bounding box center [952, 297] width 298 height 46
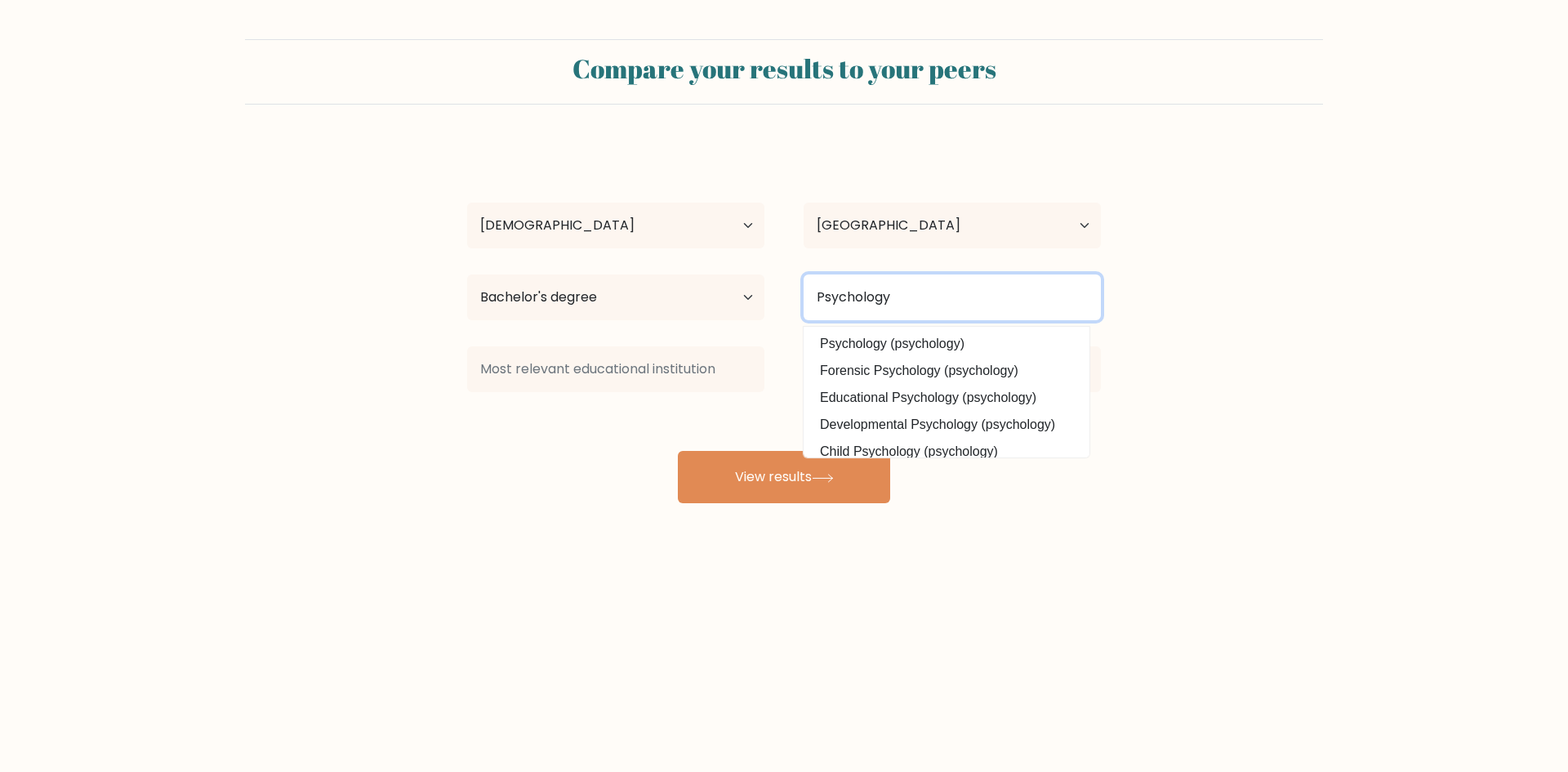
type input "Psychology"
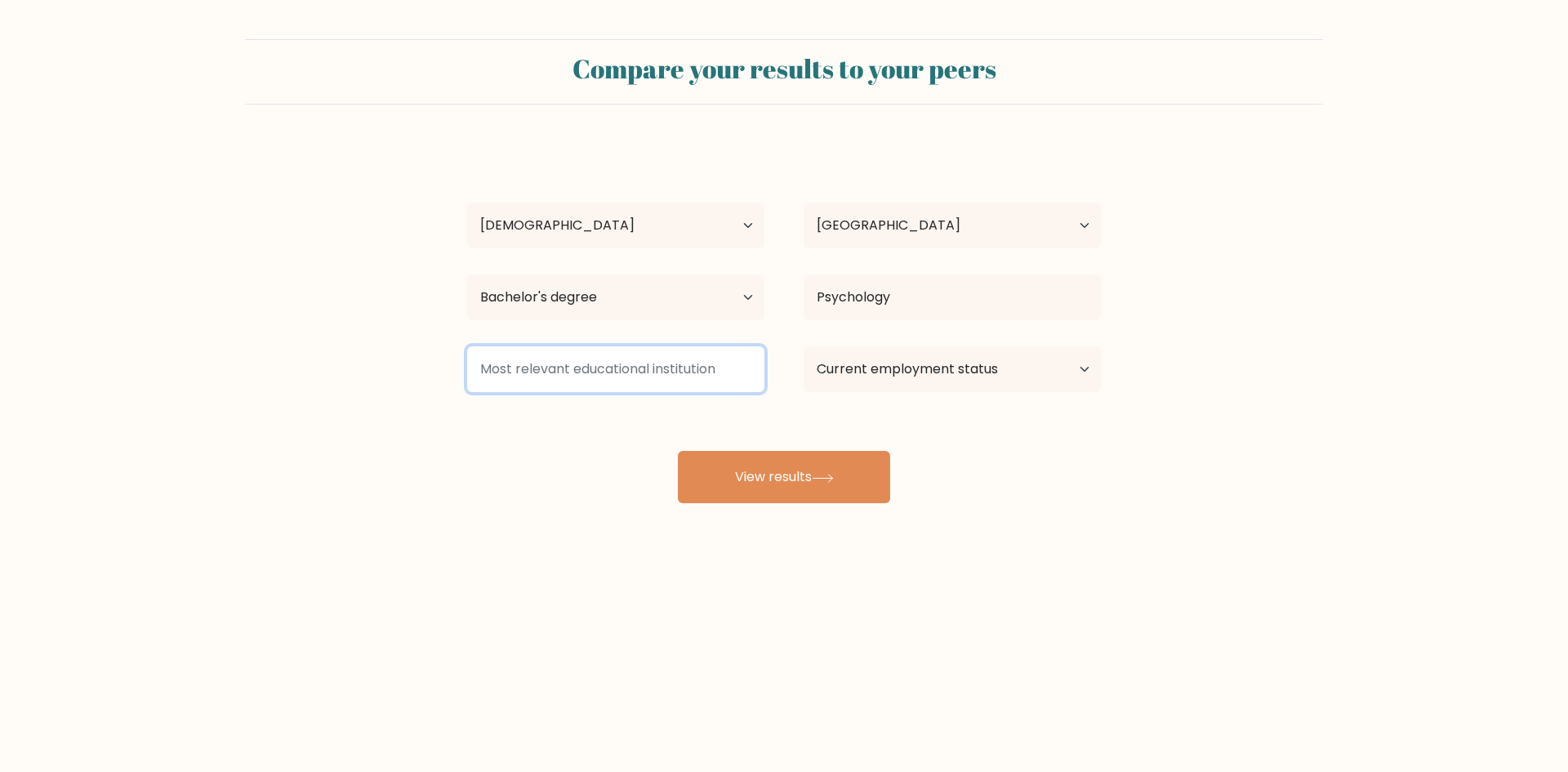
click at [633, 375] on input at bounding box center [616, 368] width 298 height 46
click at [532, 425] on div "Aly Ruiz Age Under 18 years old 18-24 years old 25-34 years old 35-44 years old…" at bounding box center [784, 324] width 653 height 359
click at [974, 368] on select "Current employment status Employed Student Retired Other / prefer not to answer" at bounding box center [952, 368] width 298 height 46
select select "other"
click at [804, 346] on select "Current employment status Employed Student Retired Other / prefer not to answer" at bounding box center [952, 368] width 298 height 46
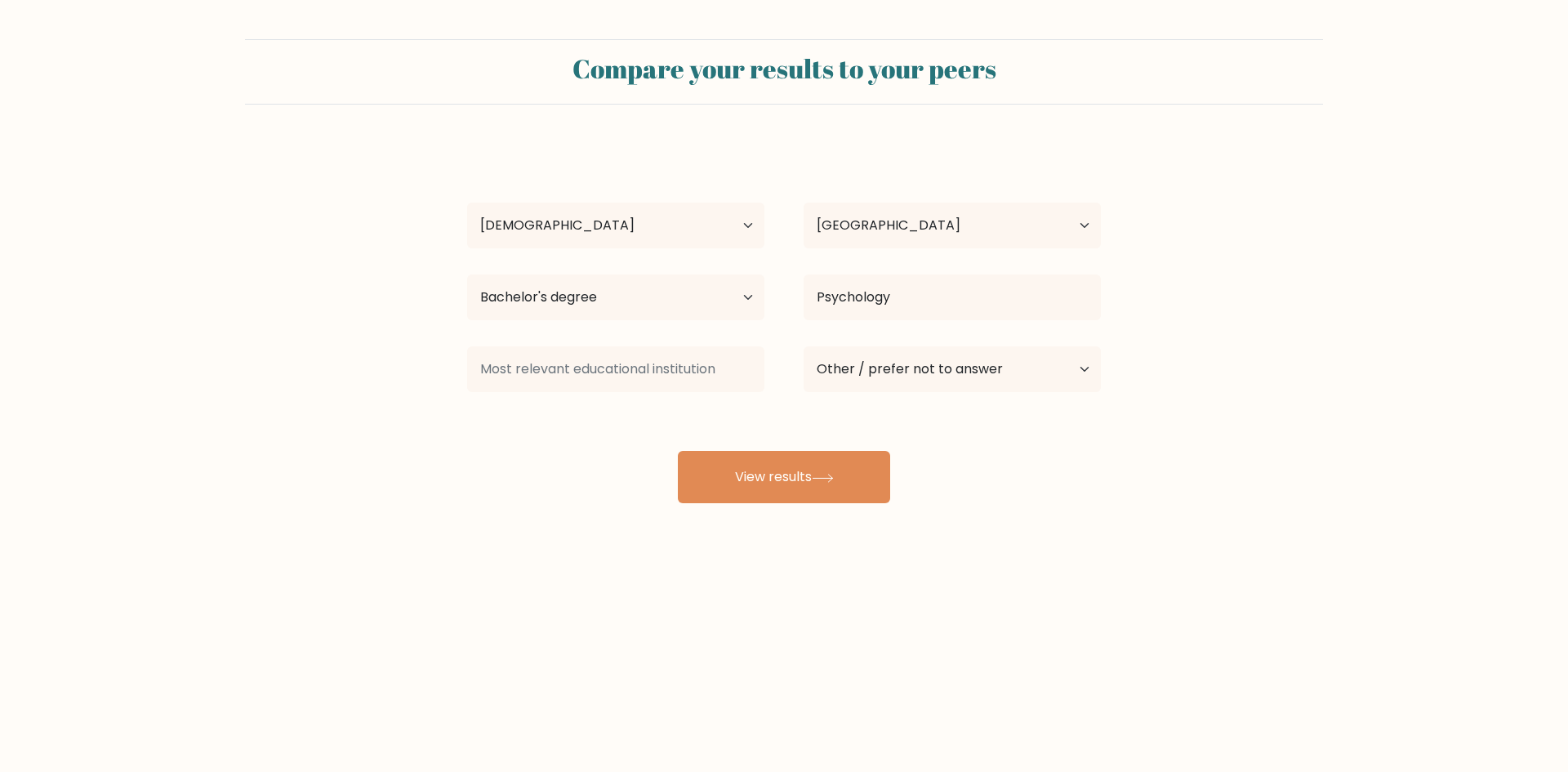
click at [1034, 506] on div "Compare your results to your peers Aly Ruiz Age Under 18 years old 18-24 years …" at bounding box center [784, 310] width 1568 height 619
click at [817, 473] on icon at bounding box center [823, 478] width 22 height 9
click at [658, 377] on input at bounding box center [616, 368] width 298 height 46
type input "S"
type input "MIT"
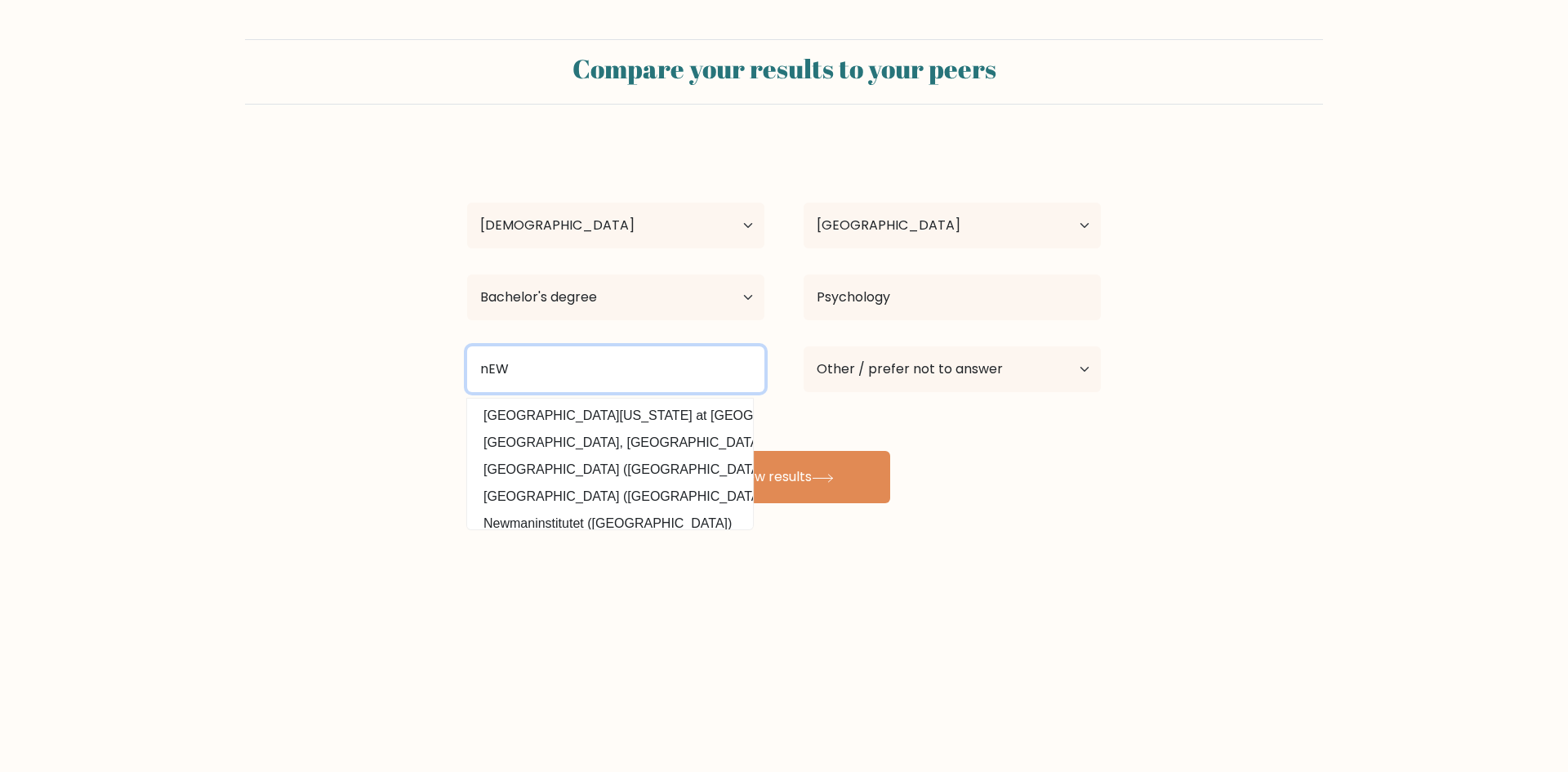
type input "nEW"
type input "n"
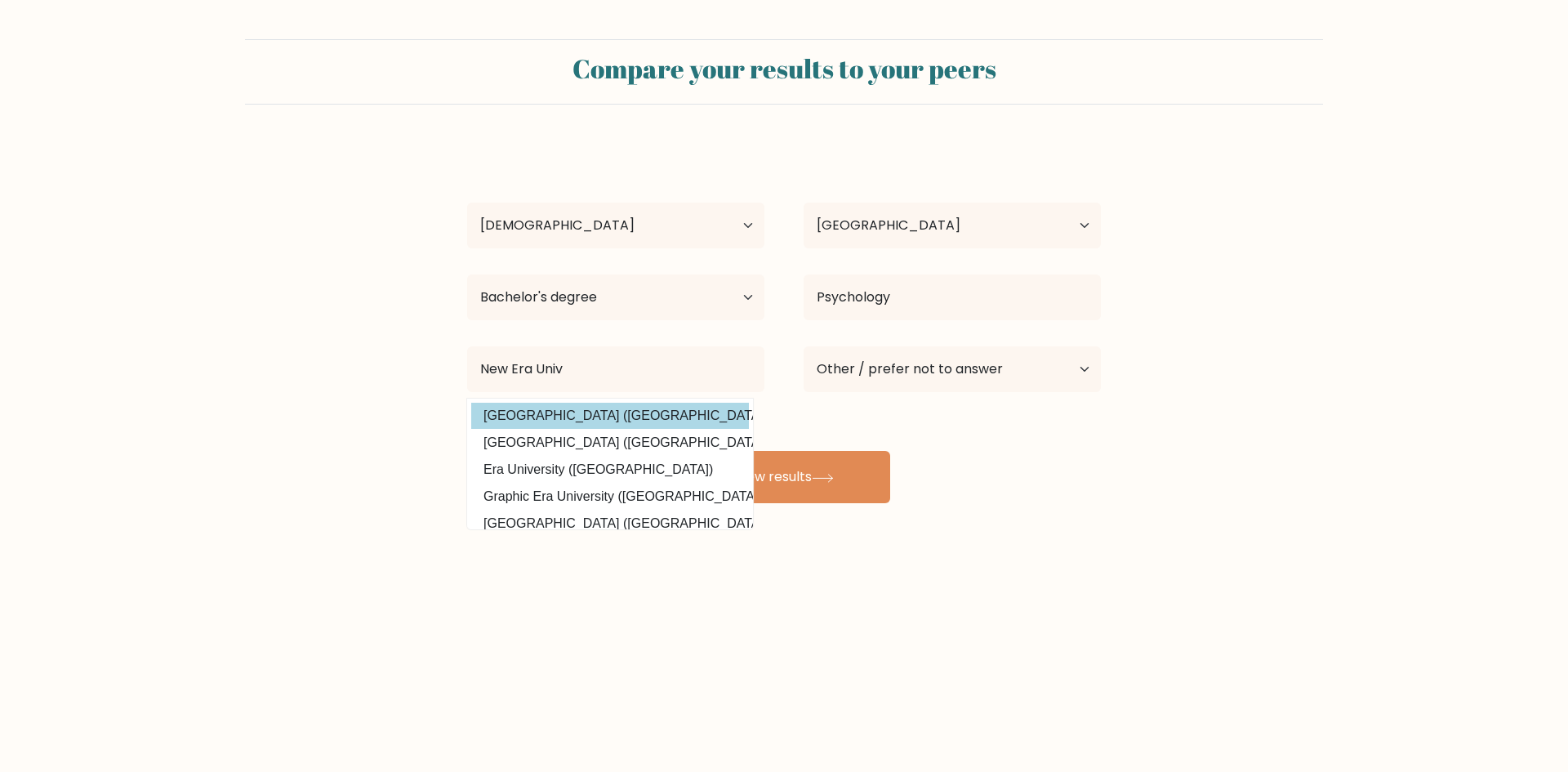
click at [631, 417] on option "New Era University (Philippines)" at bounding box center [610, 416] width 278 height 26
type input "[GEOGRAPHIC_DATA]"
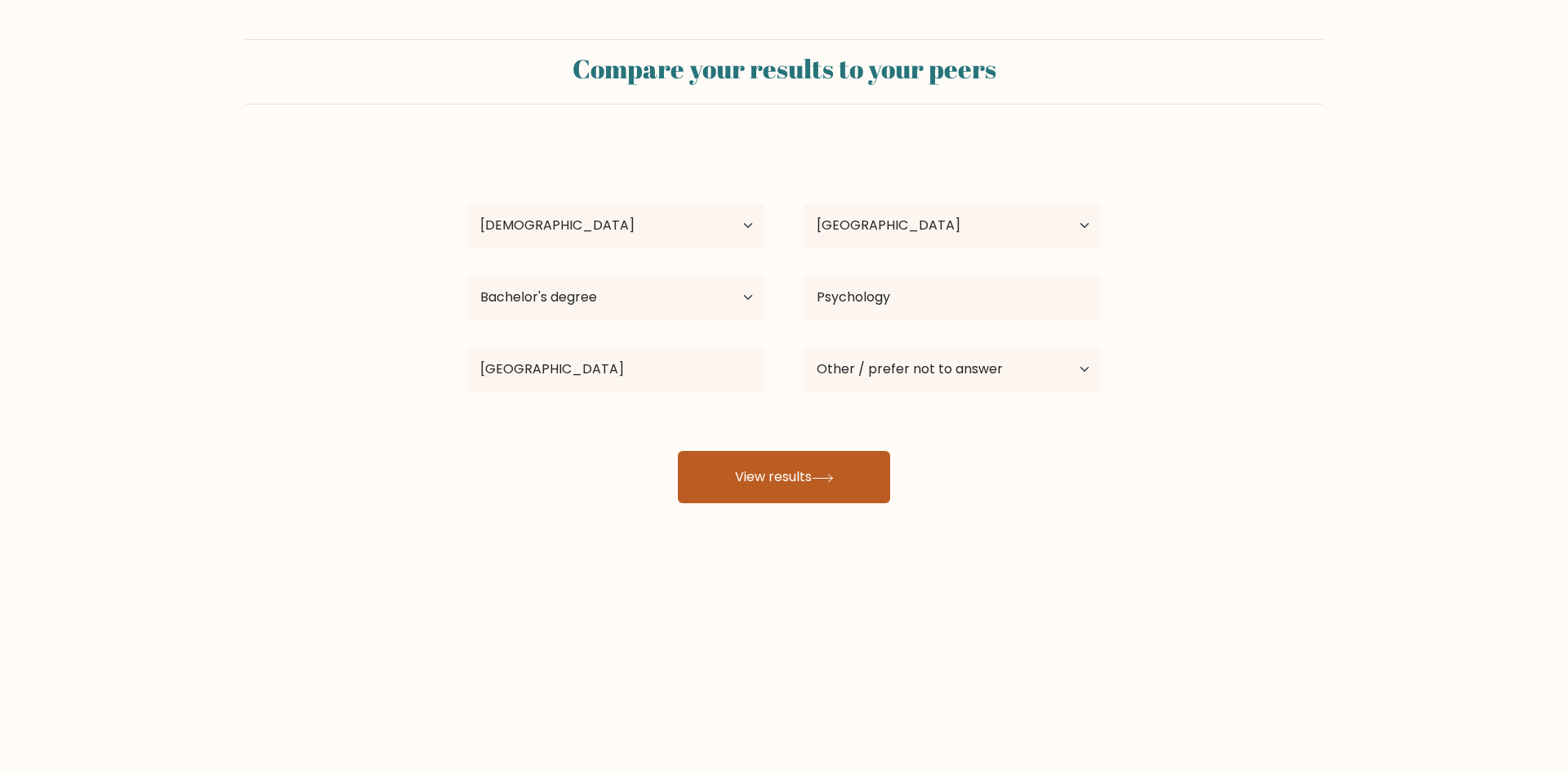
click at [809, 486] on button "View results" at bounding box center [784, 477] width 212 height 52
